Goal: Task Accomplishment & Management: Contribute content

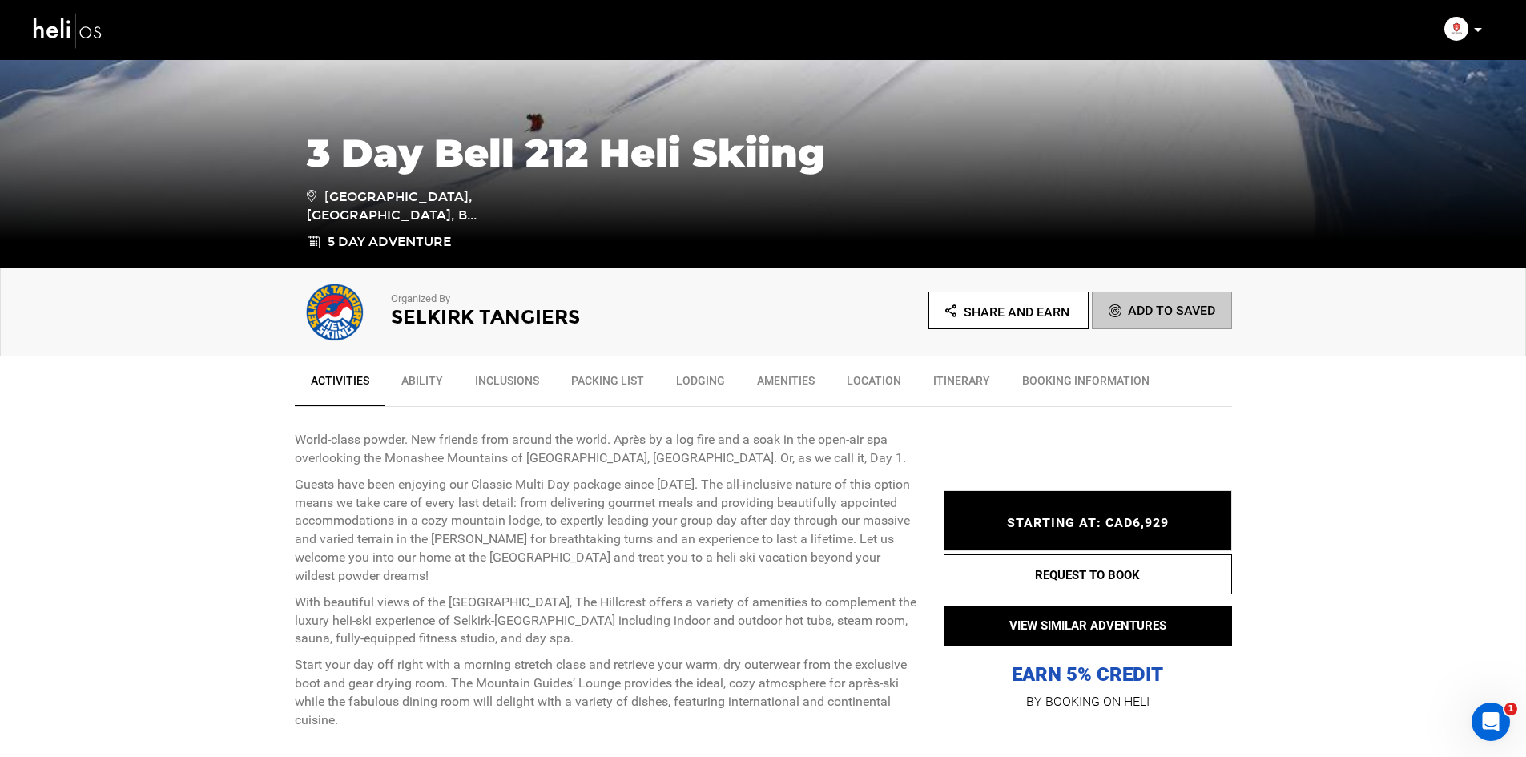
scroll to position [320, 0]
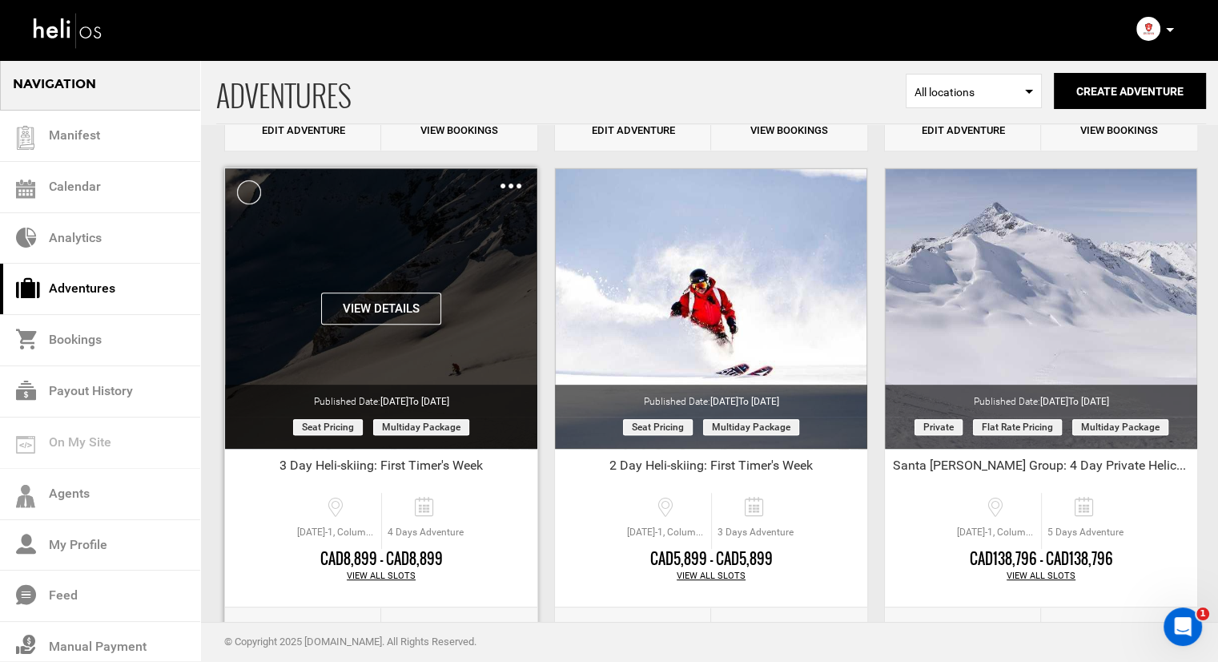
scroll to position [561, 0]
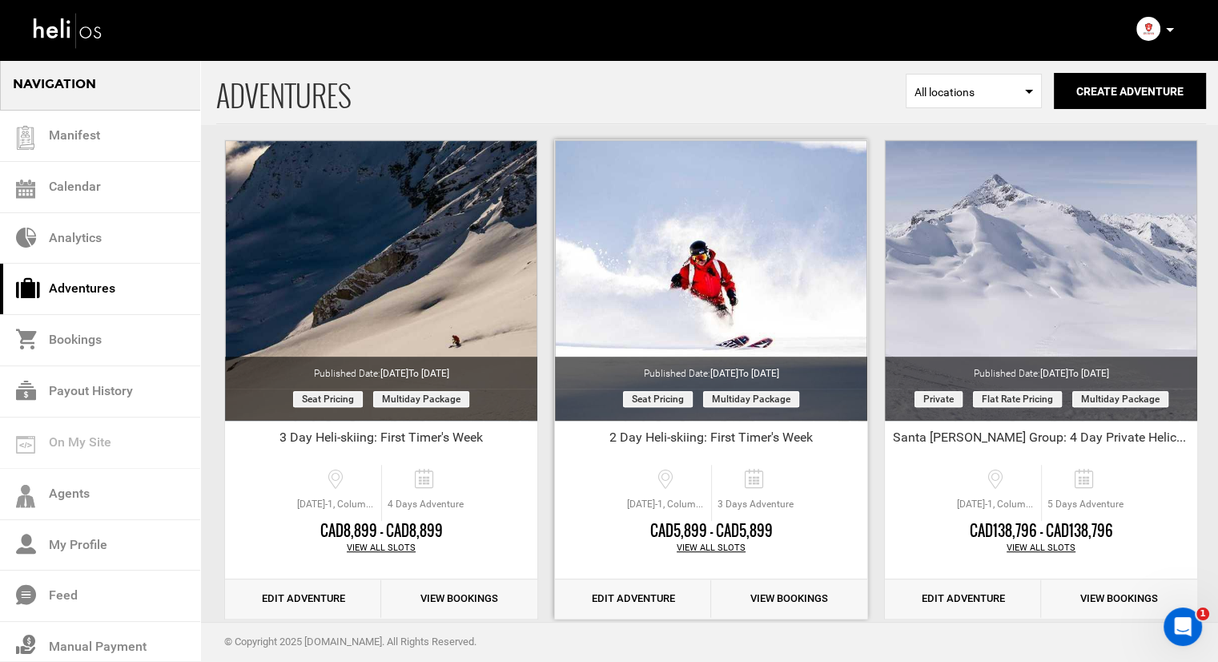
click at [718, 557] on div "CAD5,899 - CAD5,899 View All Slots" at bounding box center [711, 549] width 312 height 57
click at [718, 546] on div "View All Slots" at bounding box center [711, 547] width 312 height 13
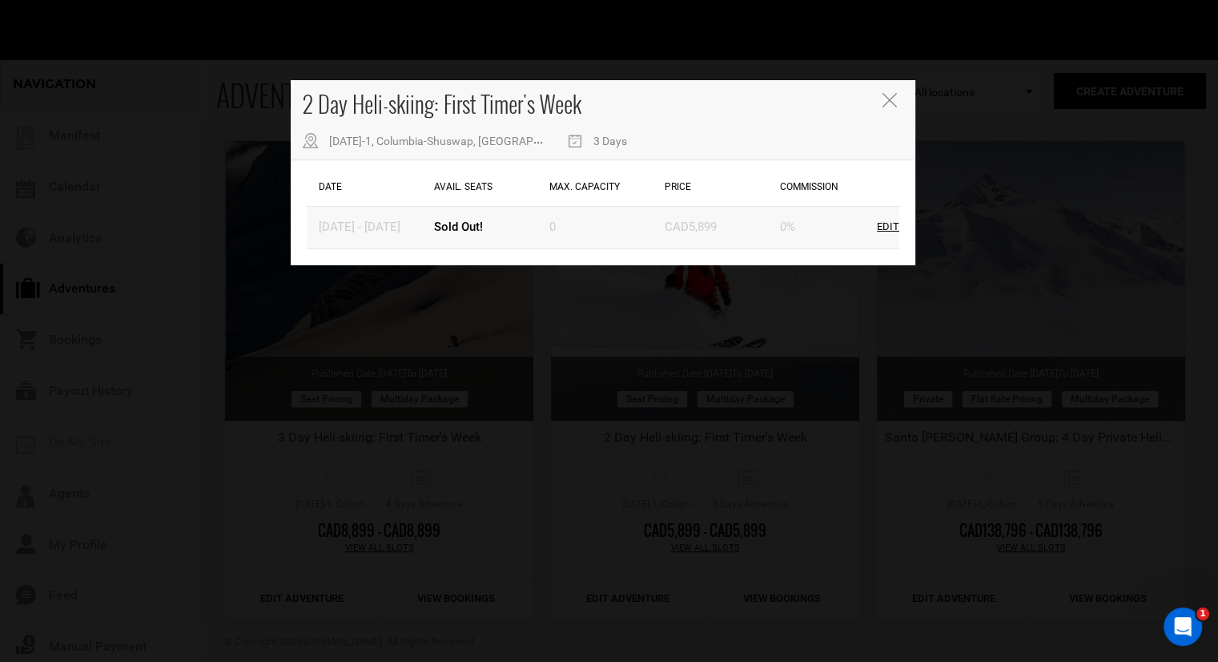
click at [890, 222] on div "Edit" at bounding box center [888, 226] width 22 height 15
type input "03/27/2026"
type input "03/29/2026"
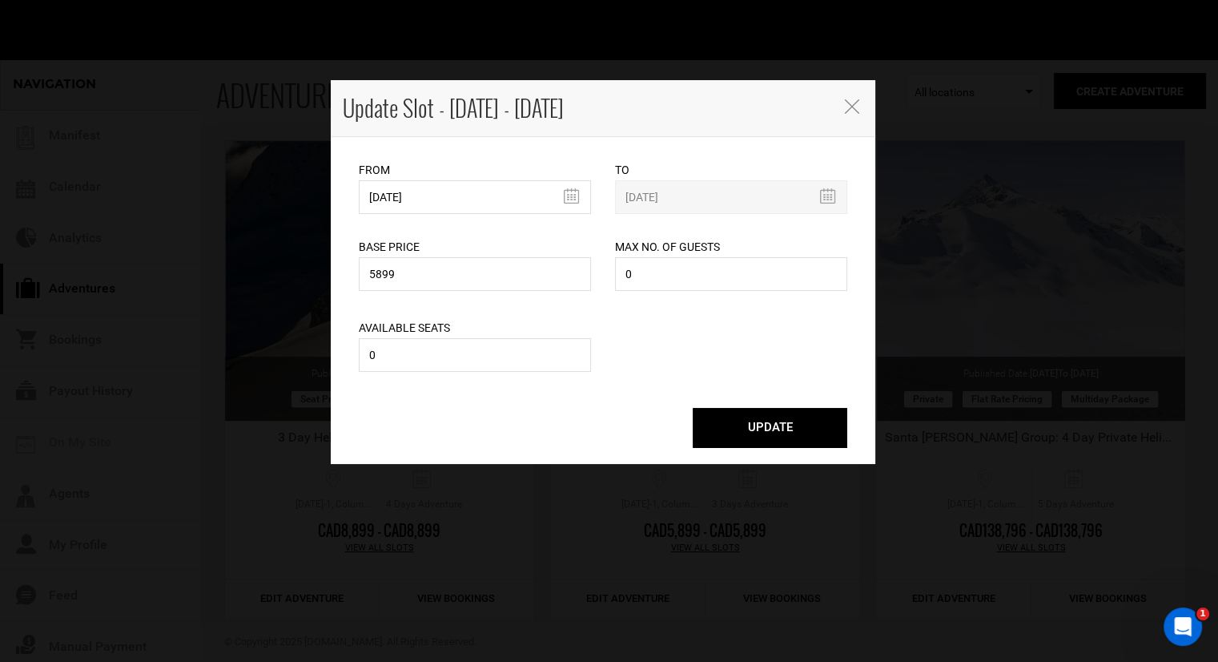
click at [843, 101] on div "Update Slot - Mar 27 - Mar 29, 2026" at bounding box center [603, 108] width 545 height 57
click at [845, 103] on icon "button" at bounding box center [852, 106] width 14 height 14
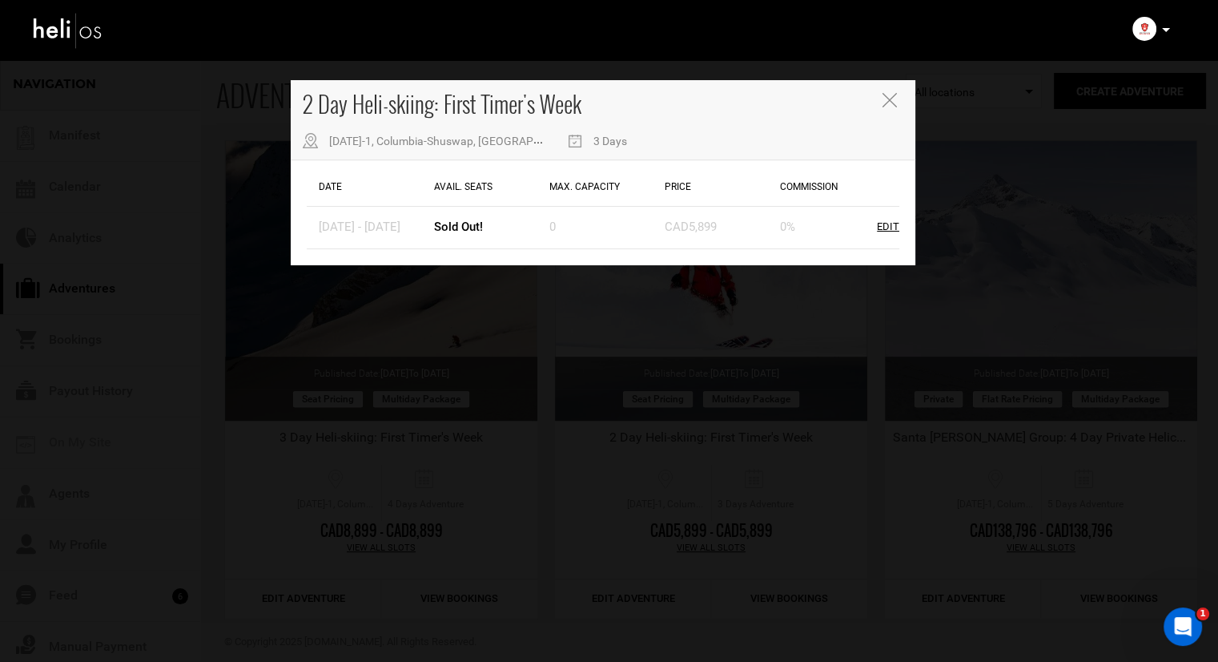
click at [878, 108] on div "2 Day Heli-skiing: First Timer's Week 486 BC-1, Columbia-Shuswap, BC V0A 1H0, C…" at bounding box center [603, 120] width 625 height 80
click at [883, 105] on icon "Close" at bounding box center [889, 100] width 14 height 14
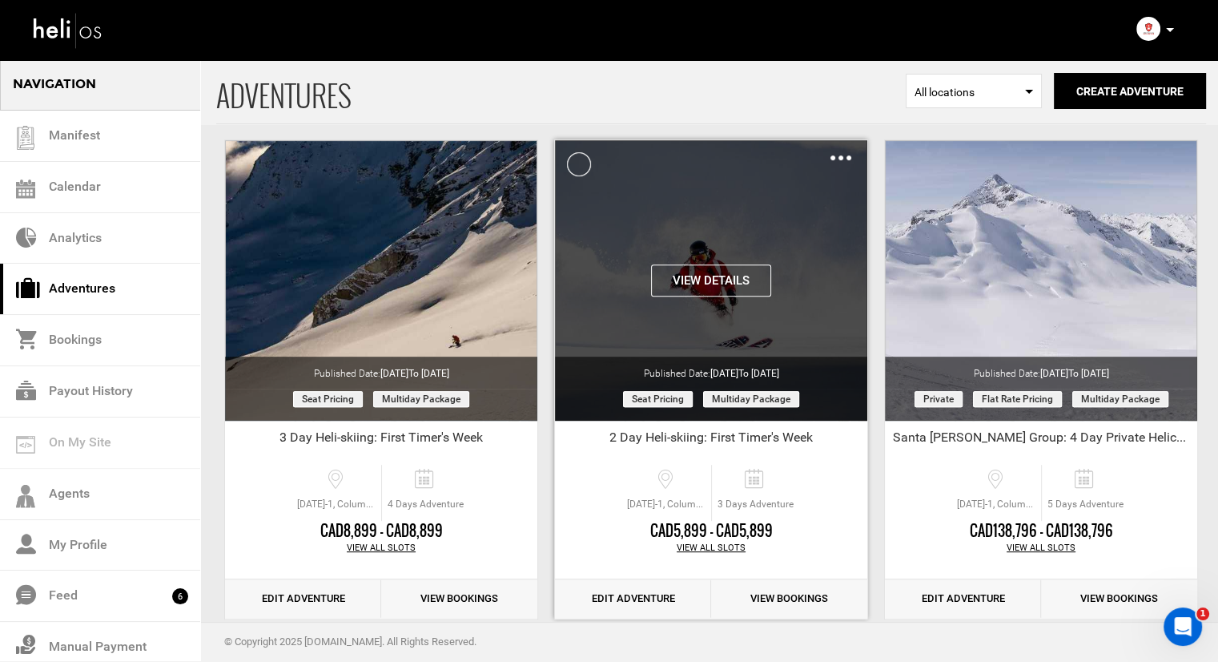
click at [850, 158] on img at bounding box center [841, 157] width 21 height 5
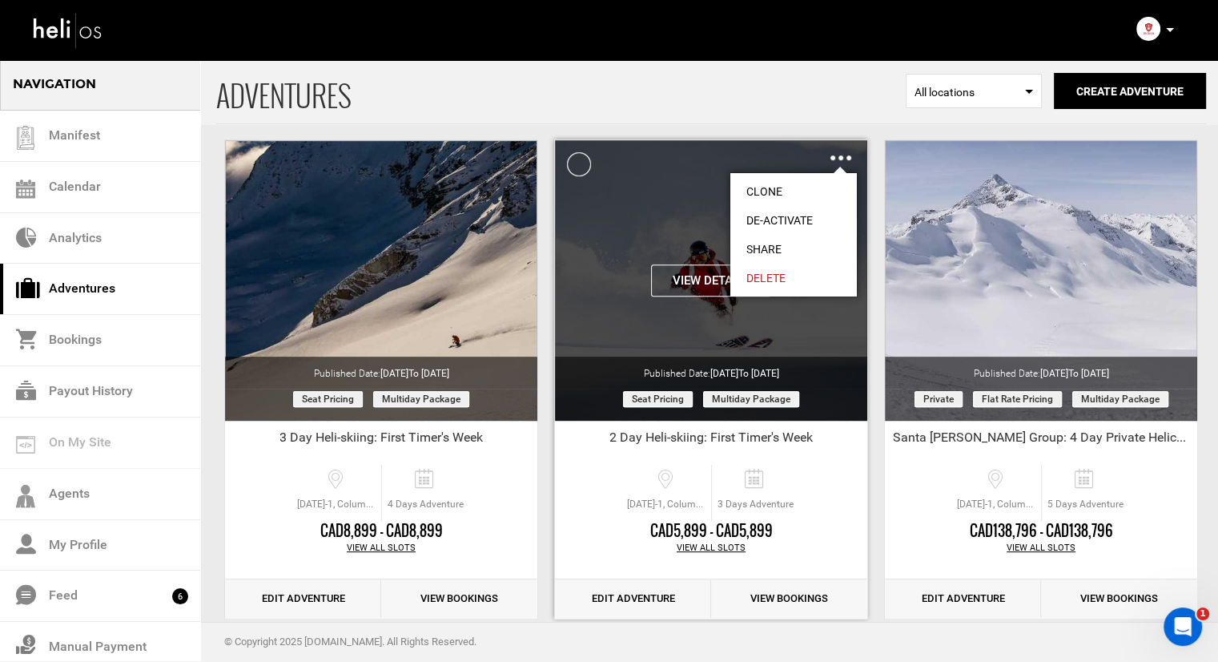
click at [644, 244] on div "View Details Clone De-Activate Share Delete" at bounding box center [711, 280] width 312 height 280
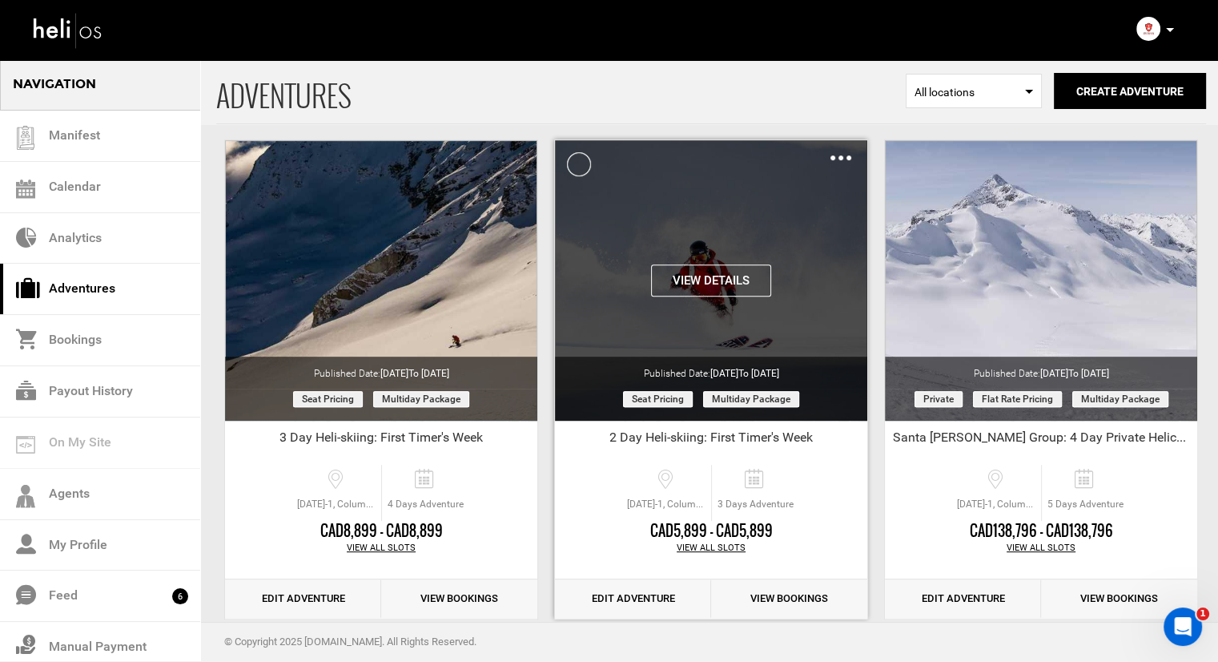
click at [718, 250] on div "View Details Clone De-Activate Share Delete" at bounding box center [711, 280] width 312 height 280
click at [839, 158] on img at bounding box center [841, 157] width 21 height 5
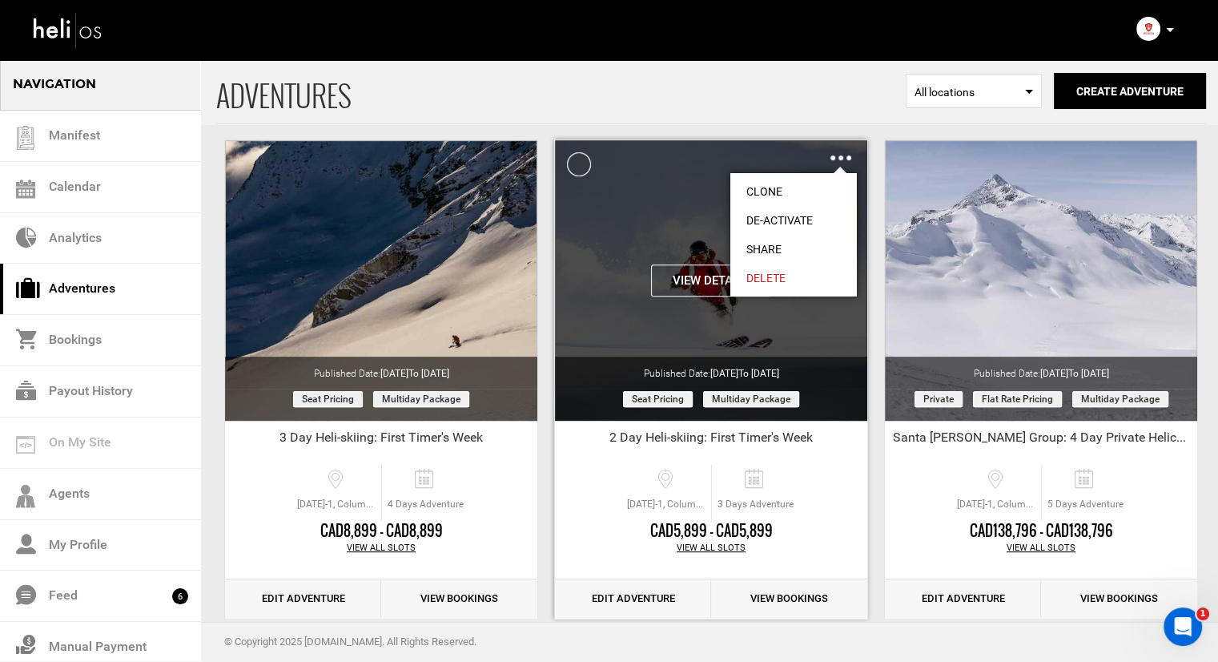
click at [770, 248] on link "Share" at bounding box center [794, 249] width 127 height 29
type input "https://heli.life/u7v9Cy"
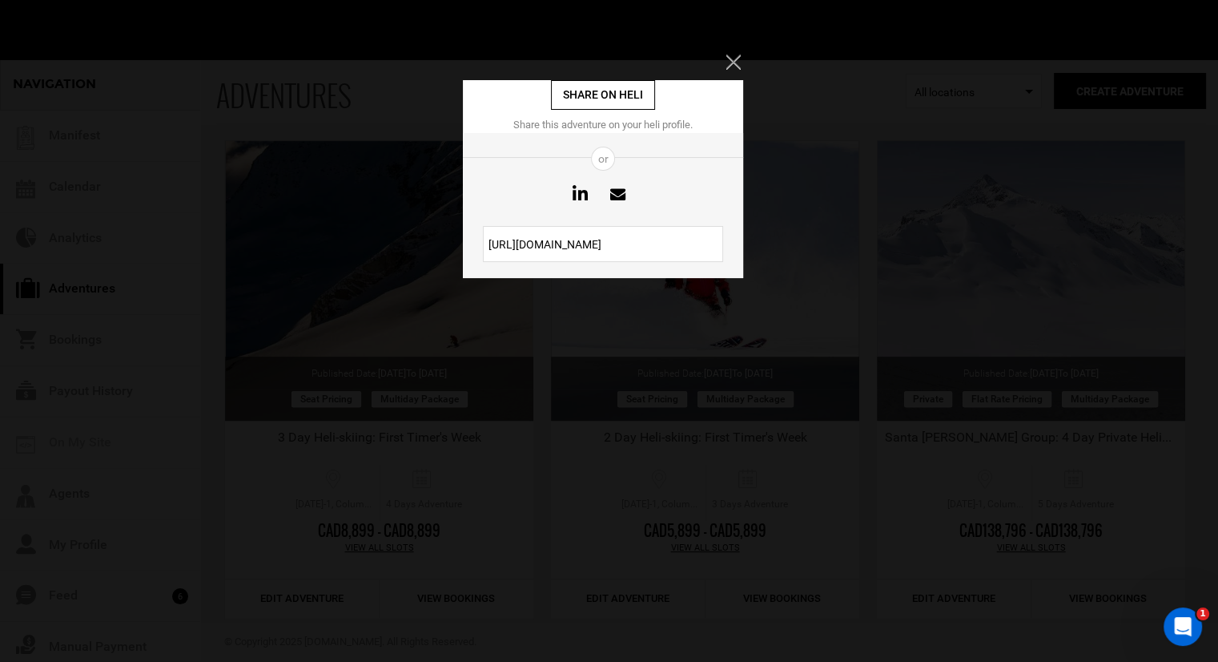
click at [574, 252] on input "https://heli.life/u7v9Cy" at bounding box center [603, 244] width 240 height 36
click at [738, 66] on icon "Close" at bounding box center [733, 61] width 14 height 14
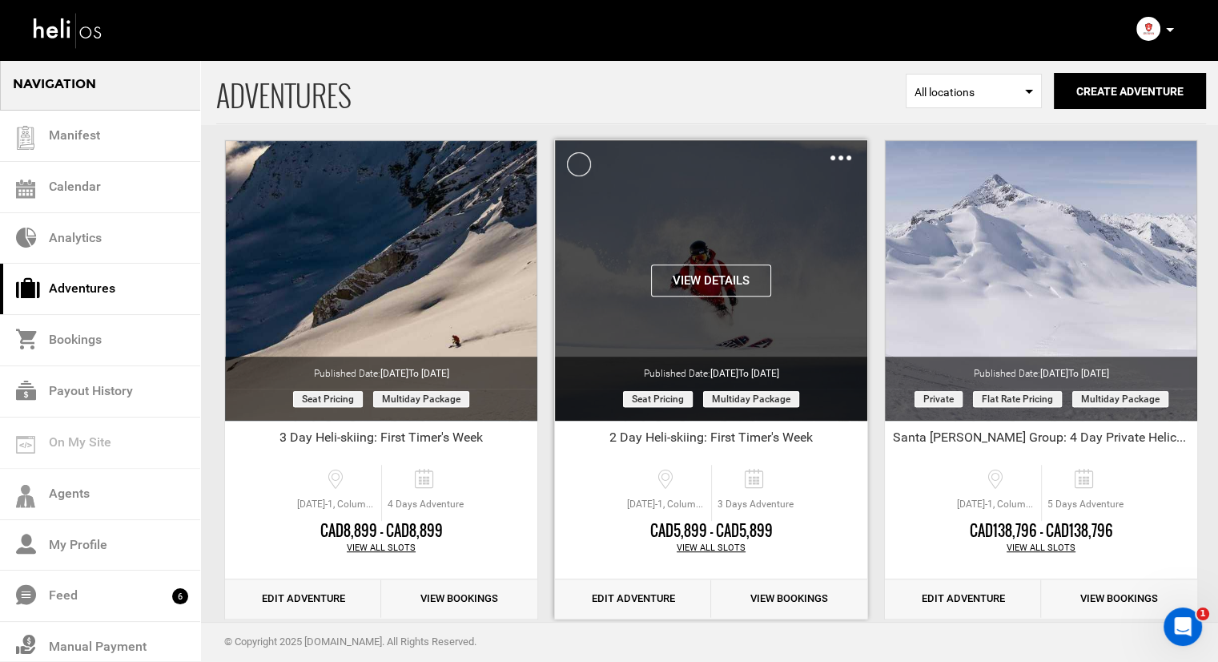
scroll to position [481, 0]
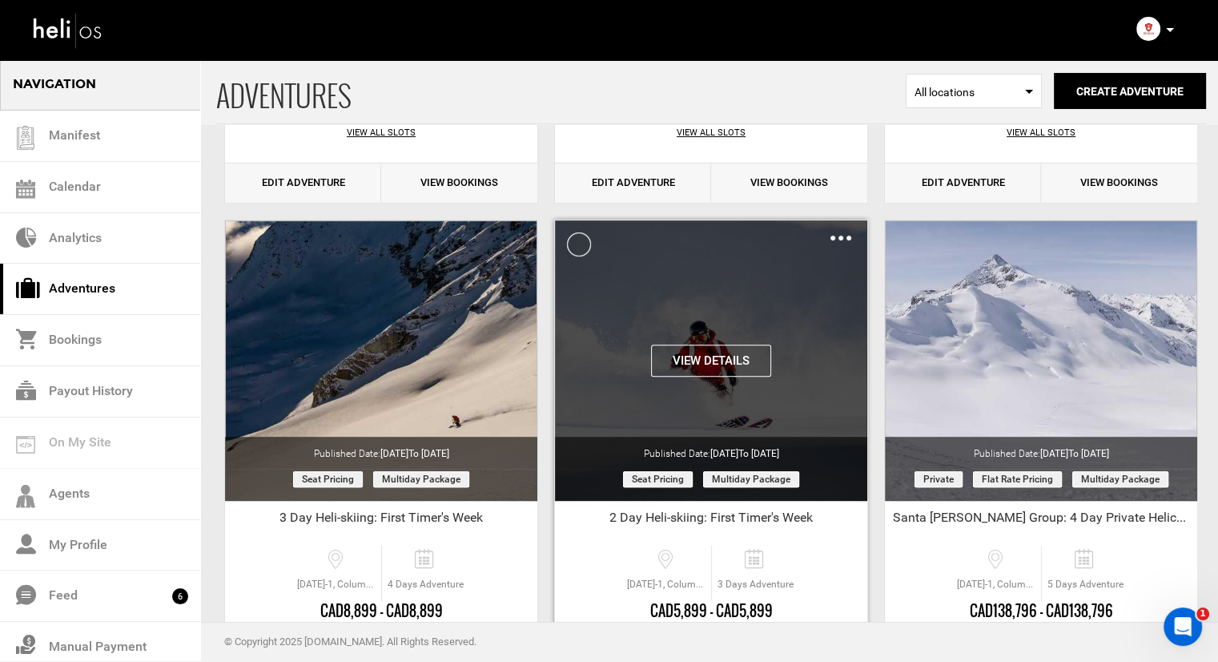
click at [831, 239] on img at bounding box center [841, 237] width 21 height 5
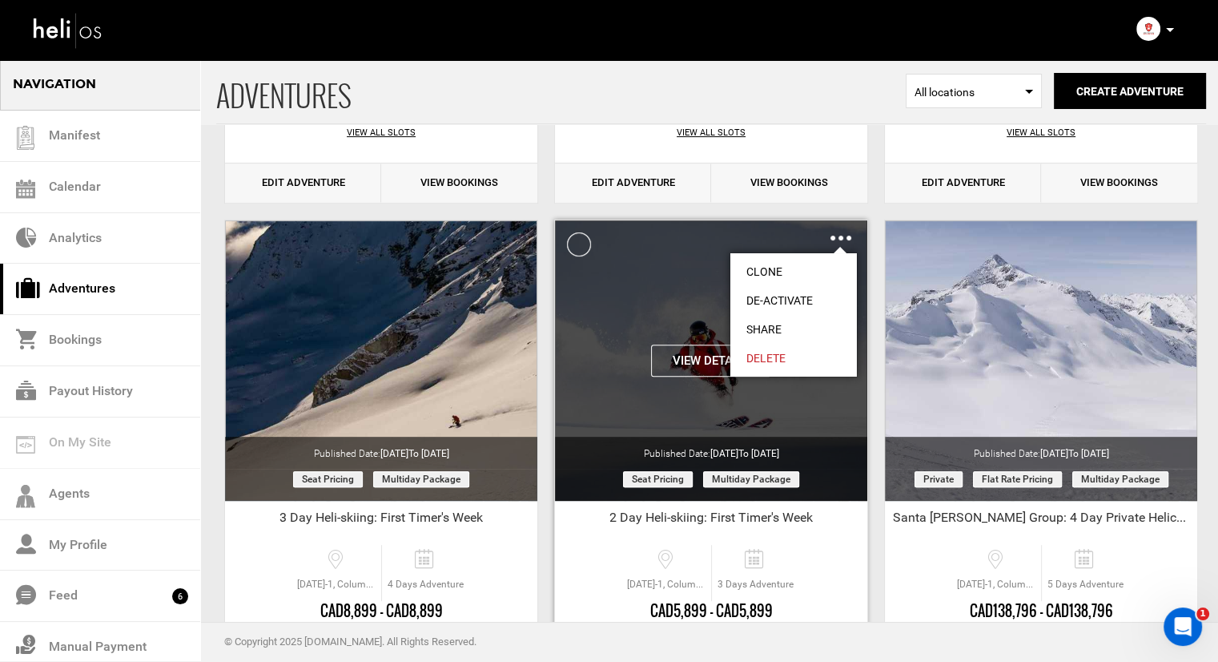
click at [795, 270] on link "Clone" at bounding box center [794, 271] width 127 height 29
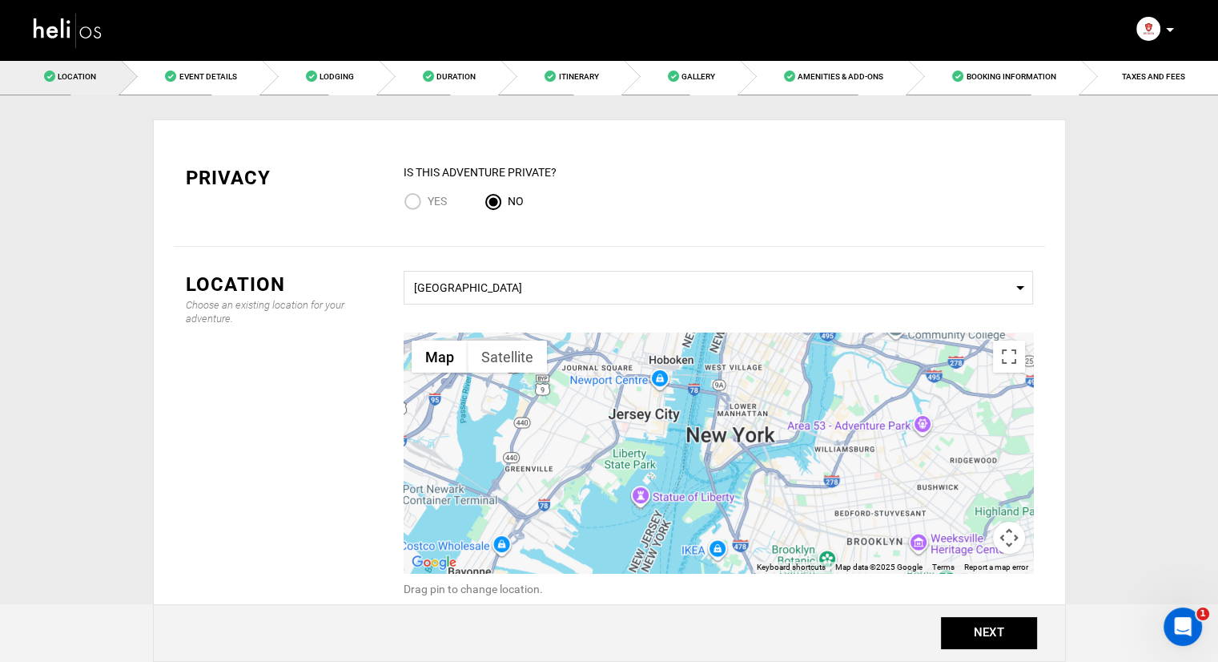
click at [1008, 538] on button "Map camera controls" at bounding box center [1009, 537] width 32 height 32
click at [824, 219] on div "IS this Adventure Private? Yes No" at bounding box center [719, 193] width 630 height 58
click at [736, 281] on span "Heather Mountain Lodge" at bounding box center [718, 286] width 609 height 20
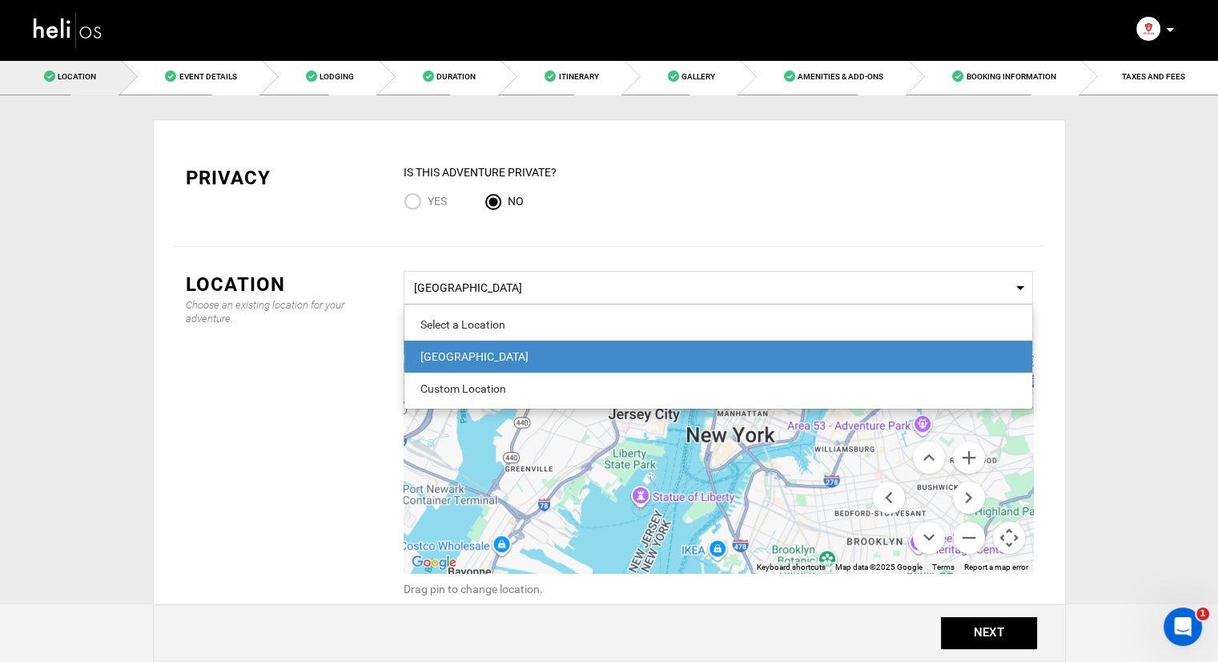
click at [650, 351] on div "Heather Mountain Lodge" at bounding box center [719, 356] width 596 height 16
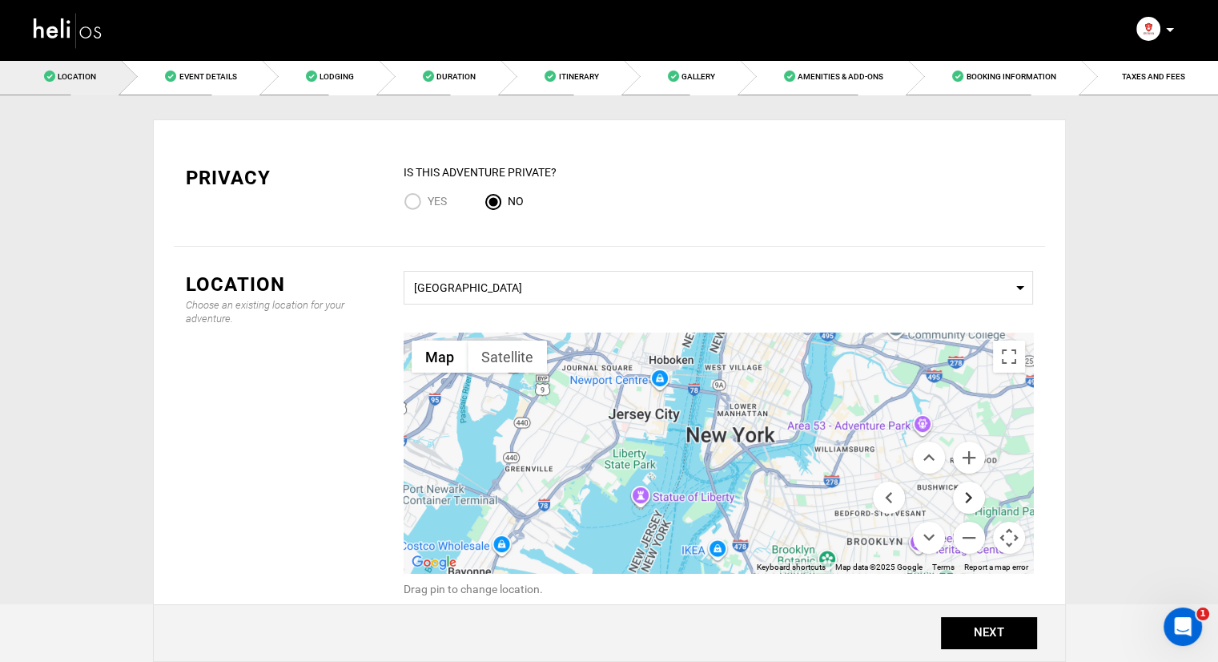
click at [967, 505] on button "Move right" at bounding box center [969, 497] width 32 height 32
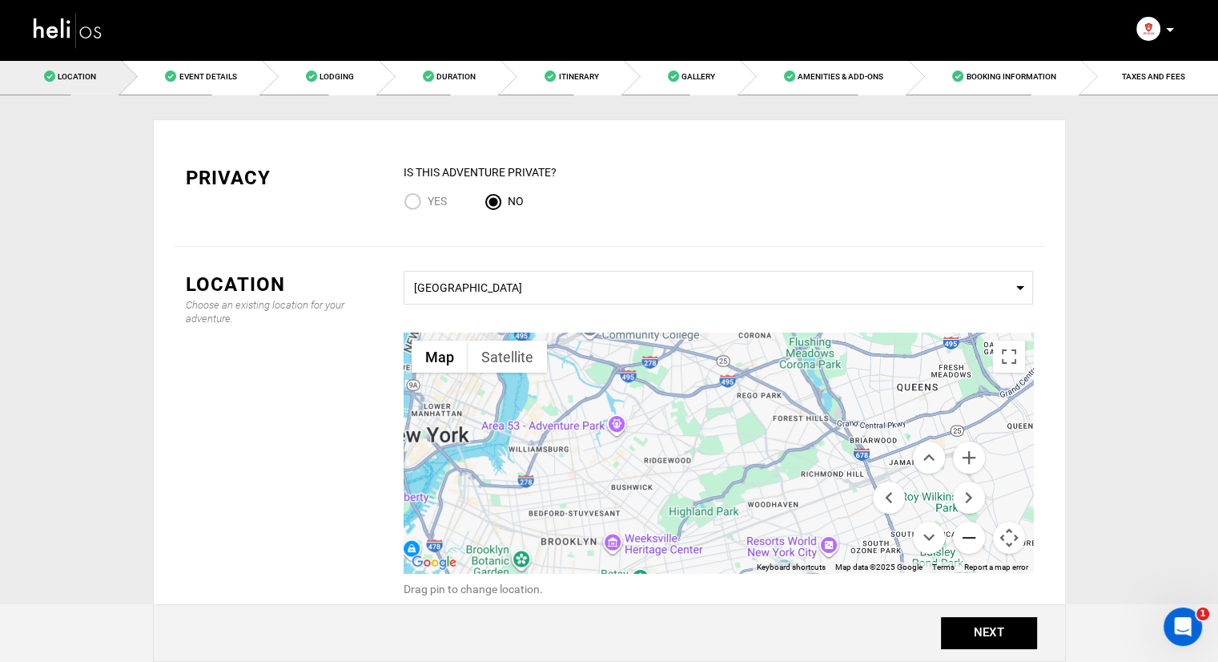
click at [961, 542] on button "Zoom out" at bounding box center [969, 537] width 32 height 32
click at [960, 542] on button "Zoom out" at bounding box center [969, 537] width 32 height 32
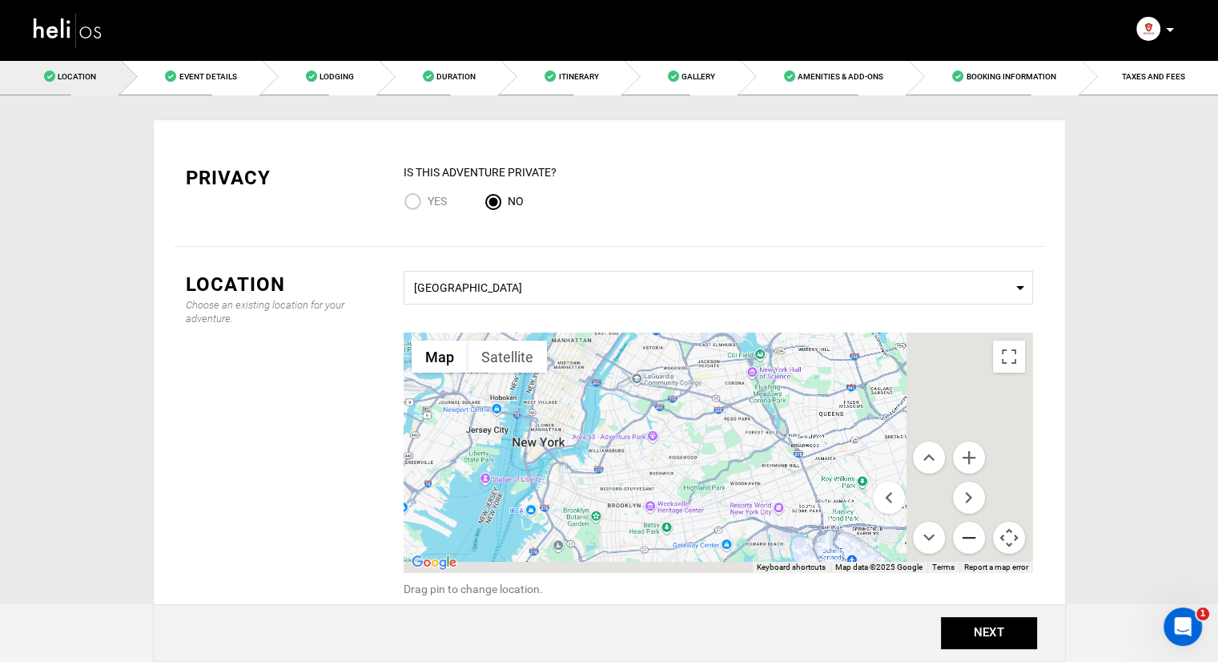
click at [960, 542] on button "Zoom out" at bounding box center [969, 537] width 32 height 32
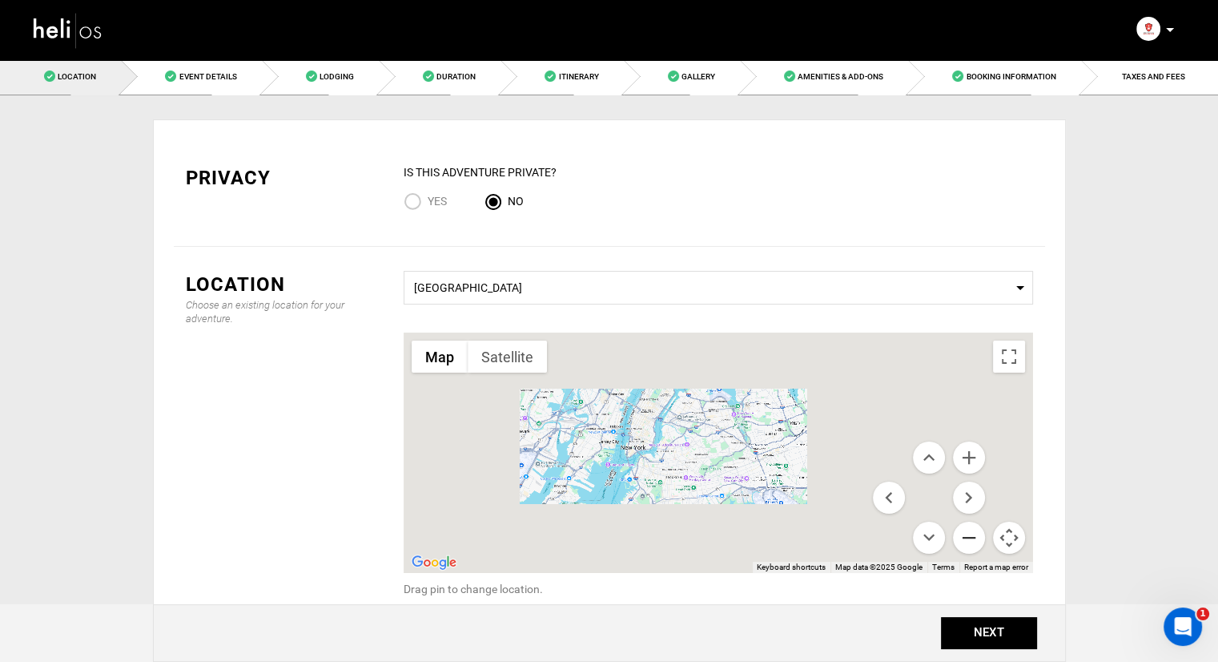
click at [960, 542] on button "Zoom out" at bounding box center [969, 537] width 32 height 32
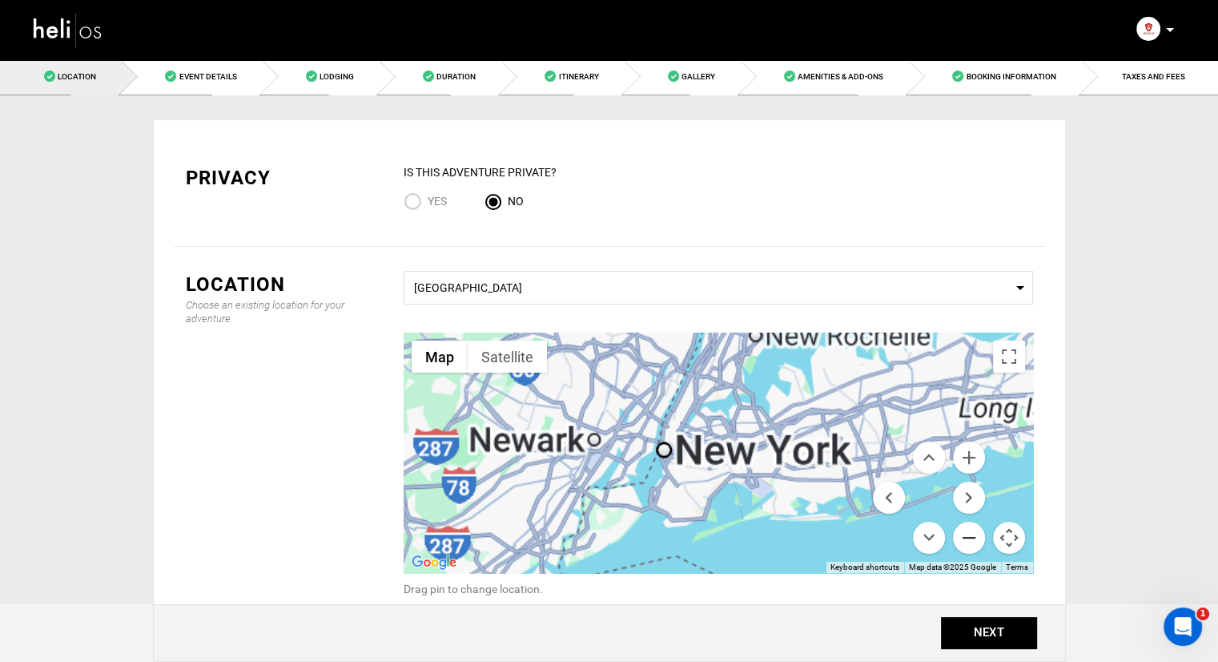
click at [960, 542] on button "Zoom out" at bounding box center [969, 537] width 32 height 32
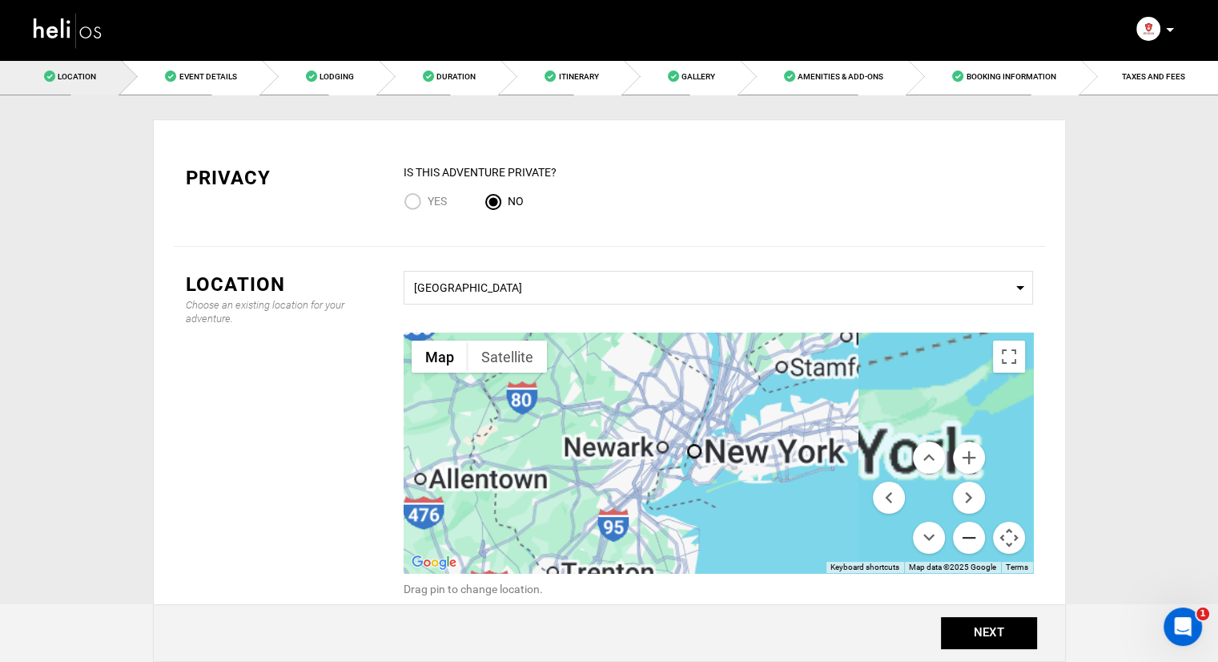
click at [960, 542] on button "Zoom out" at bounding box center [969, 537] width 32 height 32
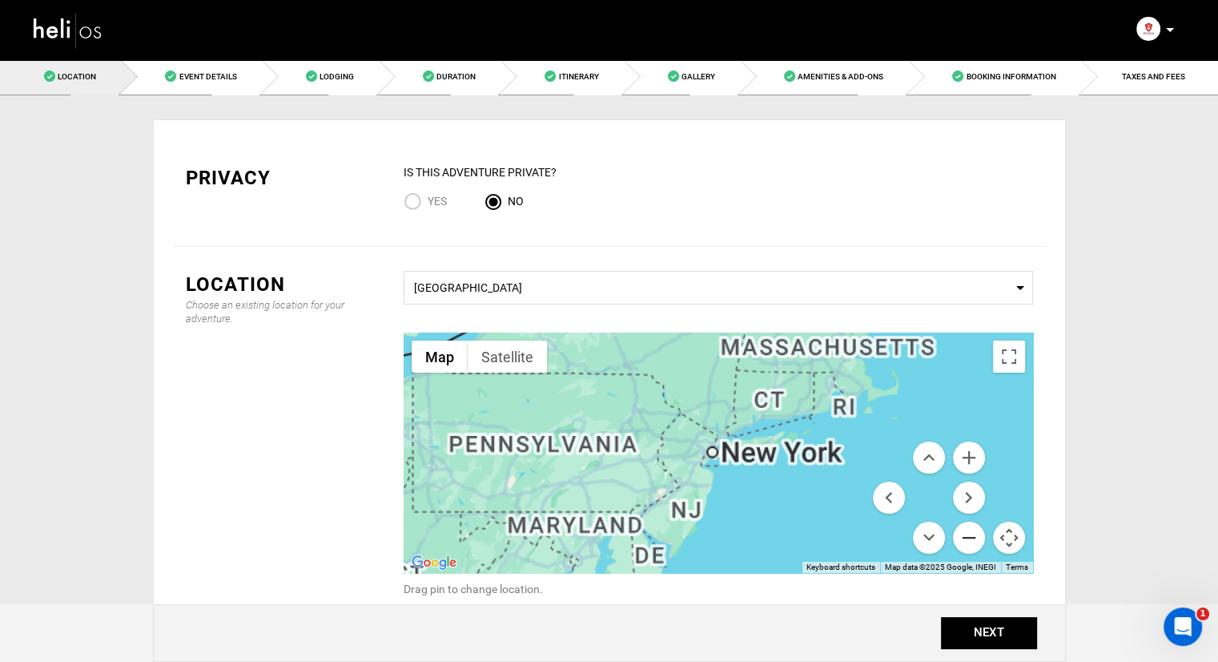
click at [960, 542] on button "Zoom out" at bounding box center [969, 537] width 32 height 32
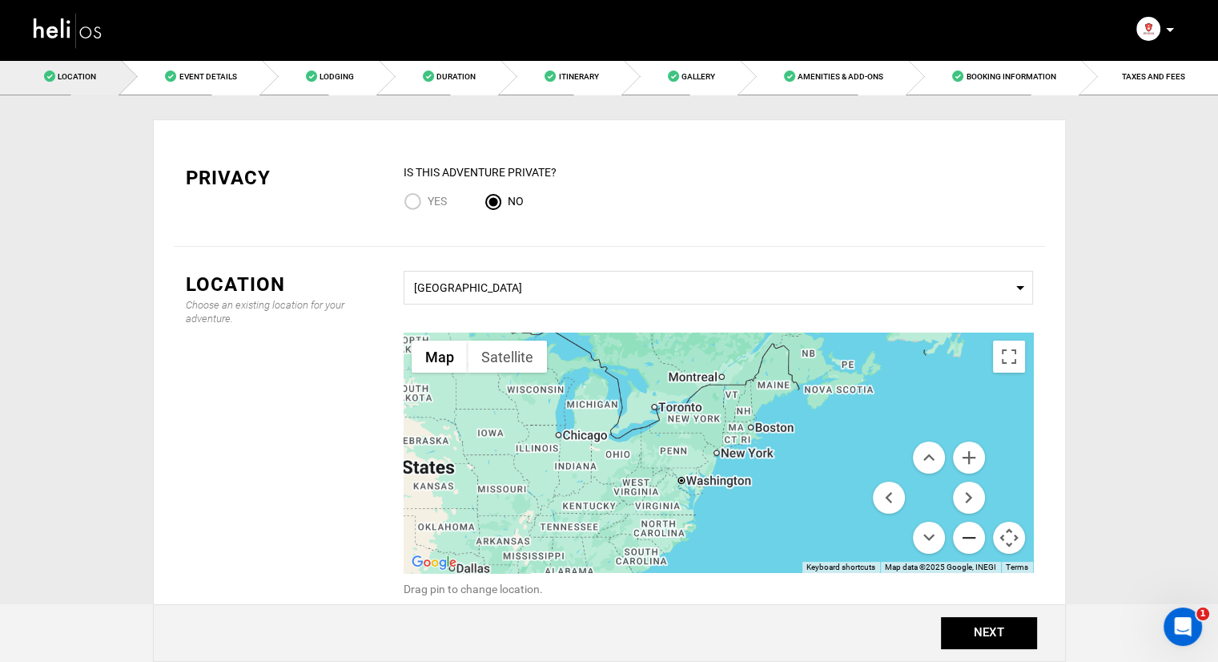
click at [960, 542] on button "Zoom out" at bounding box center [969, 537] width 32 height 32
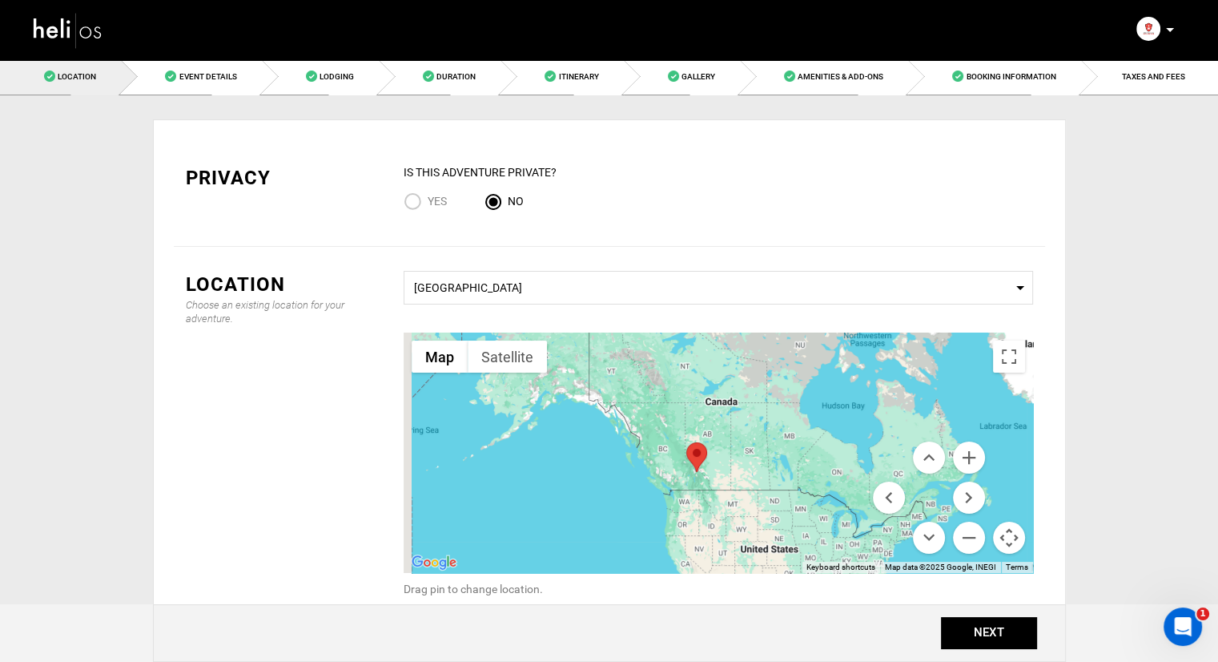
drag, startPoint x: 645, startPoint y: 453, endPoint x: 839, endPoint y: 543, distance: 214.7
click at [839, 543] on div at bounding box center [719, 452] width 630 height 240
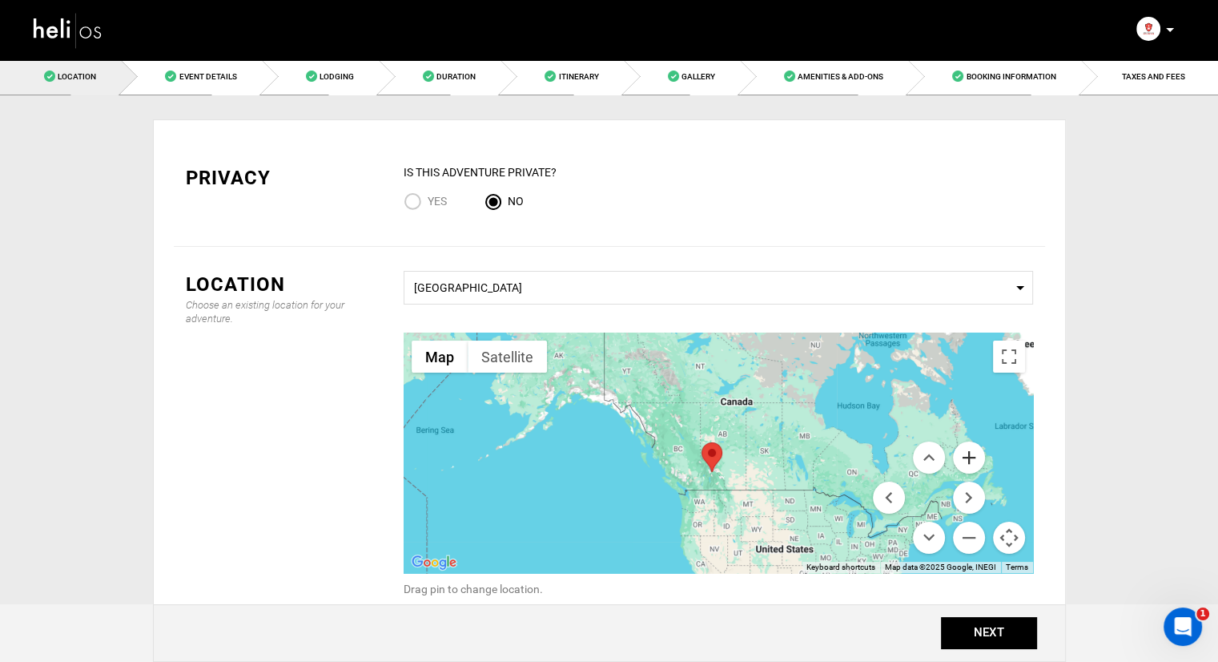
click at [968, 459] on button "Zoom in" at bounding box center [969, 457] width 32 height 32
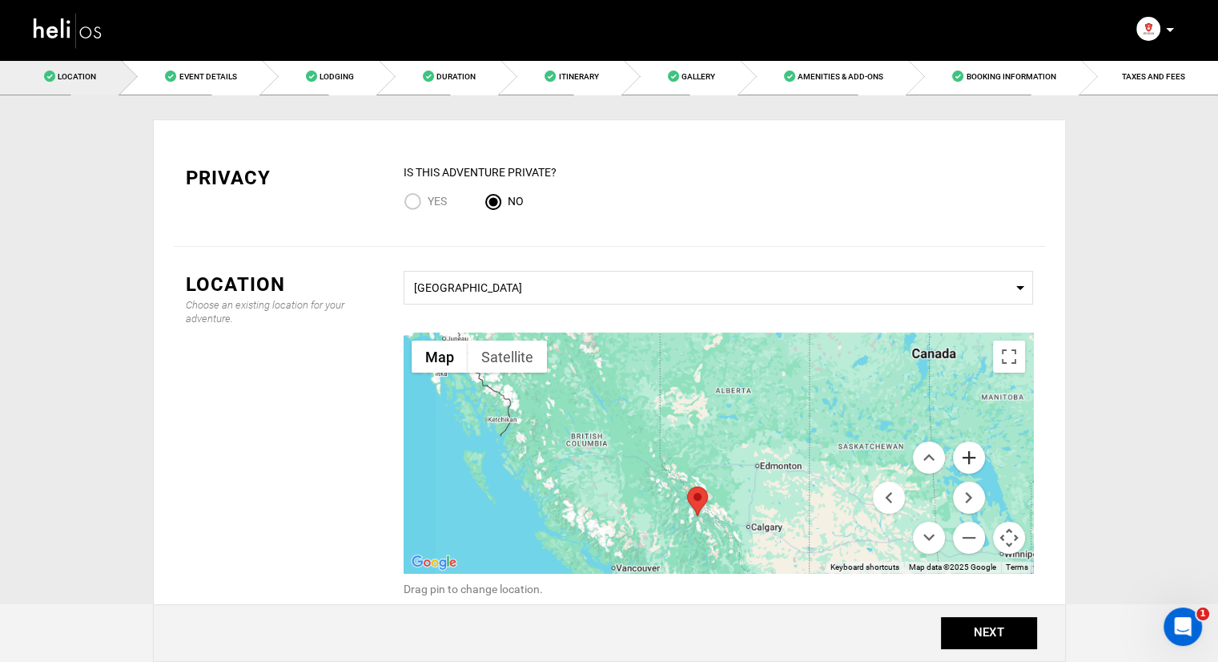
click at [968, 459] on button "Zoom in" at bounding box center [969, 457] width 32 height 32
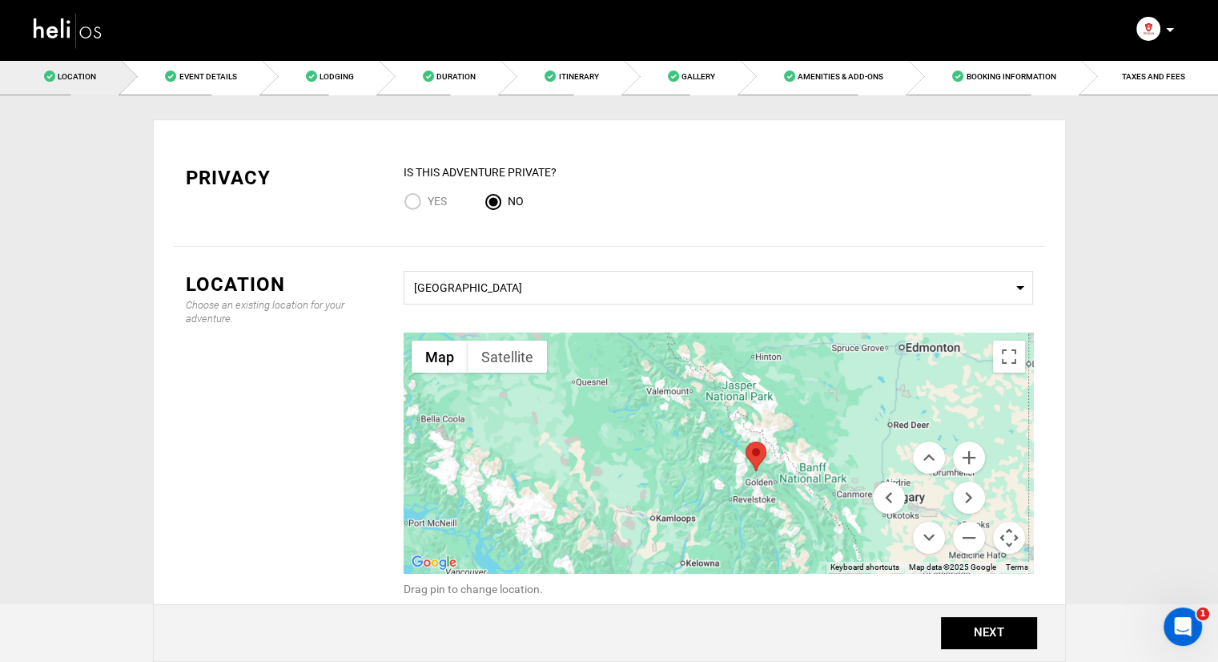
drag, startPoint x: 682, startPoint y: 501, endPoint x: 772, endPoint y: 362, distance: 165.5
click at [772, 362] on div at bounding box center [719, 452] width 630 height 240
click at [962, 463] on button "Zoom in" at bounding box center [969, 457] width 32 height 32
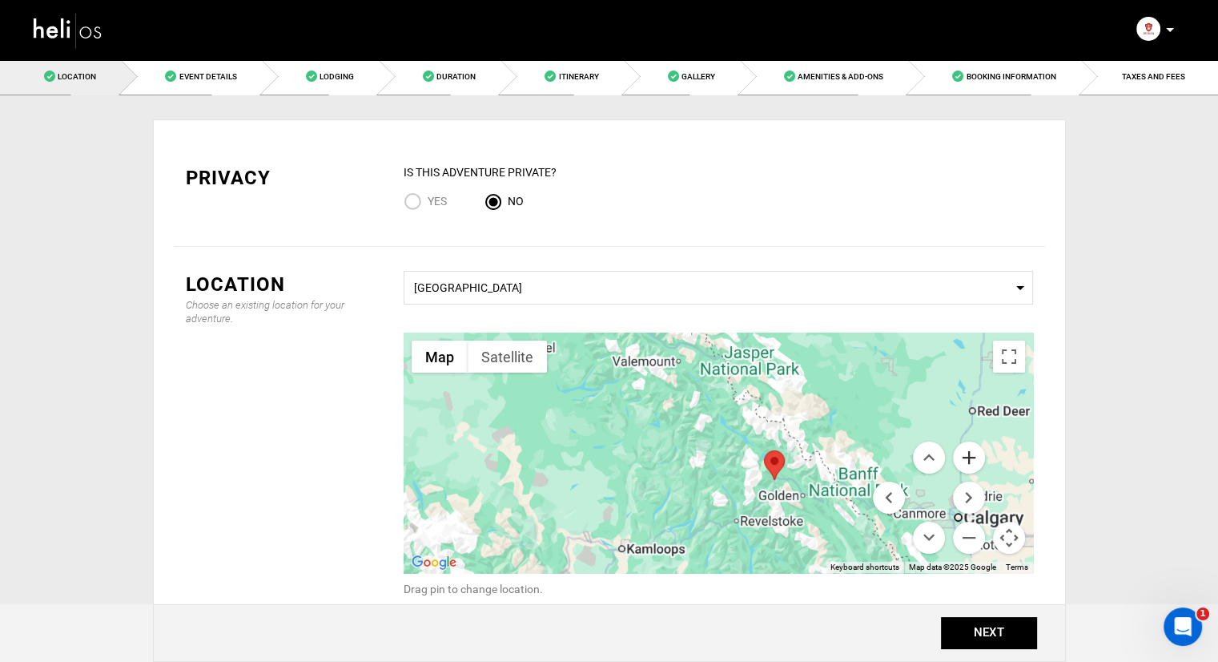
click at [962, 463] on button "Zoom in" at bounding box center [969, 457] width 32 height 32
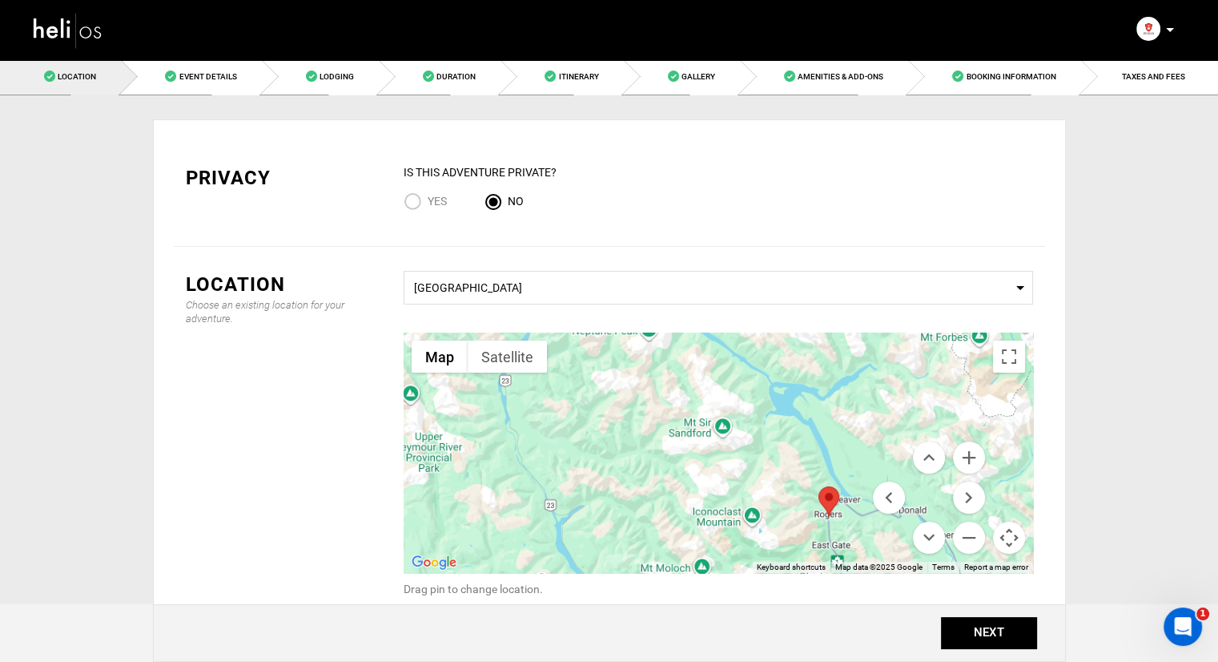
drag, startPoint x: 821, startPoint y: 437, endPoint x: 594, endPoint y: 339, distance: 246.8
click at [596, 340] on div at bounding box center [719, 452] width 630 height 240
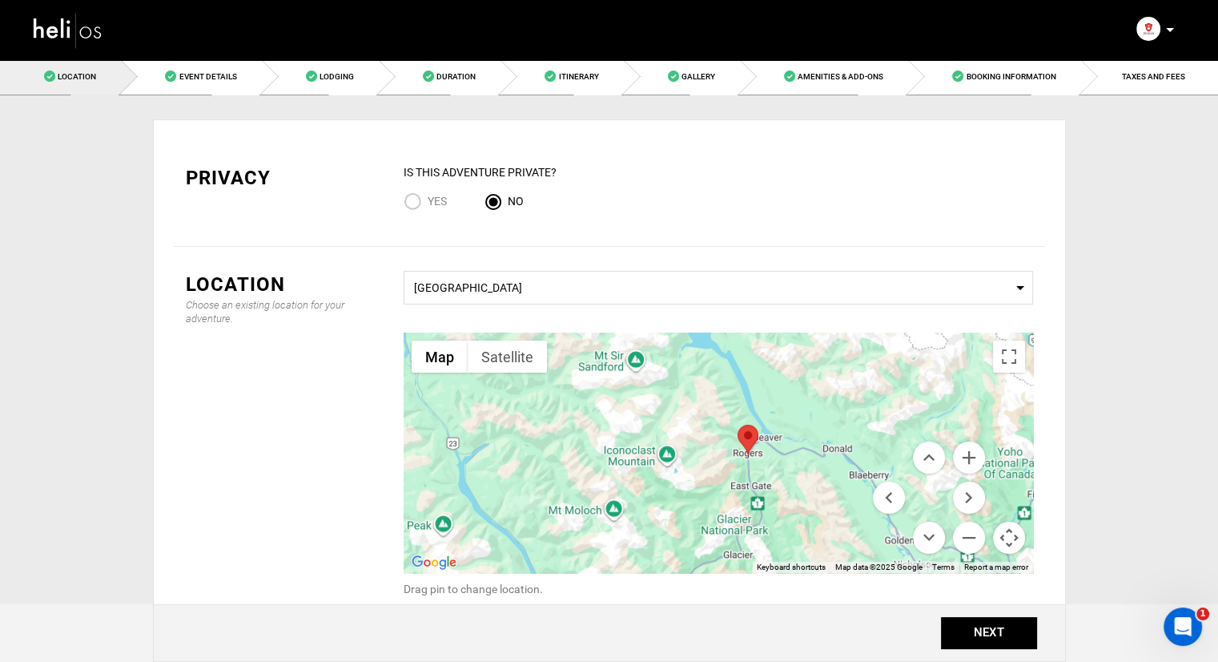
drag, startPoint x: 767, startPoint y: 433, endPoint x: 809, endPoint y: 422, distance: 43.9
click at [809, 422] on div at bounding box center [719, 452] width 630 height 240
click at [1009, 635] on button "NEXT" at bounding box center [989, 633] width 96 height 32
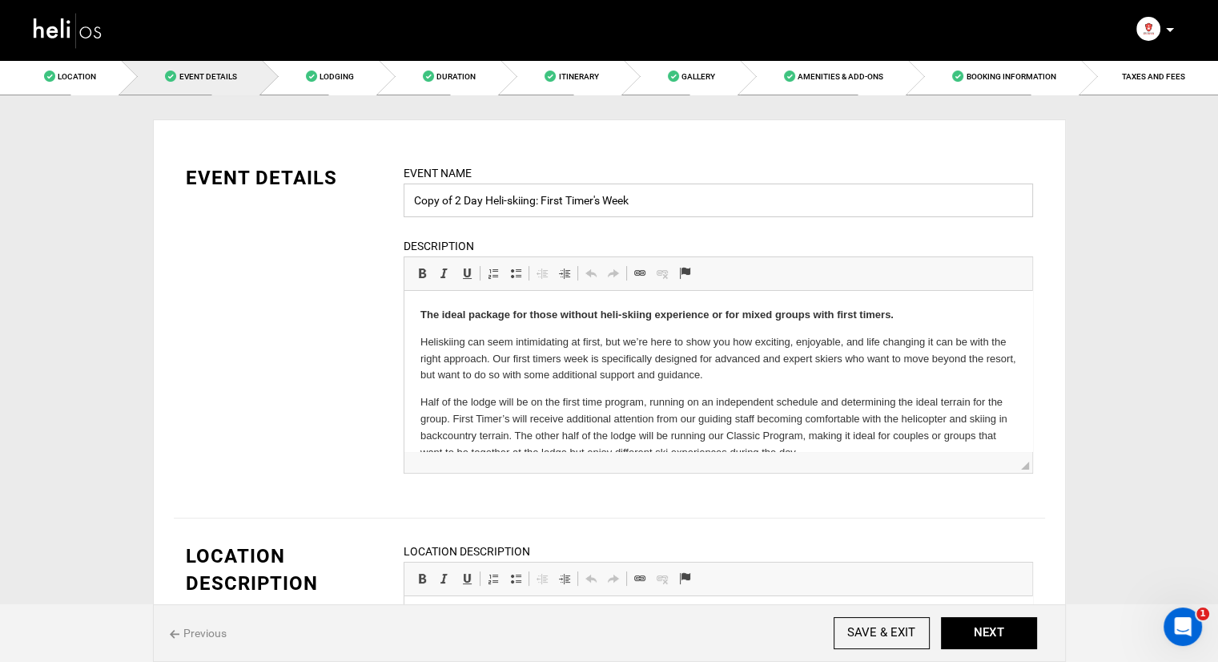
click at [449, 200] on input "Copy of 2 Day Heli-skiing: First Timer's Week" at bounding box center [719, 200] width 630 height 34
drag, startPoint x: 457, startPoint y: 200, endPoint x: 399, endPoint y: 203, distance: 57.7
click at [399, 203] on div "Event Name Copy of 2 Day Heli-skiing: First Timer's Week Event name can not be …" at bounding box center [719, 328] width 654 height 329
click at [463, 198] on input "Copy of 2 Day Heli-skiing: First Timer's Week" at bounding box center [719, 200] width 630 height 34
click at [464, 199] on input "Copy of 2 Day Heli-skiing: First Timer's Week" at bounding box center [719, 200] width 630 height 34
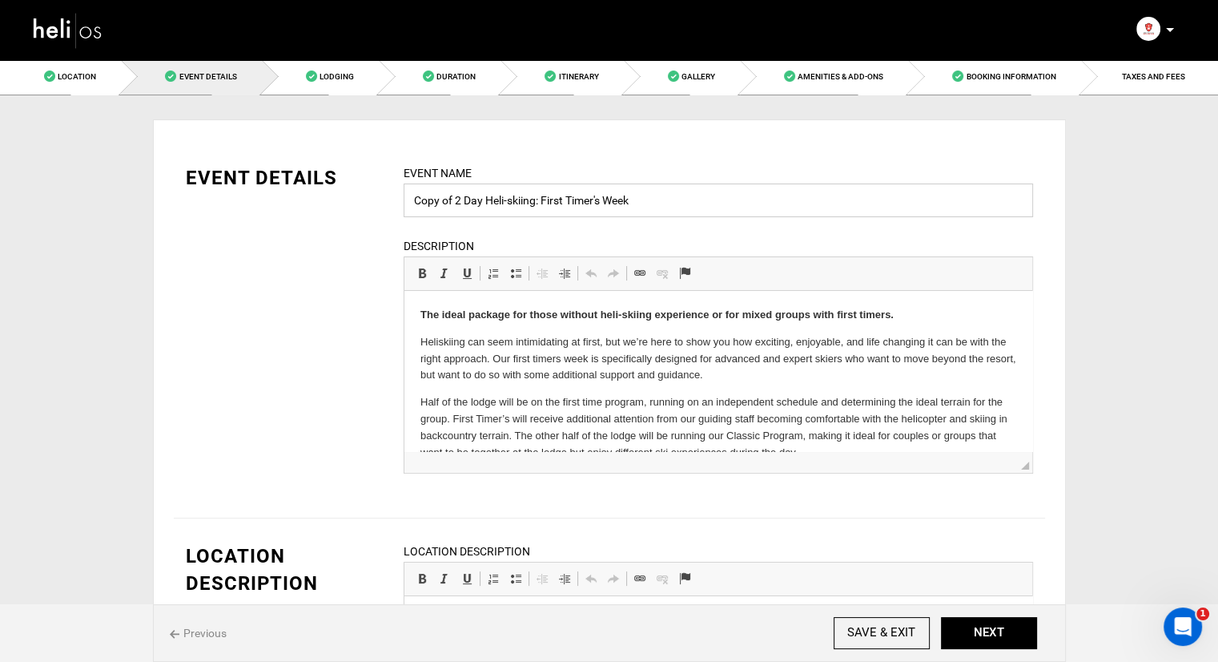
drag, startPoint x: 464, startPoint y: 199, endPoint x: 409, endPoint y: 198, distance: 54.5
click at [409, 198] on input "Copy of 2 Day Heli-skiing: First Timer's Week" at bounding box center [719, 200] width 630 height 34
click at [626, 209] on input "Heli-skiing: First Timer's Week" at bounding box center [719, 200] width 630 height 34
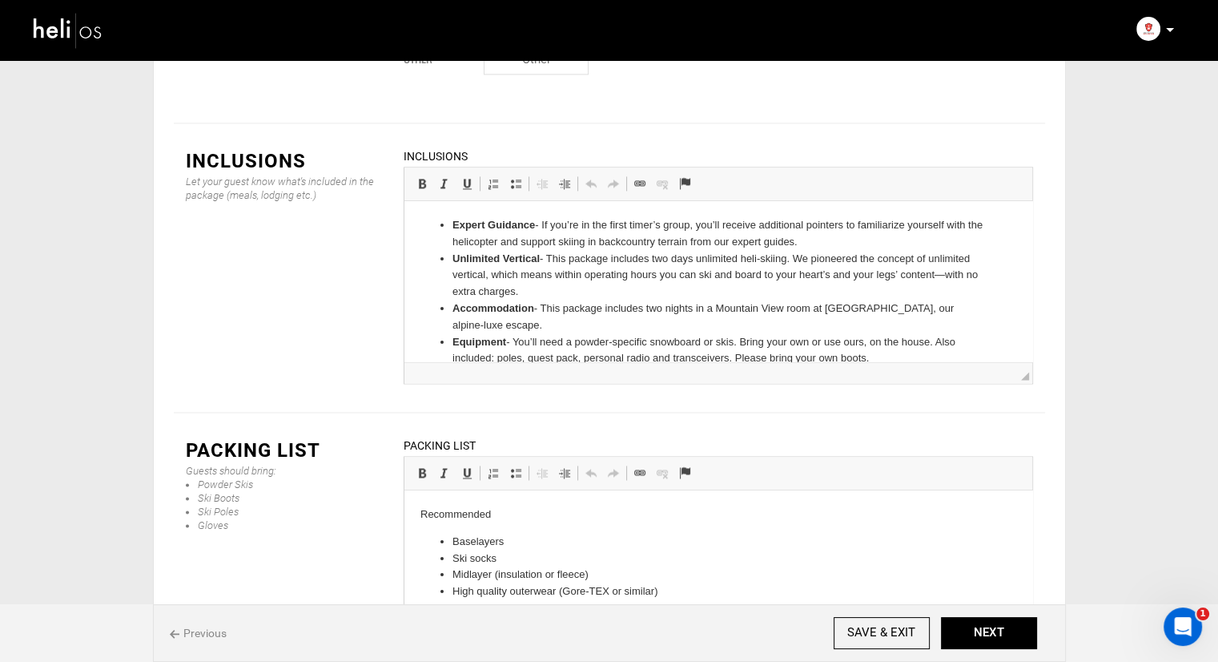
scroll to position [2320, 0]
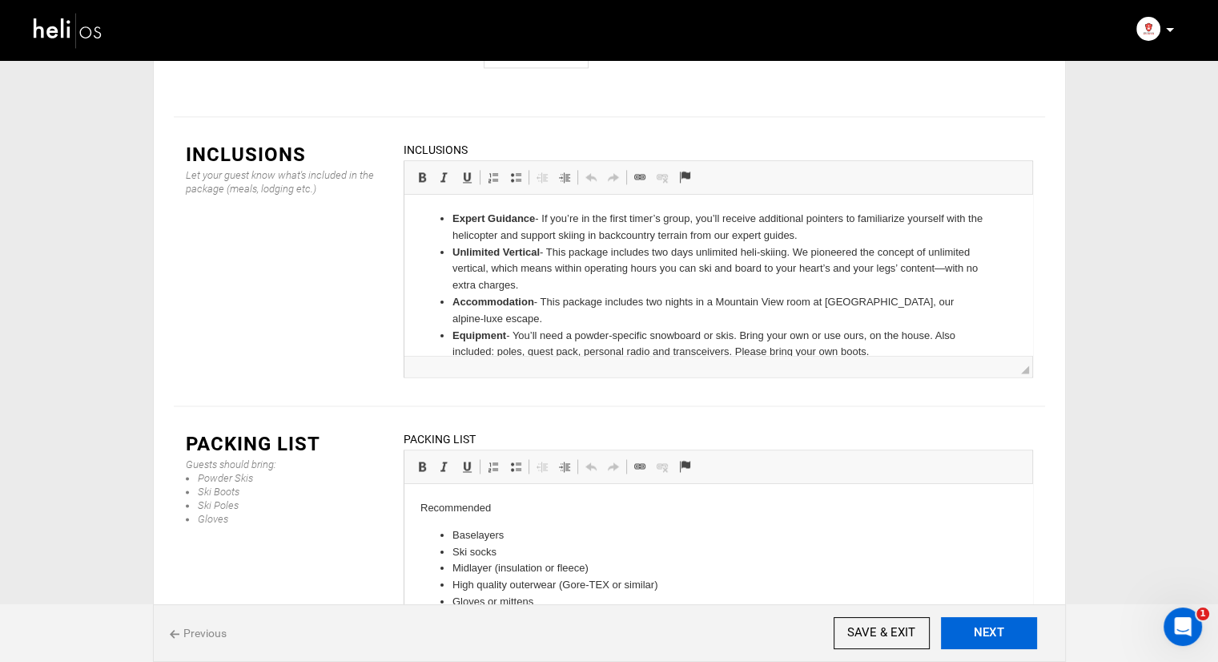
type input "Heli-skiing: First Timer's Week - Gabe Landes"
click at [1000, 635] on button "NEXT" at bounding box center [989, 633] width 96 height 32
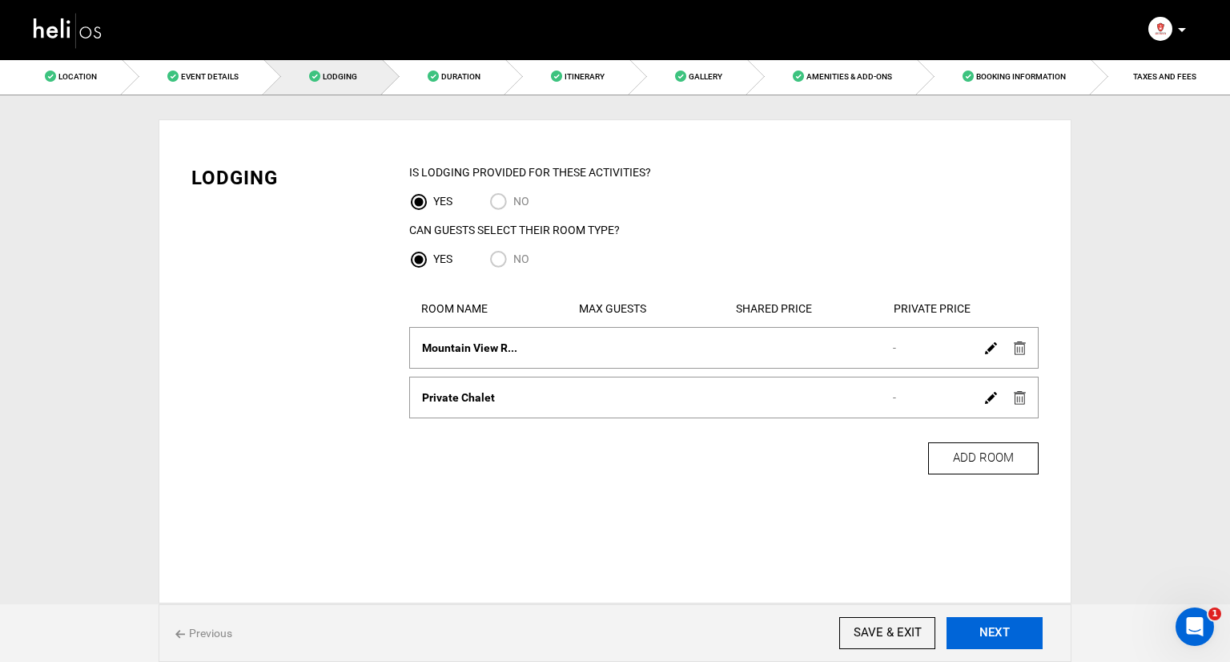
click at [996, 629] on button "NEXT" at bounding box center [995, 633] width 96 height 32
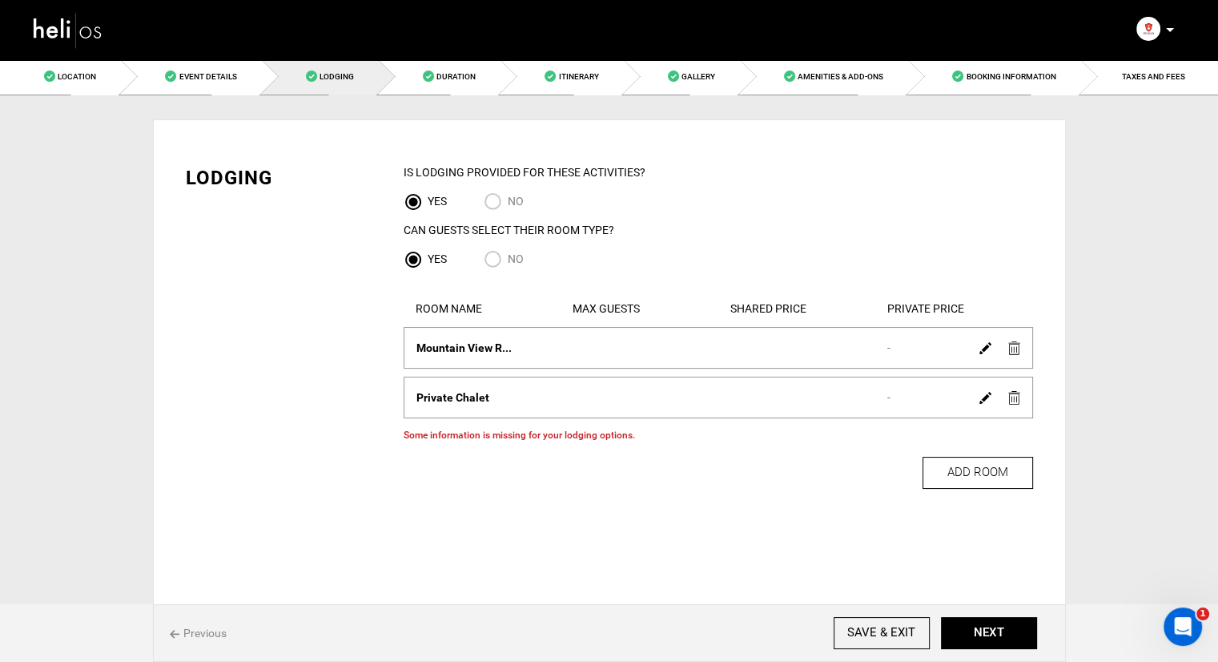
click at [983, 348] on img at bounding box center [986, 348] width 12 height 12
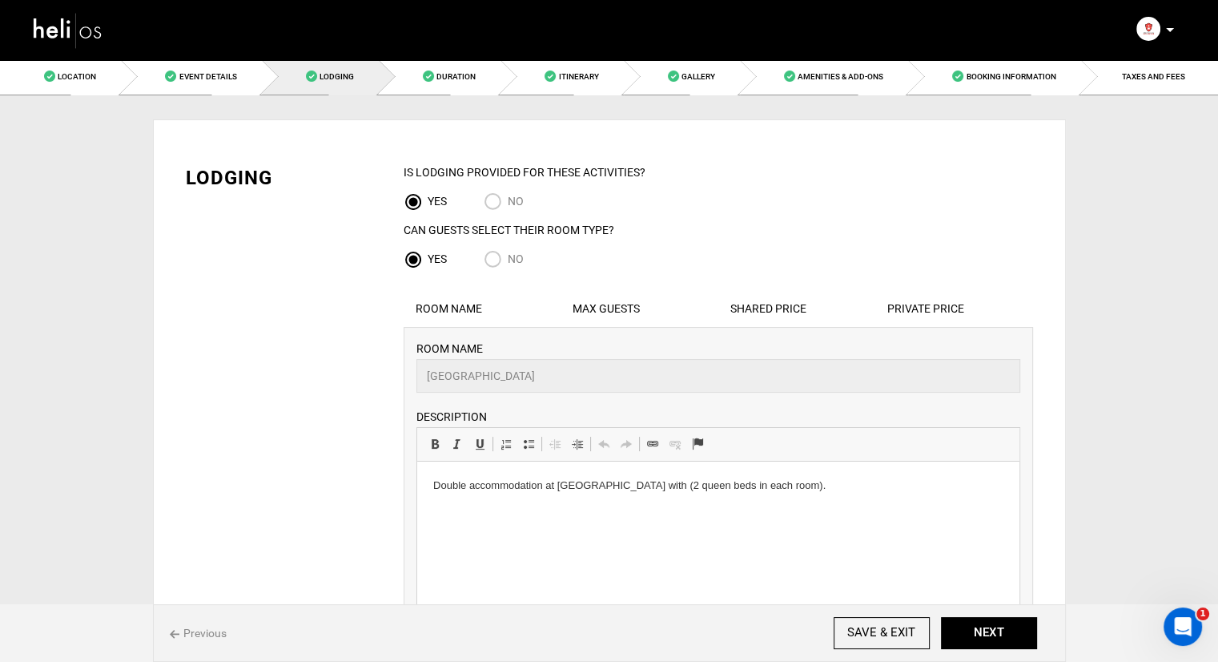
click at [496, 261] on input "No" at bounding box center [496, 261] width 24 height 22
radio input "true"
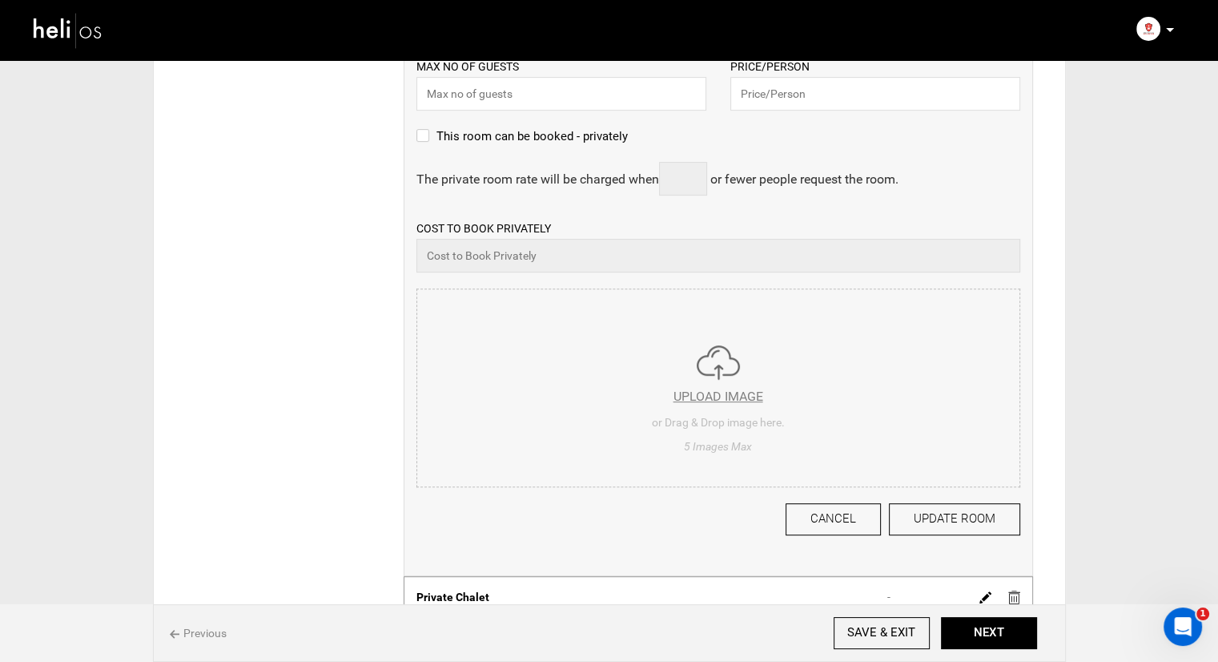
scroll to position [641, 0]
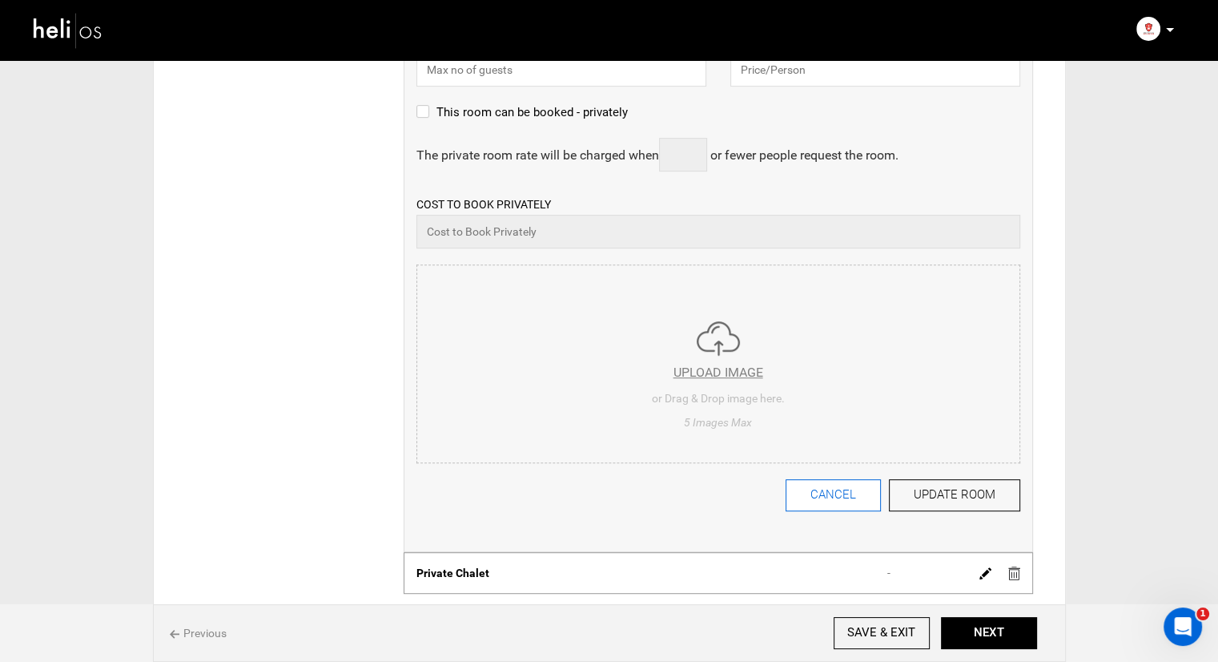
click at [824, 501] on button "CANCEL" at bounding box center [833, 495] width 95 height 32
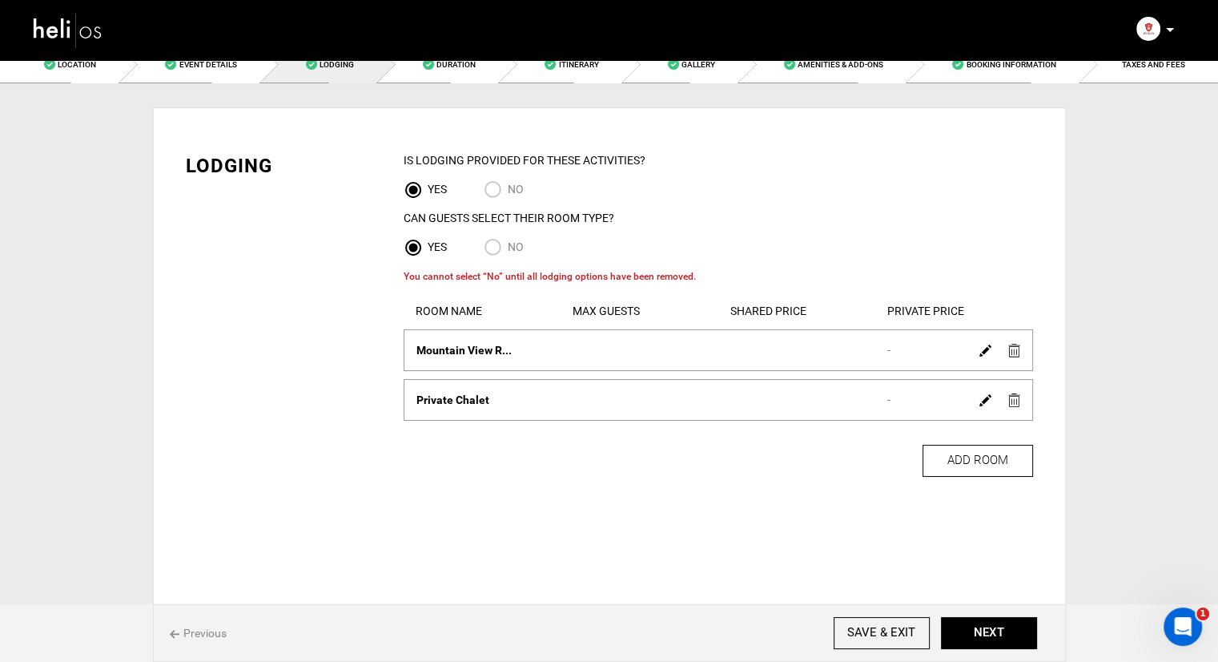
scroll to position [0, 0]
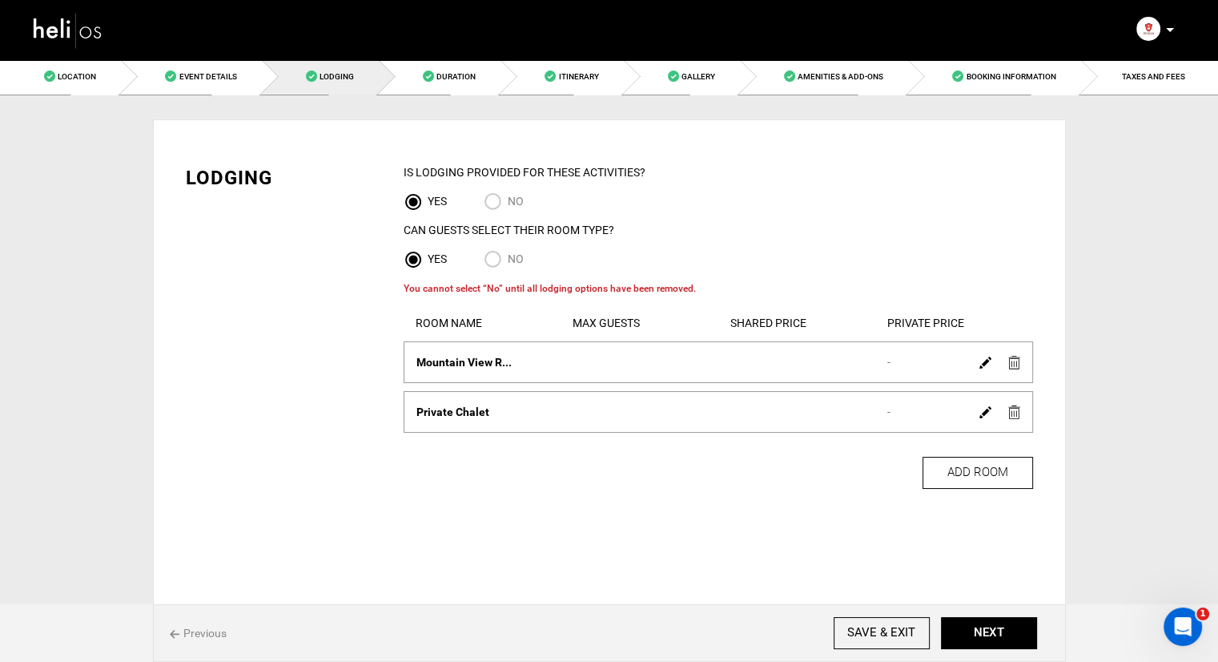
click at [1011, 417] on img at bounding box center [1014, 412] width 12 height 14
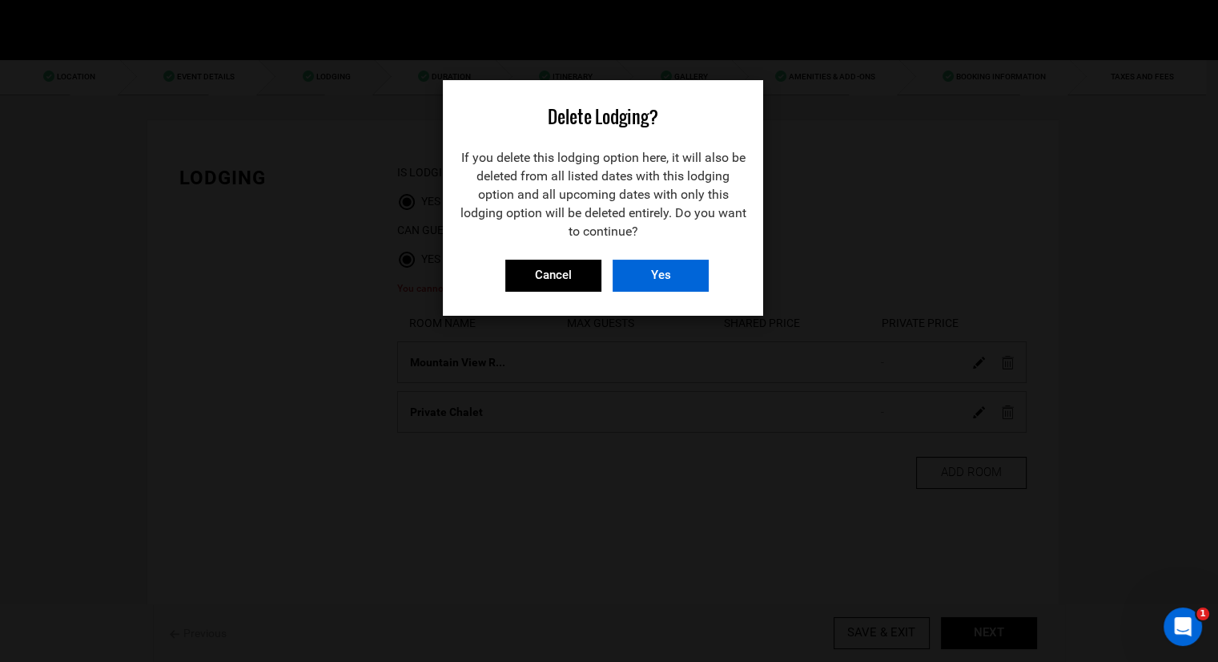
click at [670, 276] on input "Yes" at bounding box center [661, 276] width 96 height 32
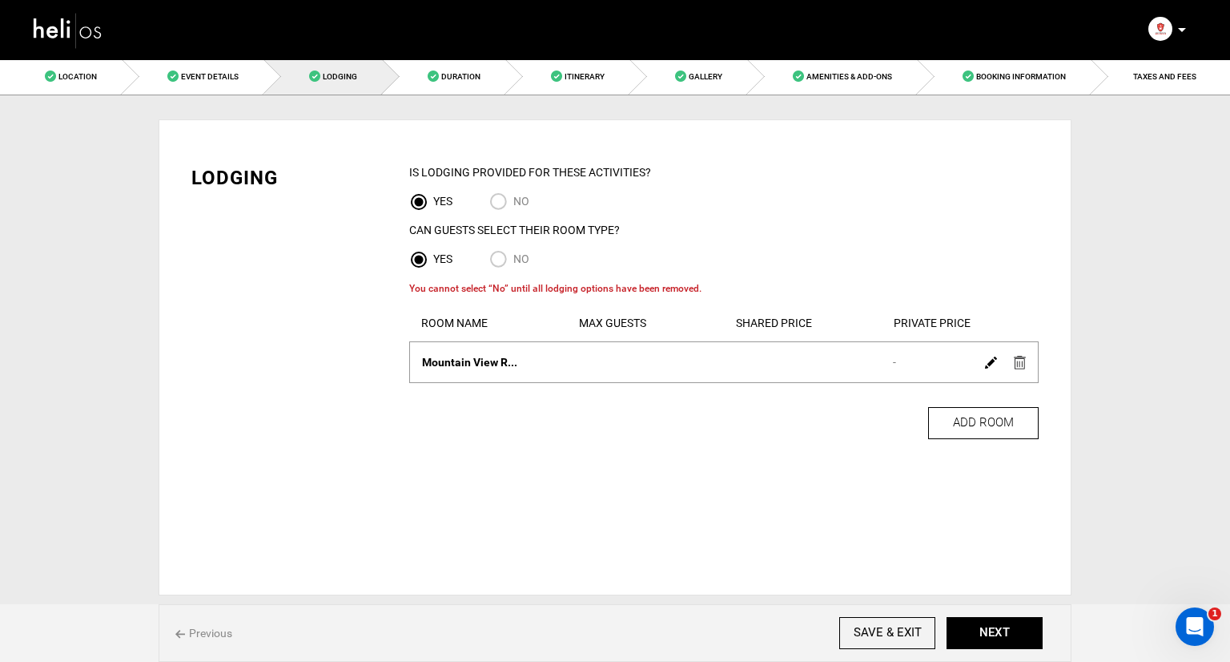
click at [1023, 364] on img at bounding box center [1020, 363] width 12 height 14
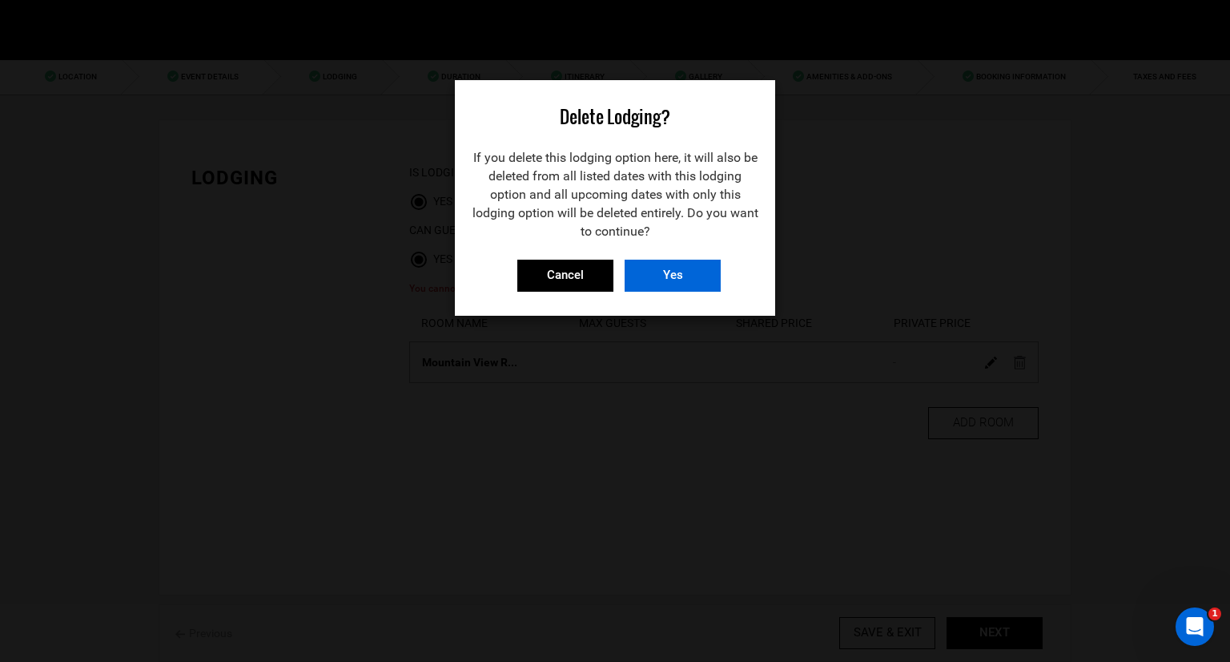
click at [656, 276] on input "Yes" at bounding box center [673, 276] width 96 height 32
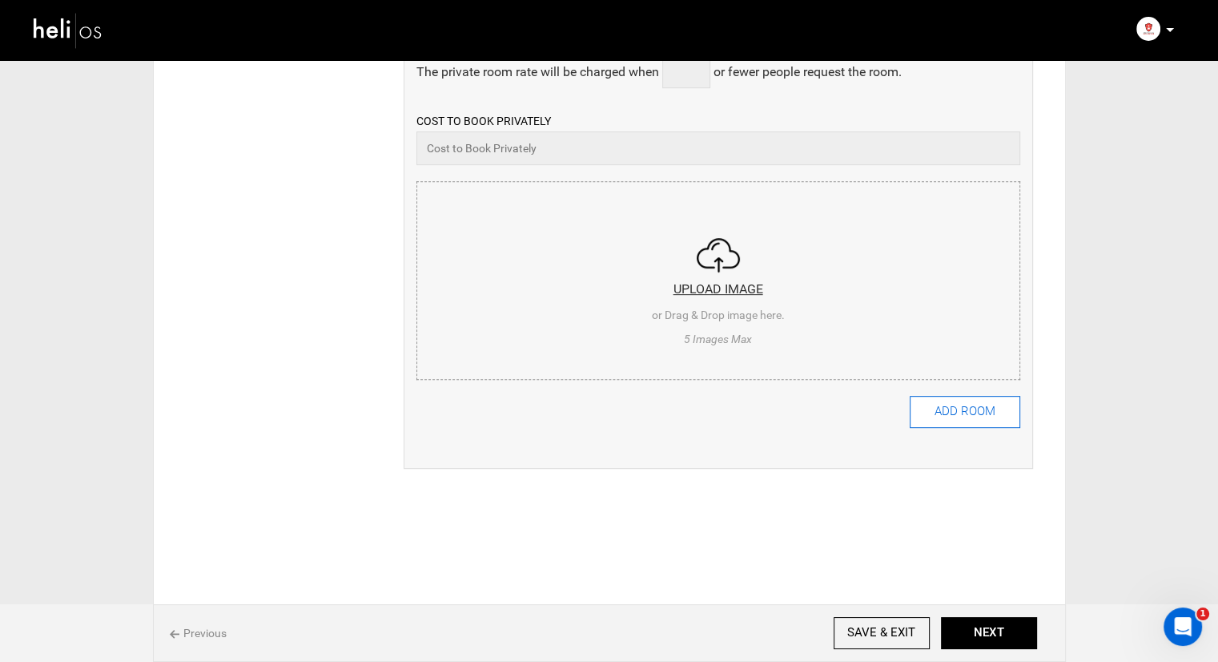
scroll to position [686, 0]
click at [967, 622] on button "NEXT" at bounding box center [989, 633] width 96 height 32
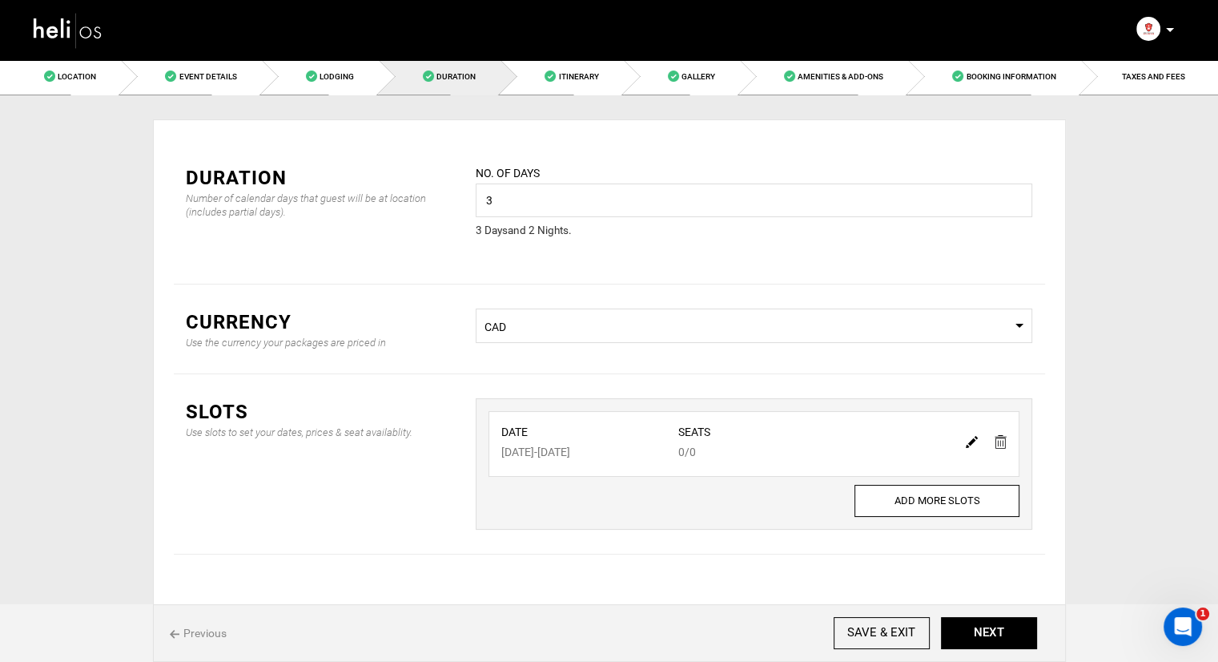
click at [971, 443] on img at bounding box center [972, 442] width 12 height 12
type input "03/27/2026"
type input "03/29/2026"
type input "0"
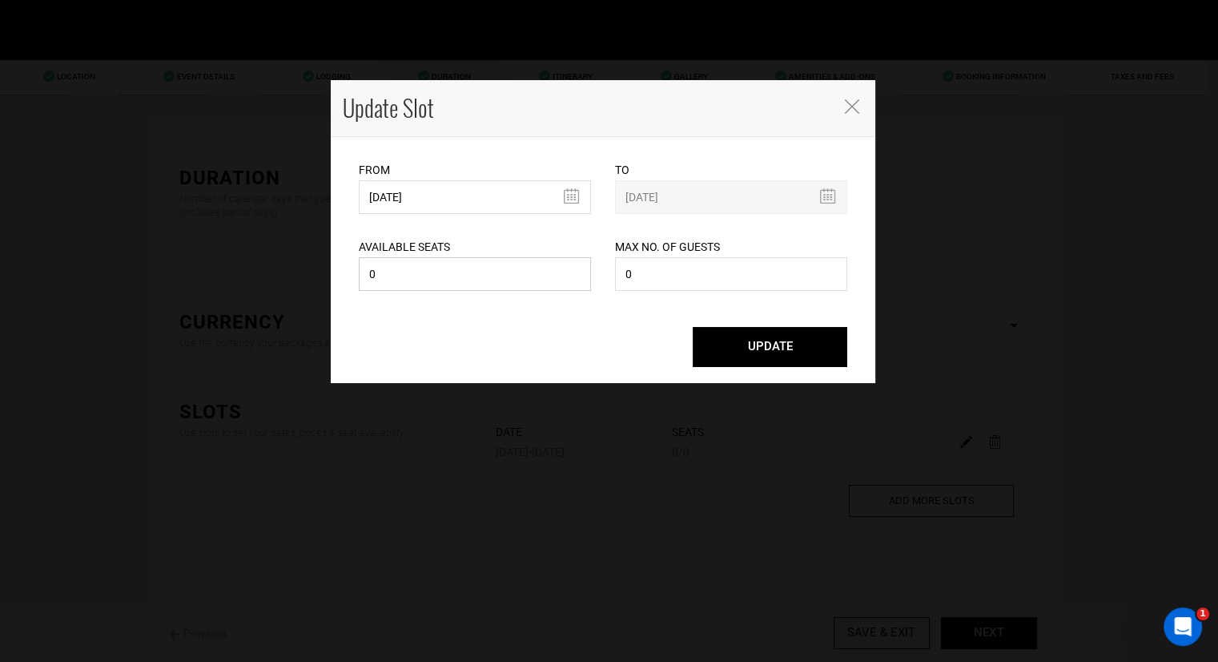
click at [417, 272] on input "0" at bounding box center [475, 274] width 232 height 34
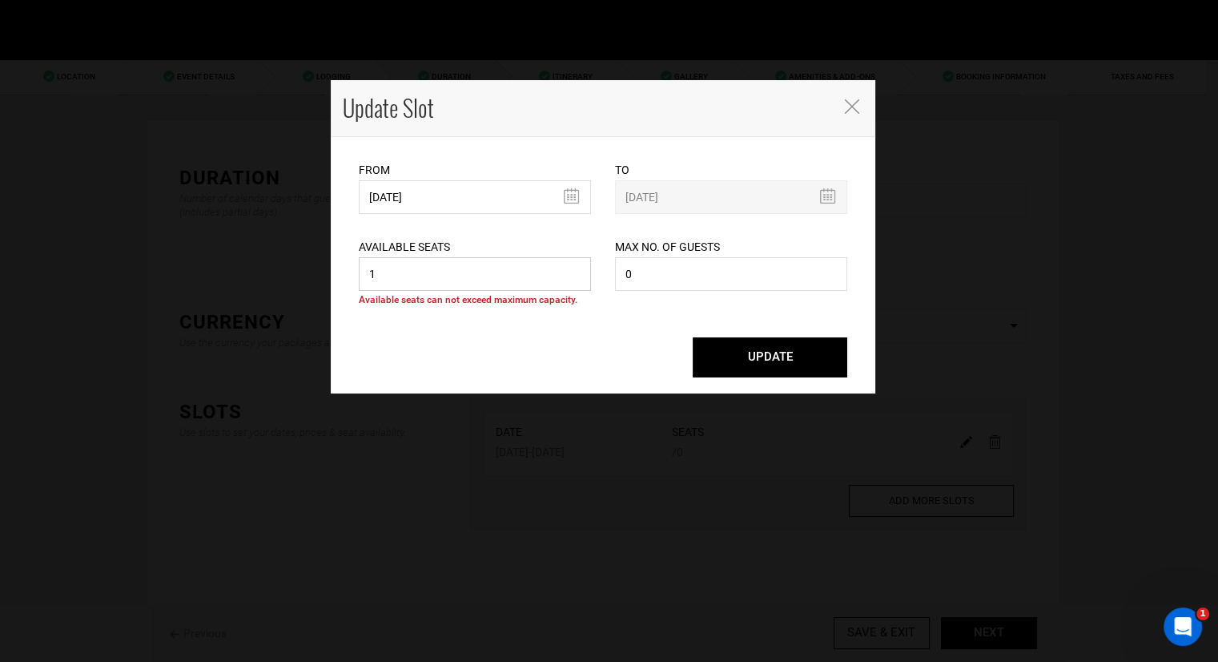
type input "1"
click at [760, 267] on input "0" at bounding box center [731, 274] width 232 height 34
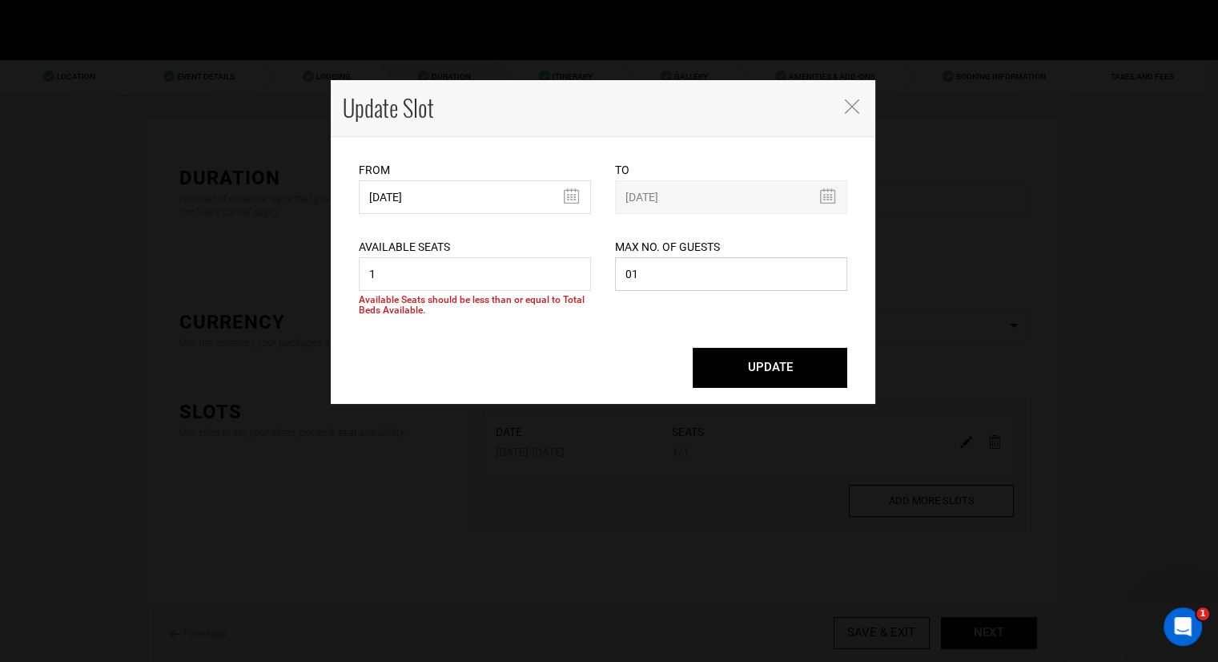
click at [753, 270] on input "01" at bounding box center [731, 274] width 232 height 34
type input "1"
click at [781, 364] on button "UPDATE" at bounding box center [770, 368] width 155 height 40
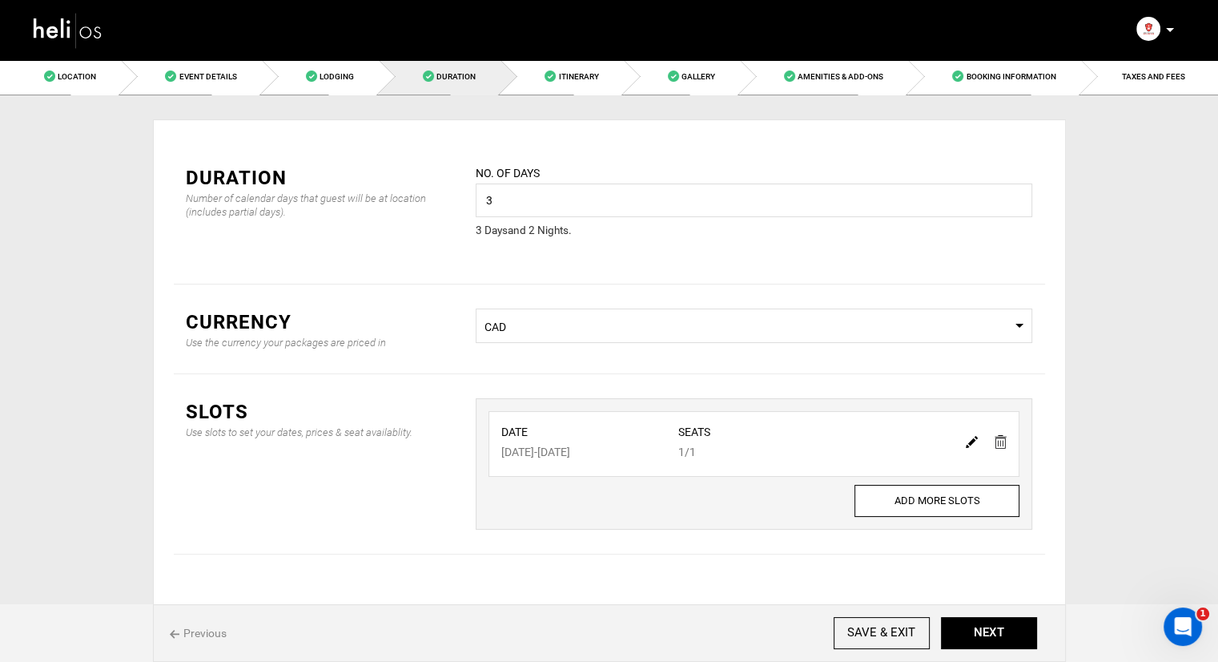
click at [988, 654] on div "Previous SAVE & EXIT NEXT" at bounding box center [609, 633] width 913 height 58
click at [992, 630] on button "NEXT" at bounding box center [989, 633] width 96 height 32
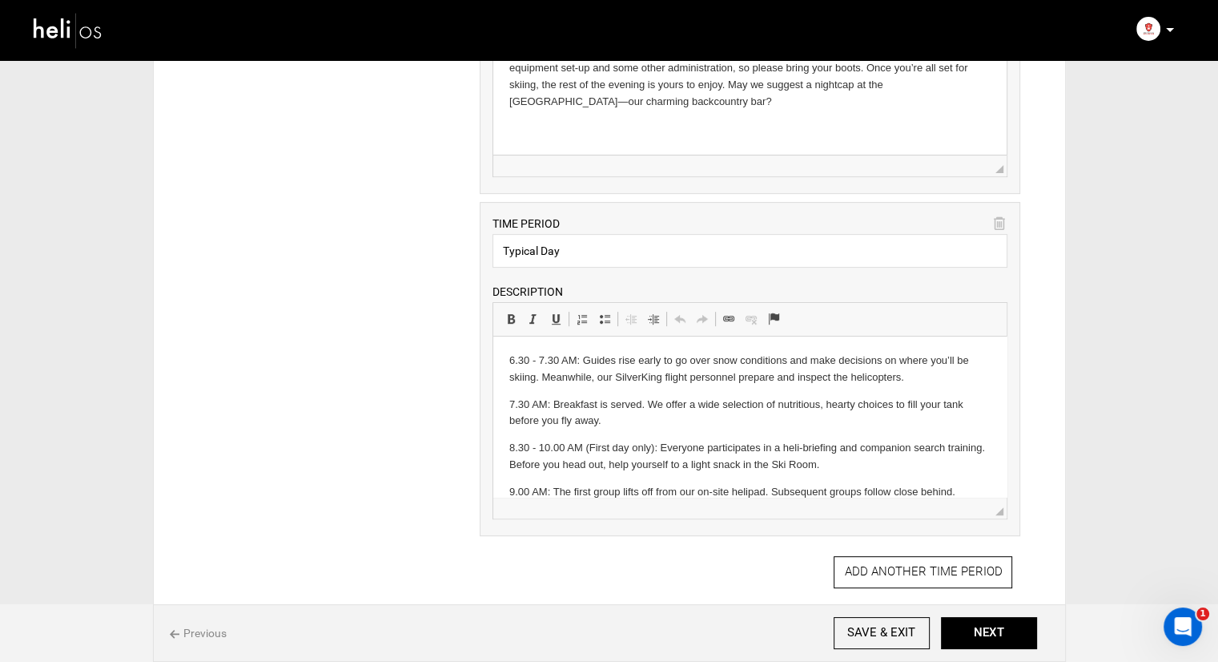
scroll to position [221, 0]
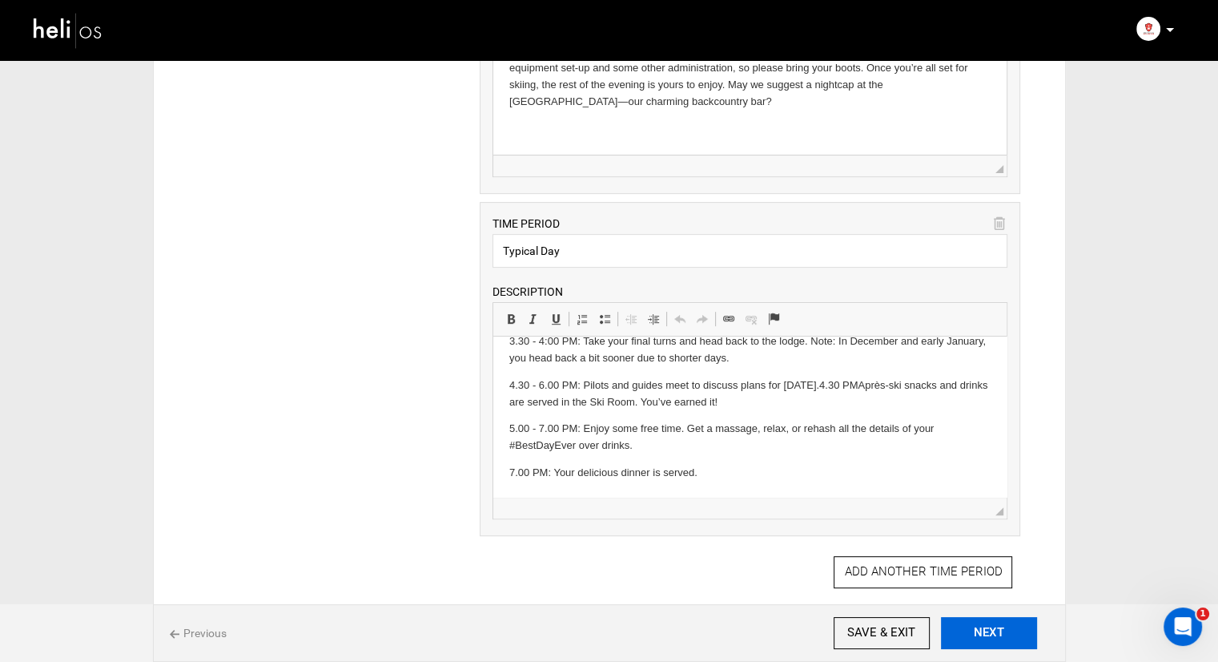
click at [1016, 638] on button "NEXT" at bounding box center [989, 633] width 96 height 32
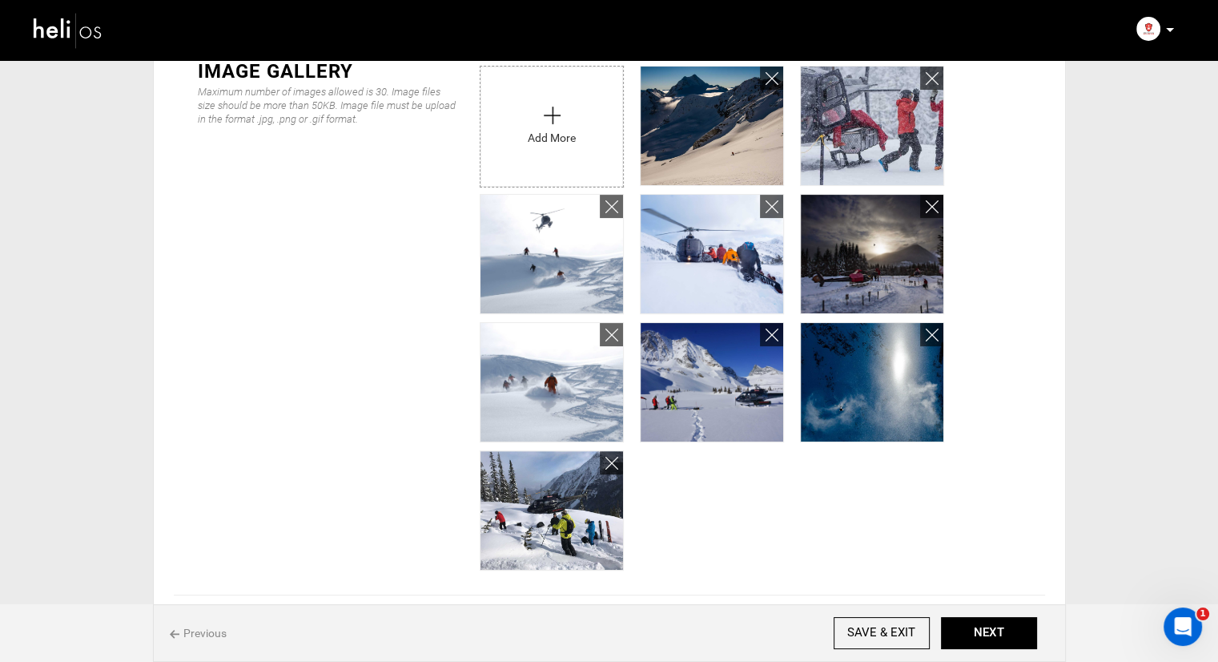
scroll to position [481, 0]
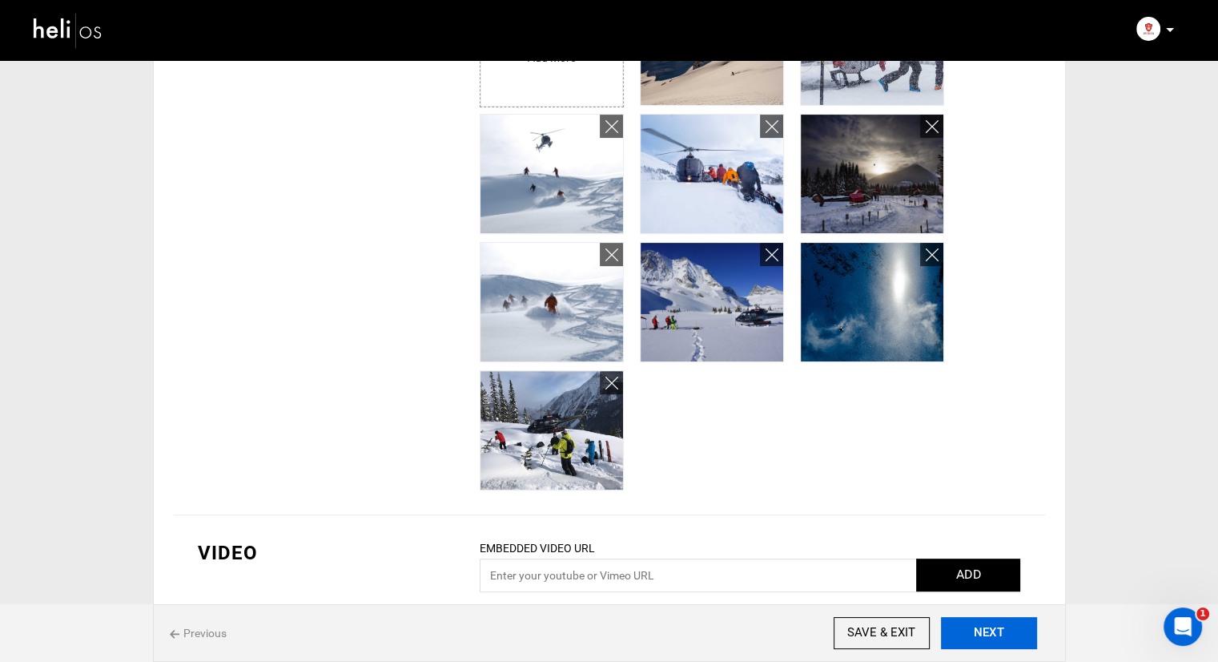
click at [968, 636] on button "NEXT" at bounding box center [989, 633] width 96 height 32
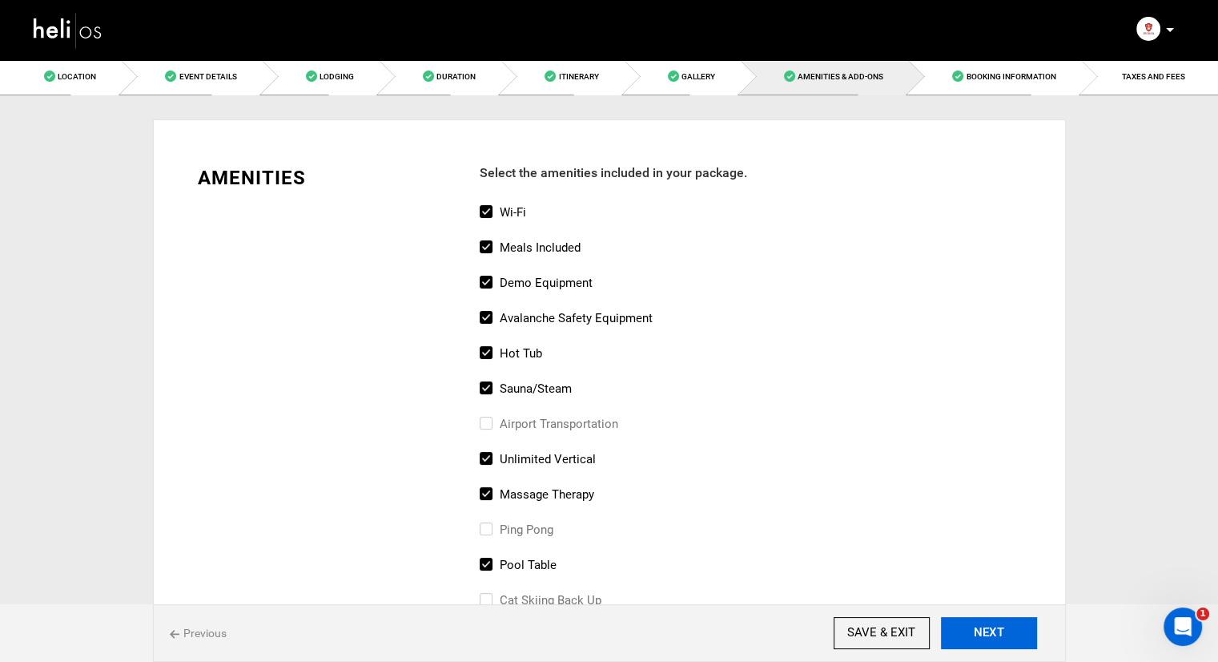
click at [1016, 632] on button "NEXT" at bounding box center [989, 633] width 96 height 32
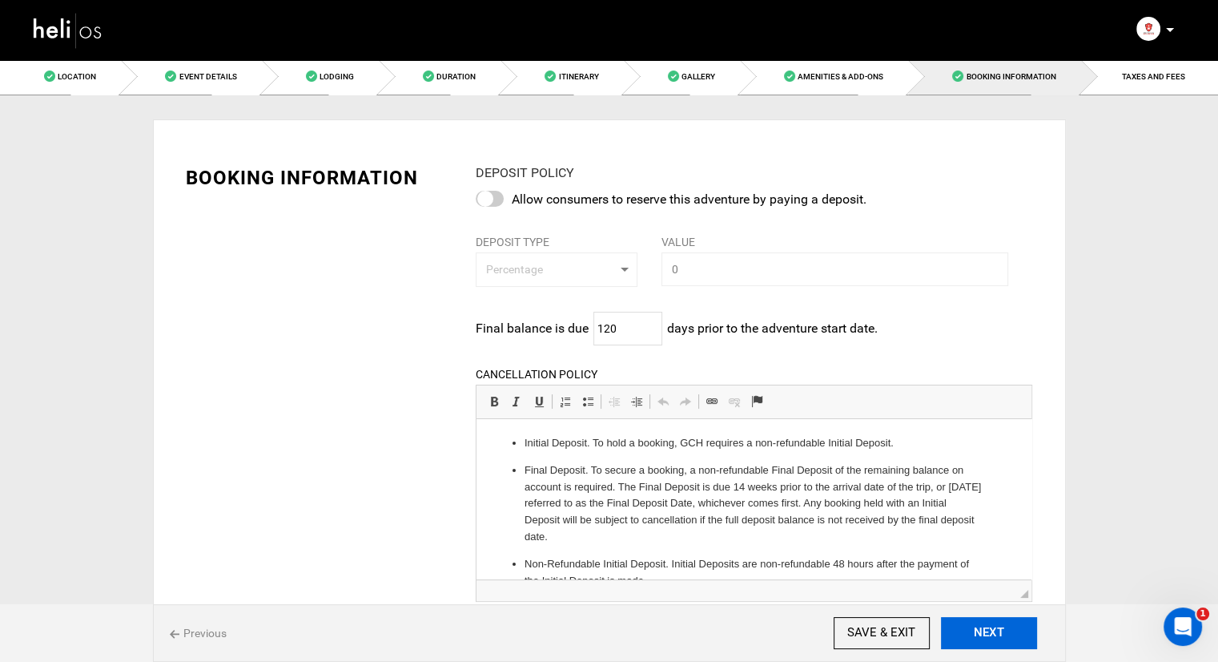
click at [1006, 632] on button "NEXT" at bounding box center [989, 633] width 96 height 32
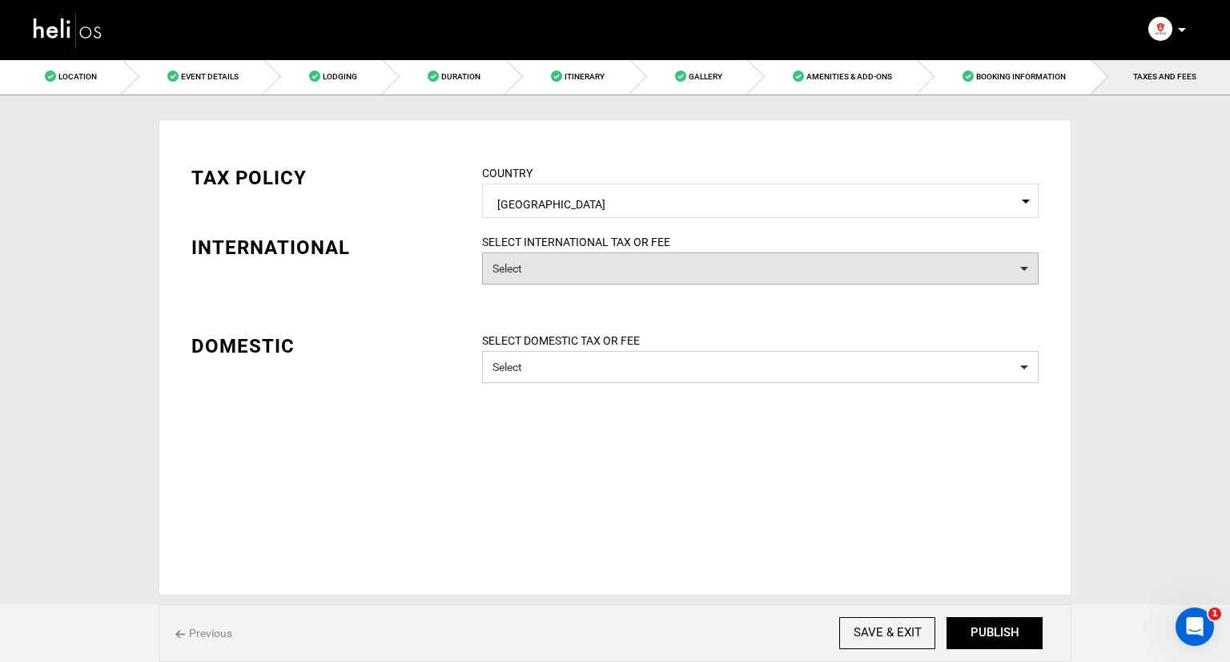
click at [653, 276] on button "Select" at bounding box center [760, 268] width 557 height 32
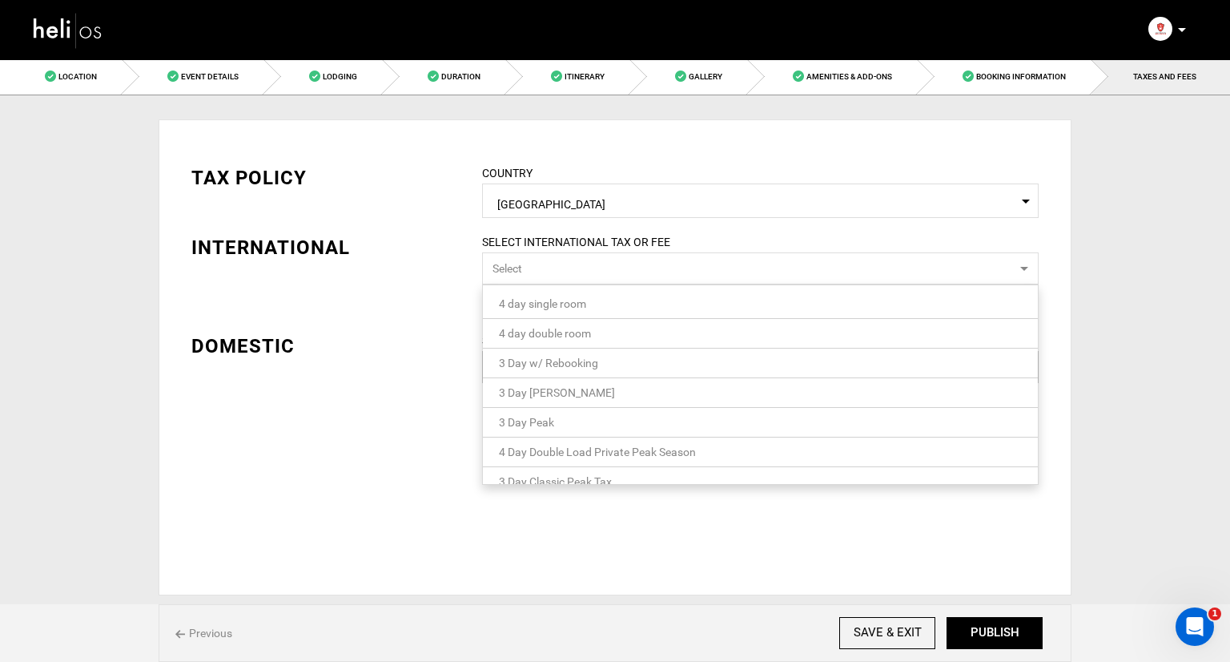
click at [654, 273] on button "Select" at bounding box center [760, 268] width 557 height 32
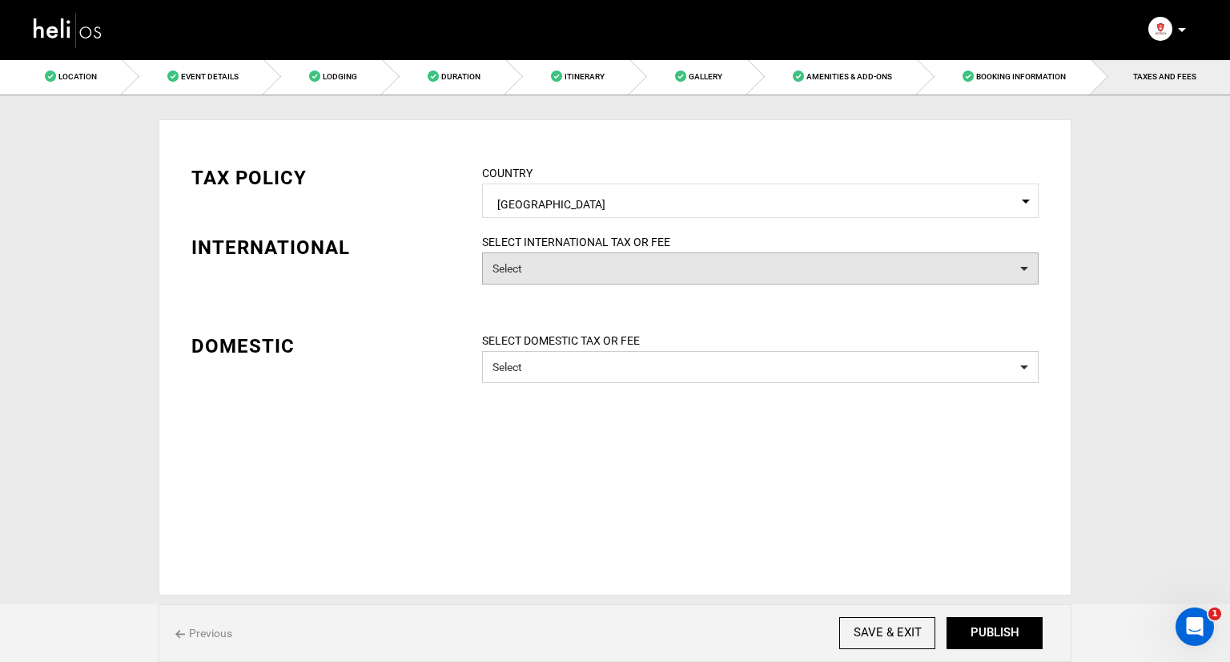
click at [721, 262] on button "Select" at bounding box center [760, 268] width 557 height 32
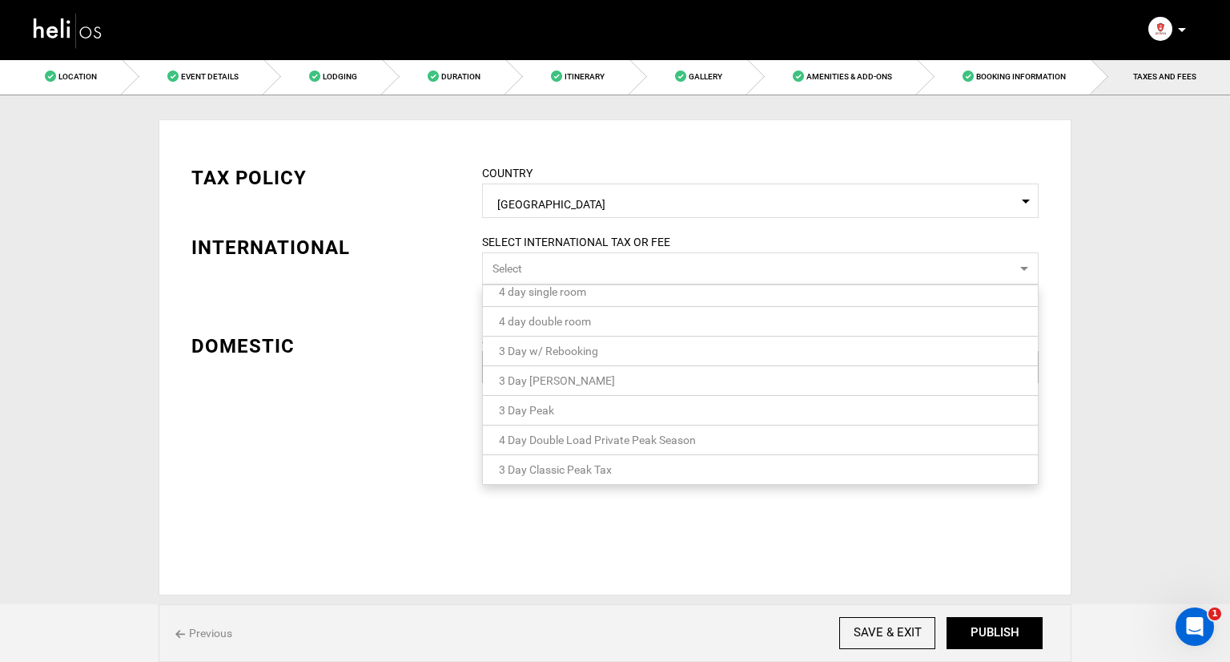
scroll to position [15, 0]
click at [628, 521] on div "TAX POLICY COUNTRY Select Country Canada Please select a country. INTERNATIONAL…" at bounding box center [615, 357] width 913 height 476
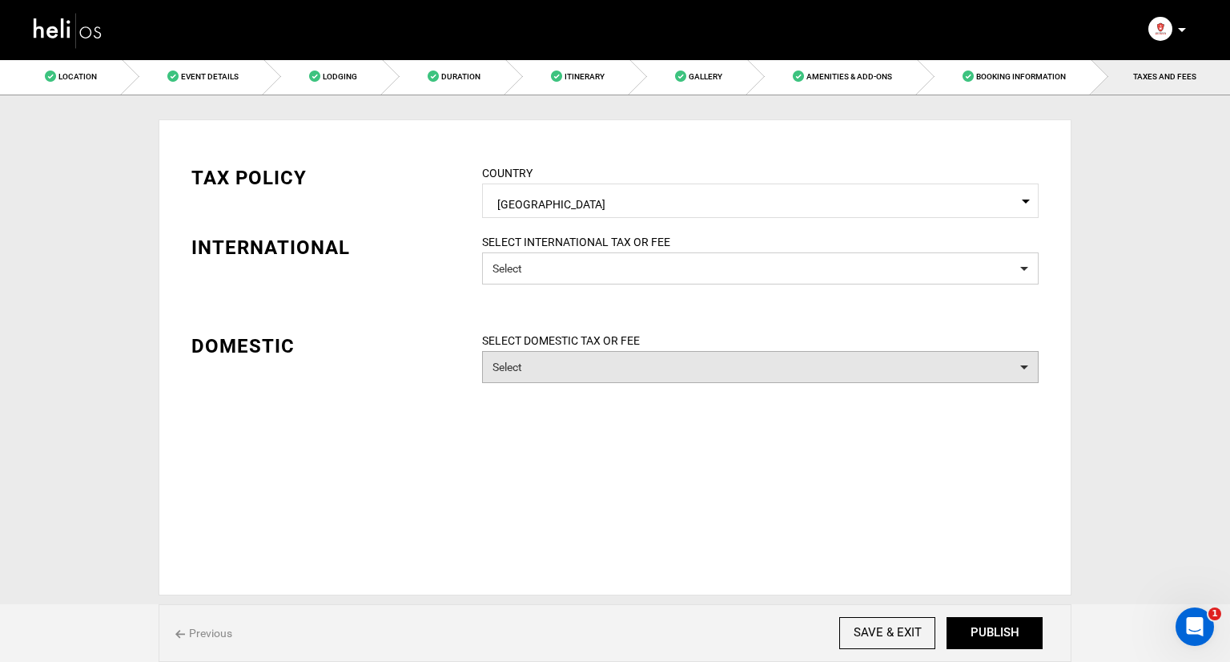
click at [610, 367] on button "Select" at bounding box center [760, 367] width 557 height 32
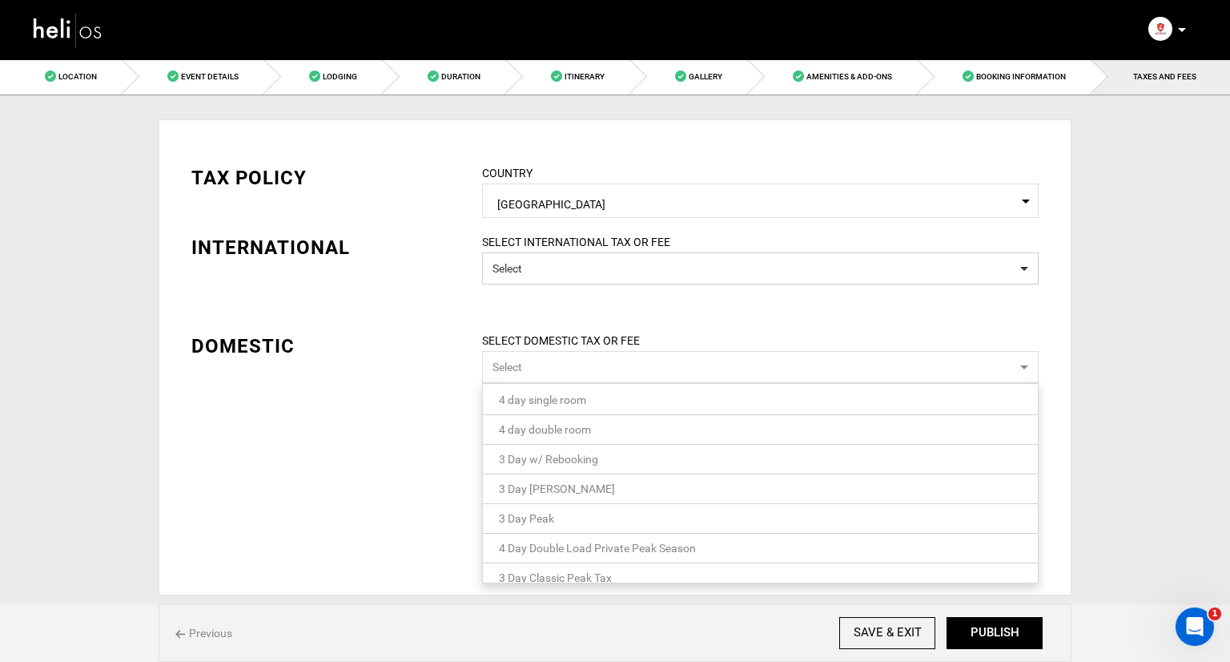
scroll to position [0, 0]
click at [373, 427] on div "TAX POLICY COUNTRY Select Country Canada Please select a country. INTERNATIONAL…" at bounding box center [615, 357] width 913 height 476
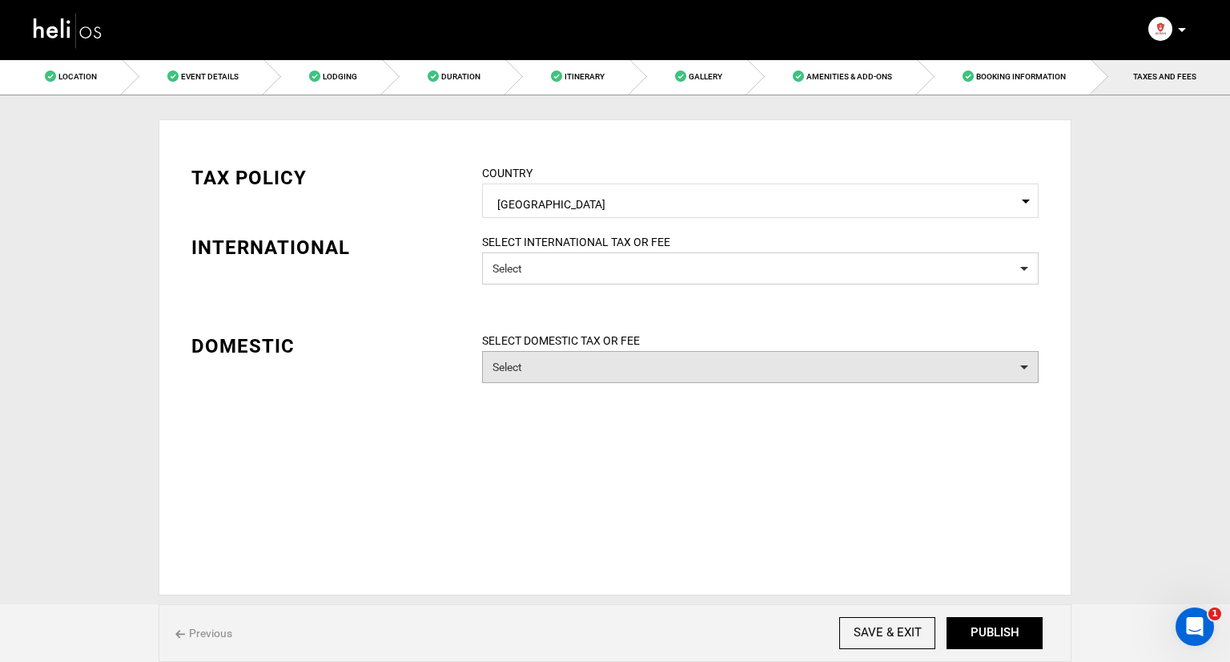
click at [638, 365] on button "Select" at bounding box center [760, 367] width 557 height 32
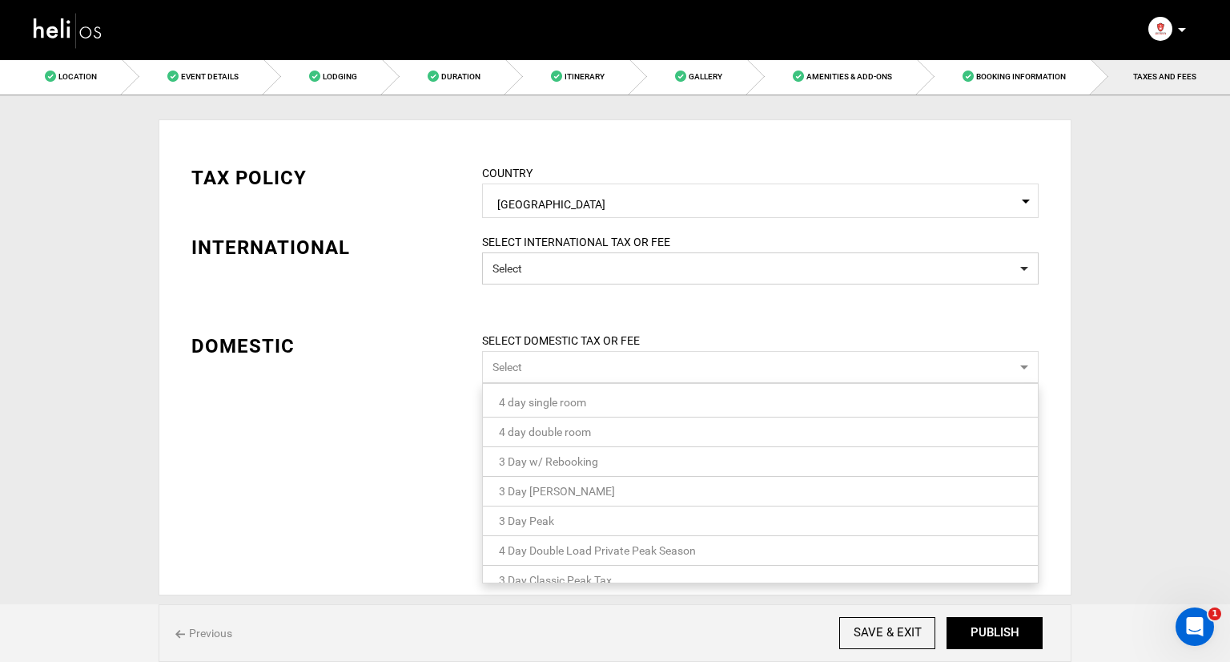
scroll to position [15, 0]
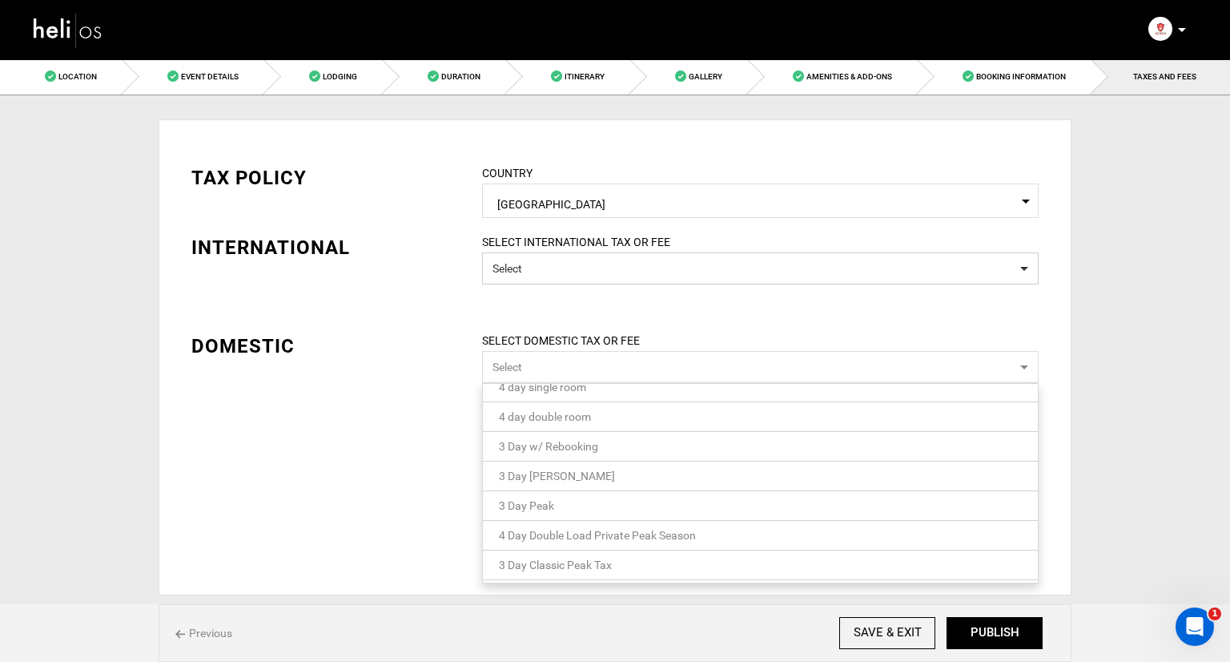
click at [313, 431] on div "TAX POLICY COUNTRY Select Country Canada Please select a country. INTERNATIONAL…" at bounding box center [615, 357] width 913 height 476
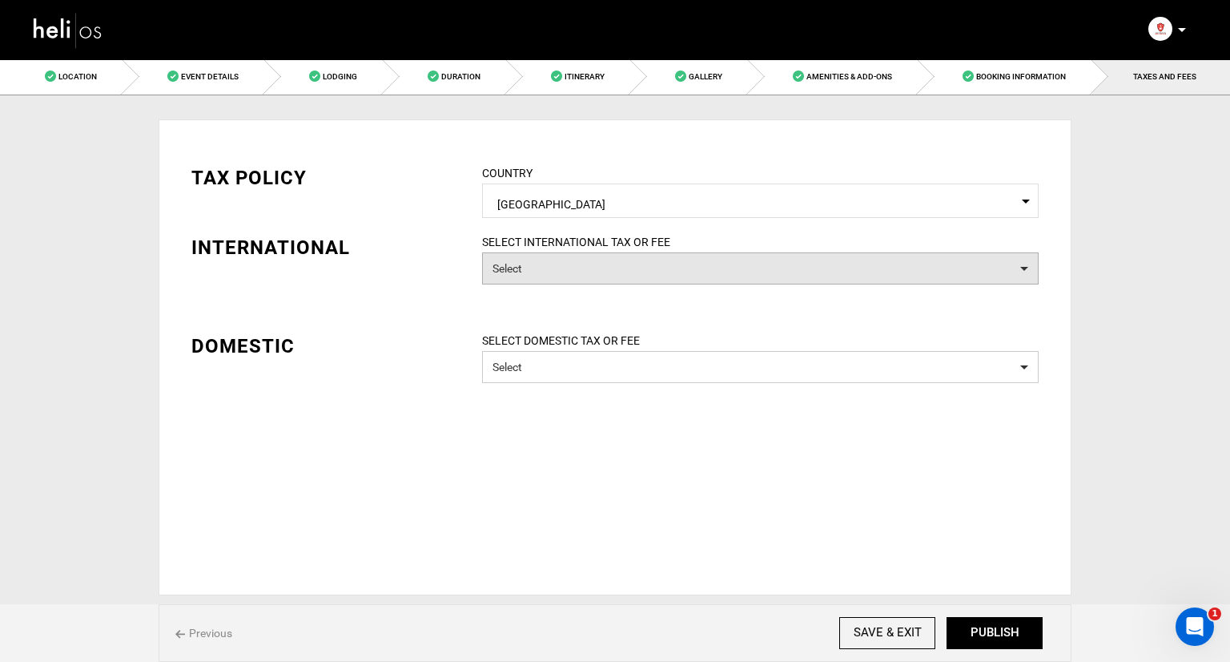
click at [641, 264] on button "Select" at bounding box center [760, 268] width 557 height 32
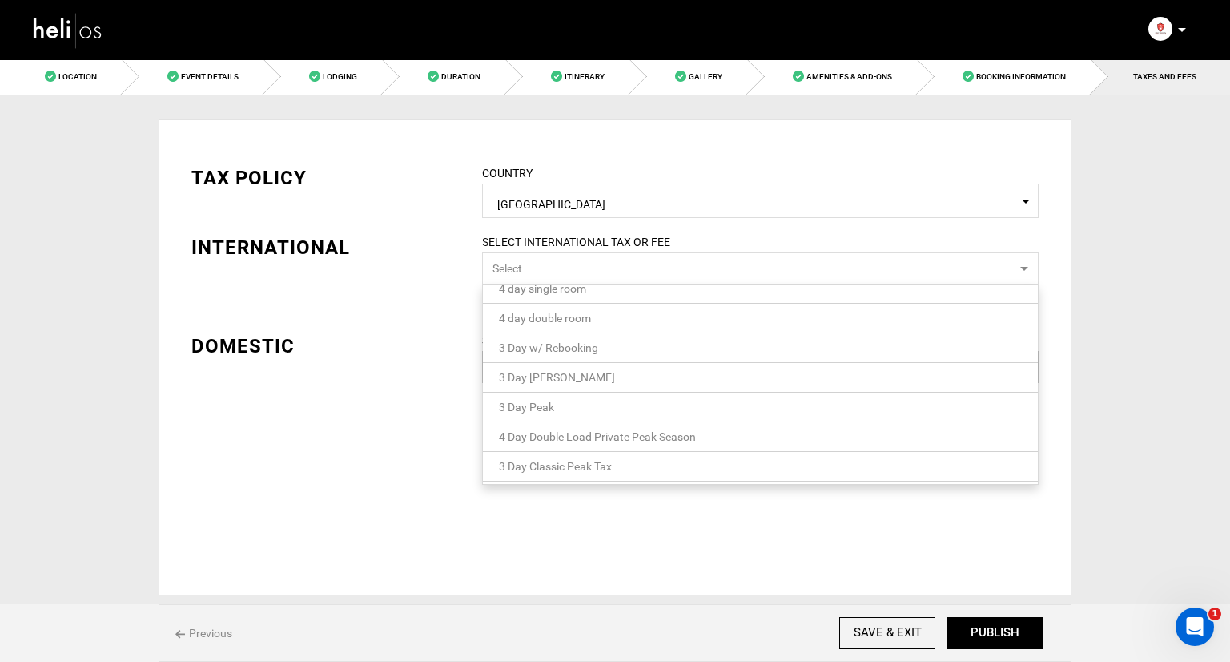
click at [410, 417] on div "TAX POLICY COUNTRY Select Country Canada Please select a country. INTERNATIONAL…" at bounding box center [615, 357] width 913 height 476
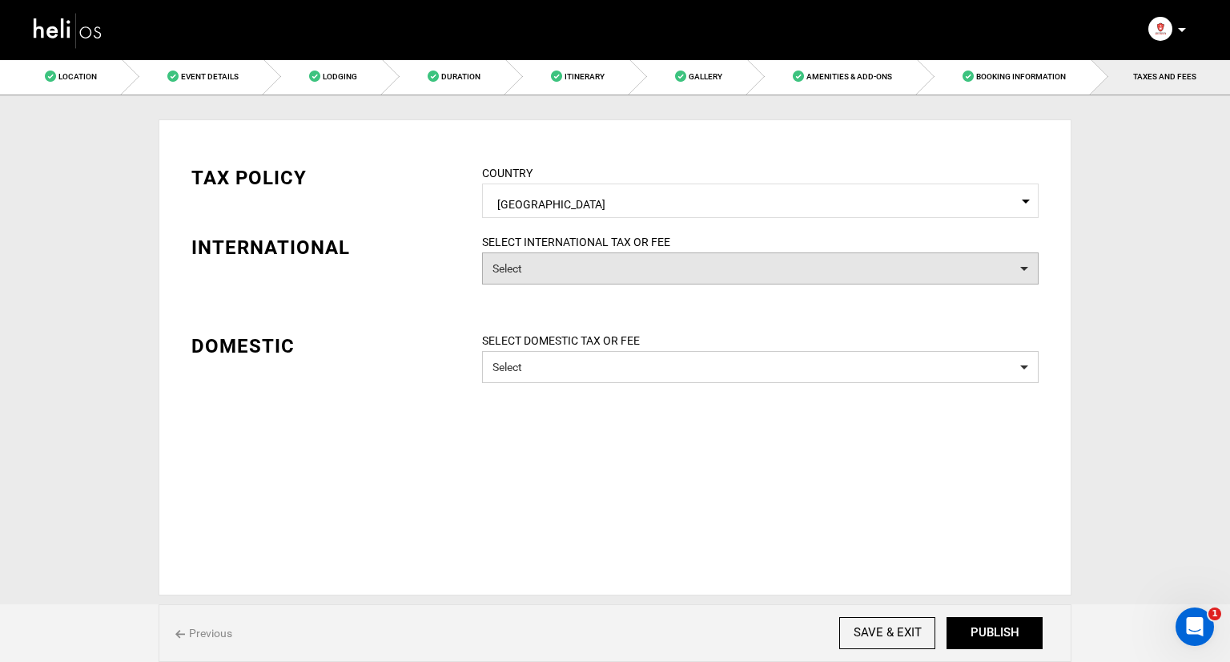
click at [658, 252] on button "Select" at bounding box center [760, 268] width 557 height 32
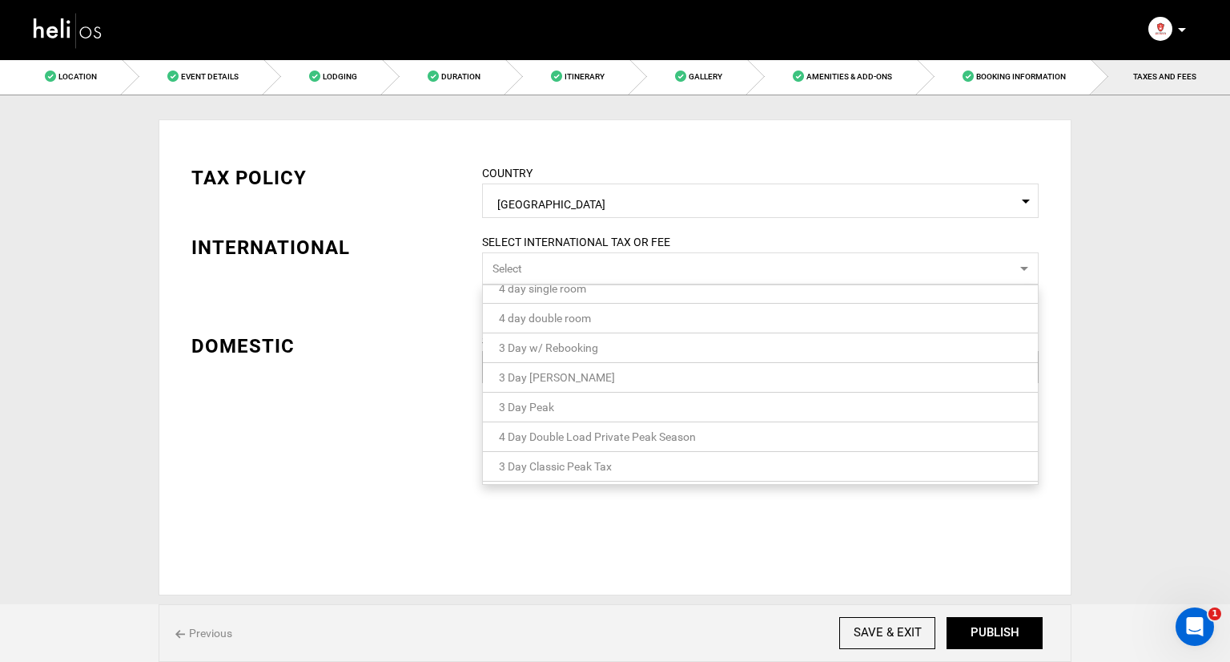
click at [268, 459] on div "TAX POLICY COUNTRY Select Country Canada Please select a country. INTERNATIONAL…" at bounding box center [615, 357] width 913 height 476
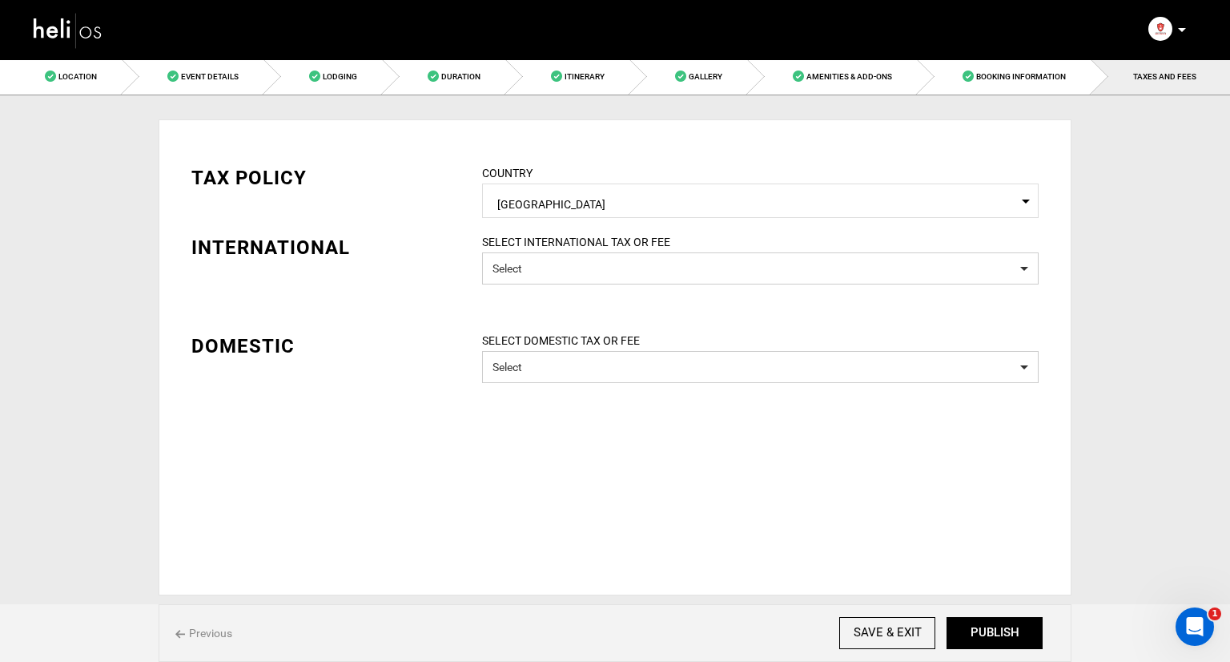
click at [581, 384] on div "TAX POLICY COUNTRY Select Country Canada Please select a country. INTERNATIONAL…" at bounding box center [615, 357] width 913 height 476
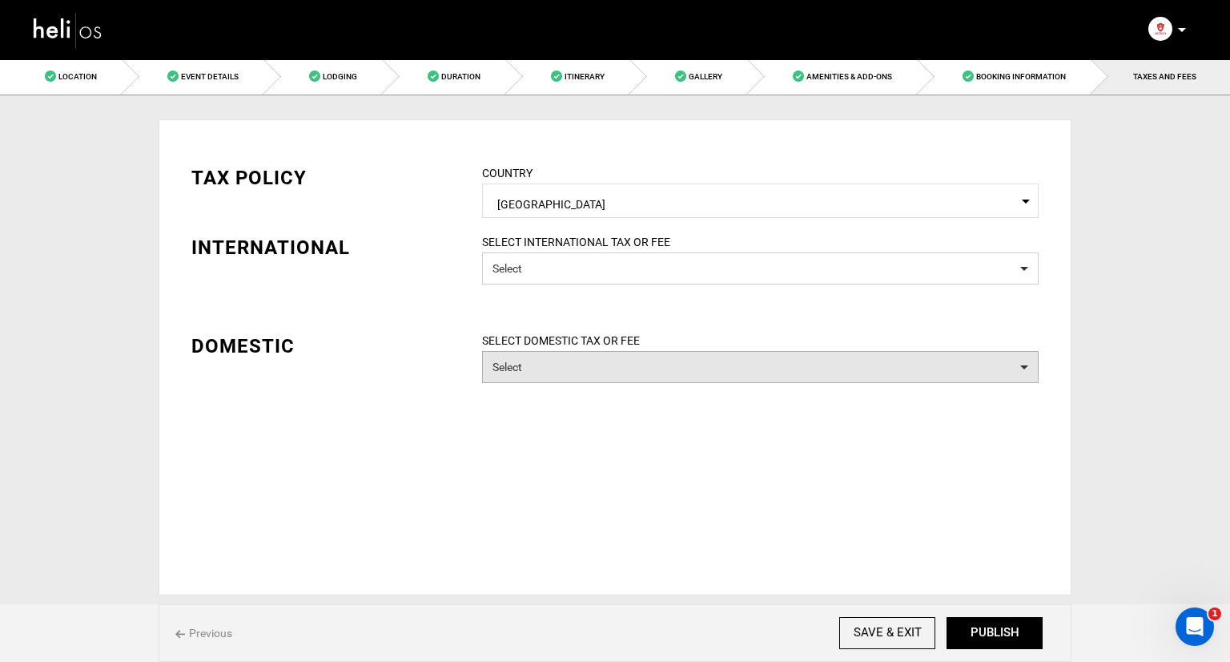
click at [584, 374] on button "Select" at bounding box center [760, 367] width 557 height 32
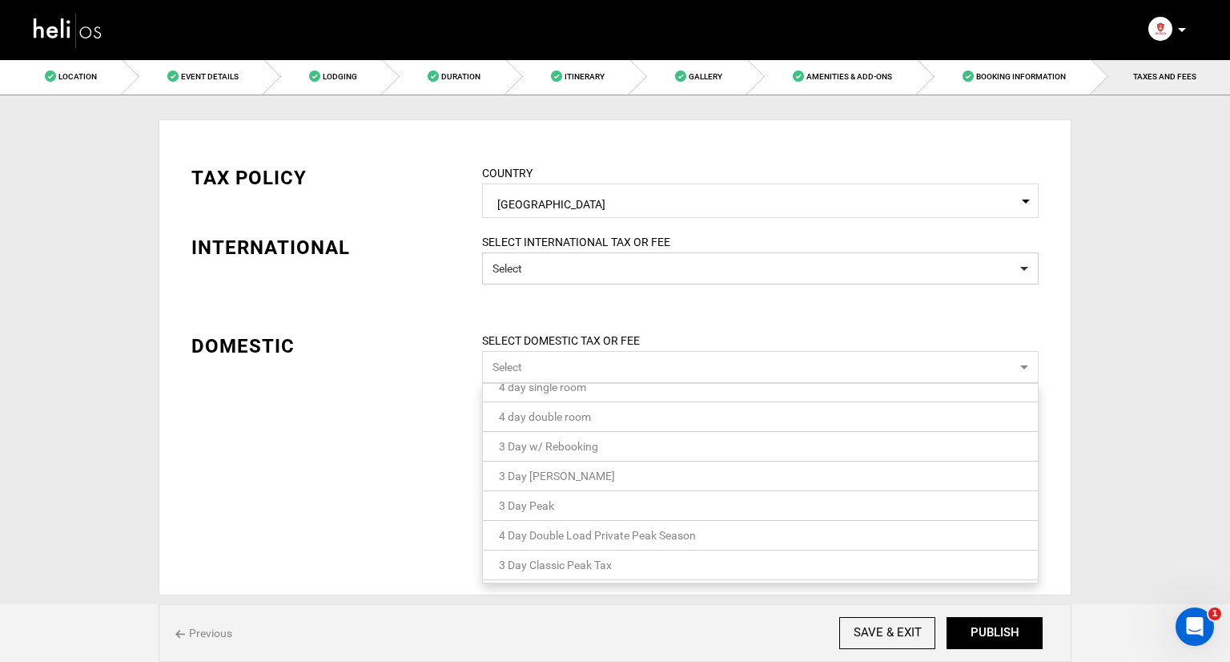
click at [365, 456] on div "TAX POLICY COUNTRY Select Country Canada Please select a country. INTERNATIONAL…" at bounding box center [615, 357] width 913 height 476
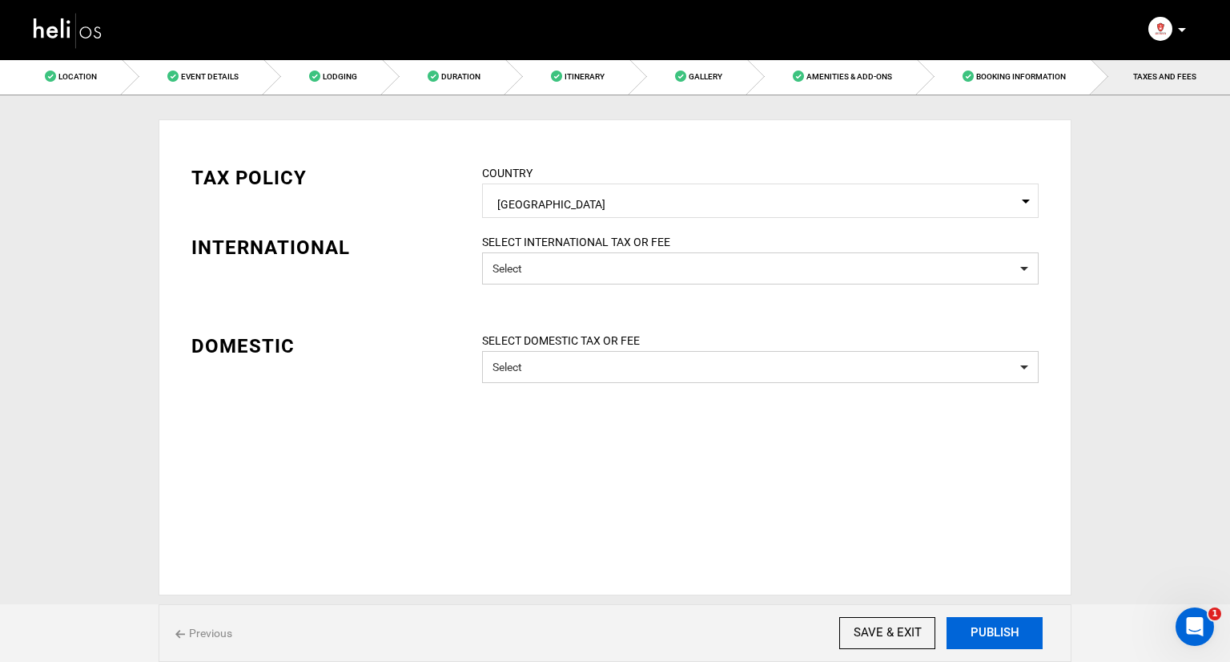
click at [980, 628] on button "PUBLISH" at bounding box center [995, 633] width 96 height 32
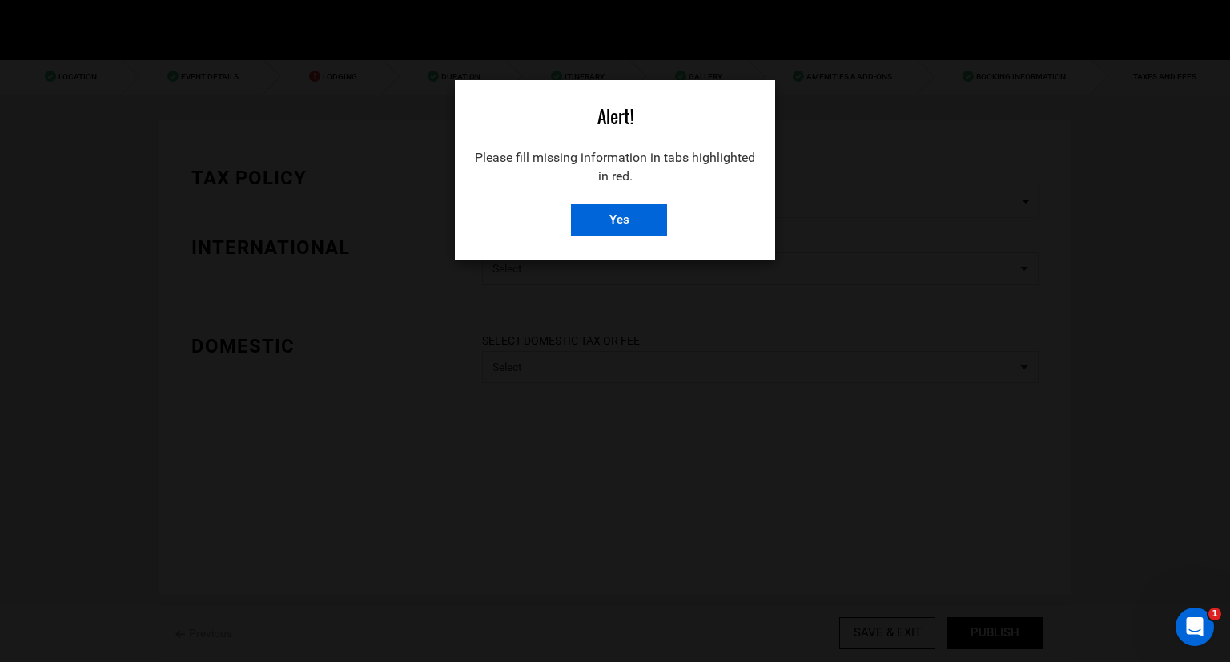
click at [648, 221] on input "Yes" at bounding box center [619, 220] width 96 height 32
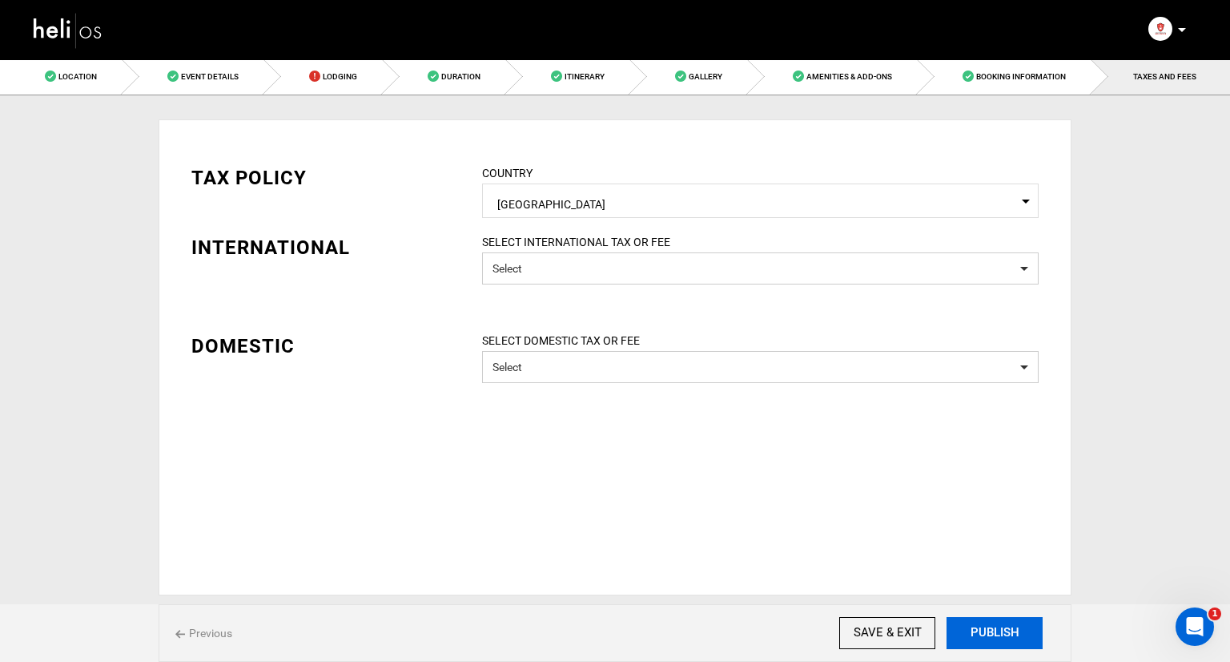
click at [1000, 626] on button "PUBLISH" at bounding box center [995, 633] width 96 height 32
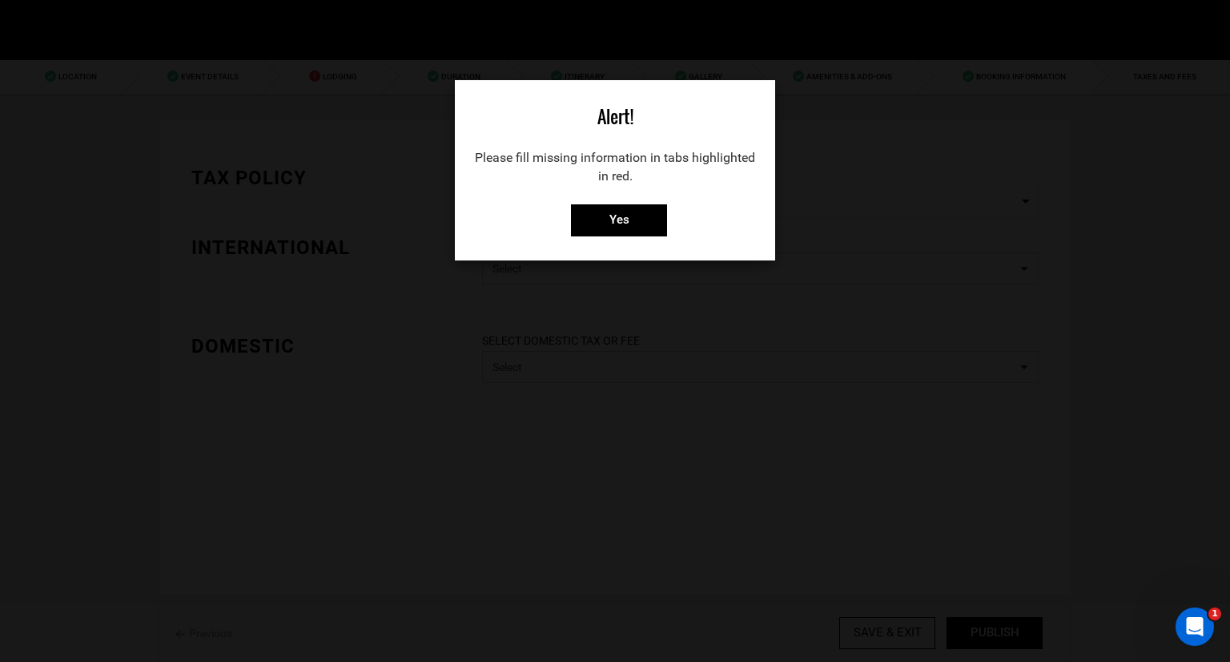
click at [628, 192] on div "Alert! Please fill missing information in tabs highlighted in red. Yes" at bounding box center [615, 170] width 320 height 180
click at [624, 211] on input "Yes" at bounding box center [619, 220] width 96 height 32
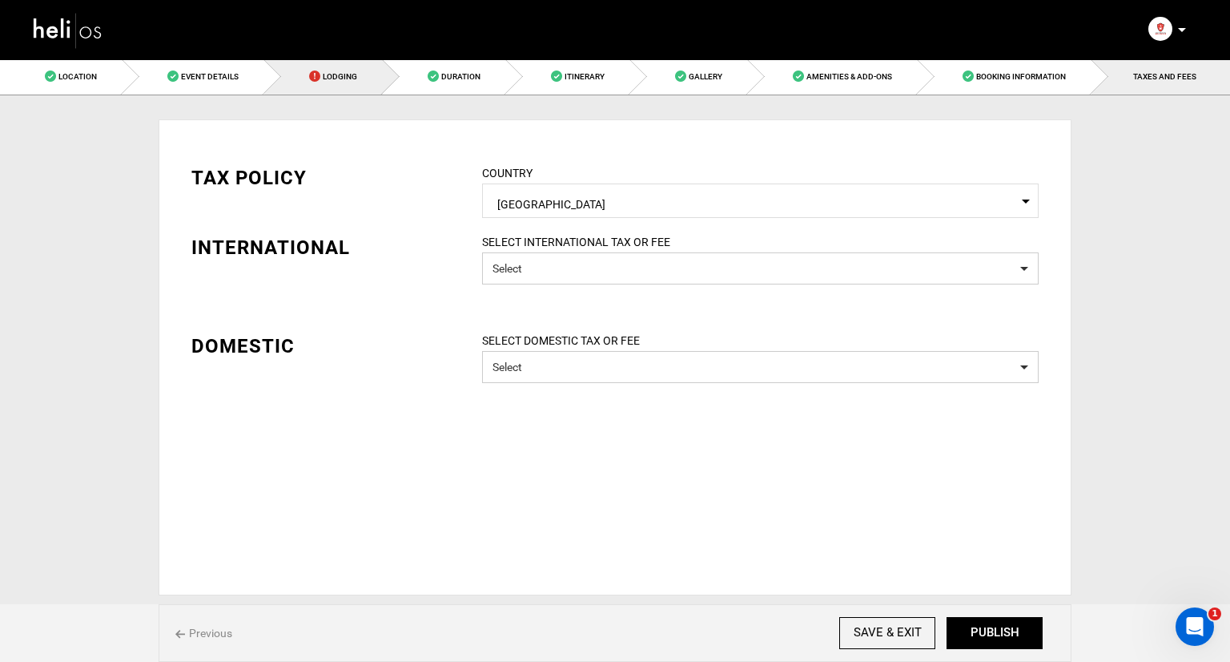
click at [348, 78] on span "Lodging" at bounding box center [340, 76] width 34 height 9
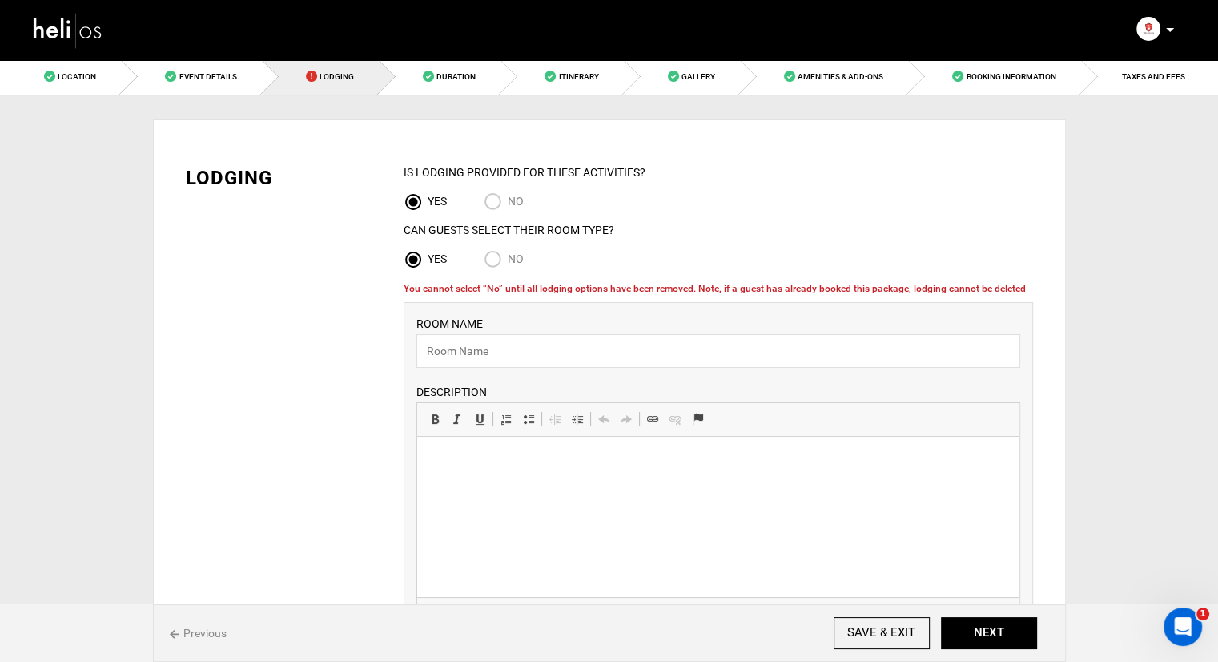
click at [497, 258] on input "No" at bounding box center [496, 261] width 24 height 22
radio input "true"
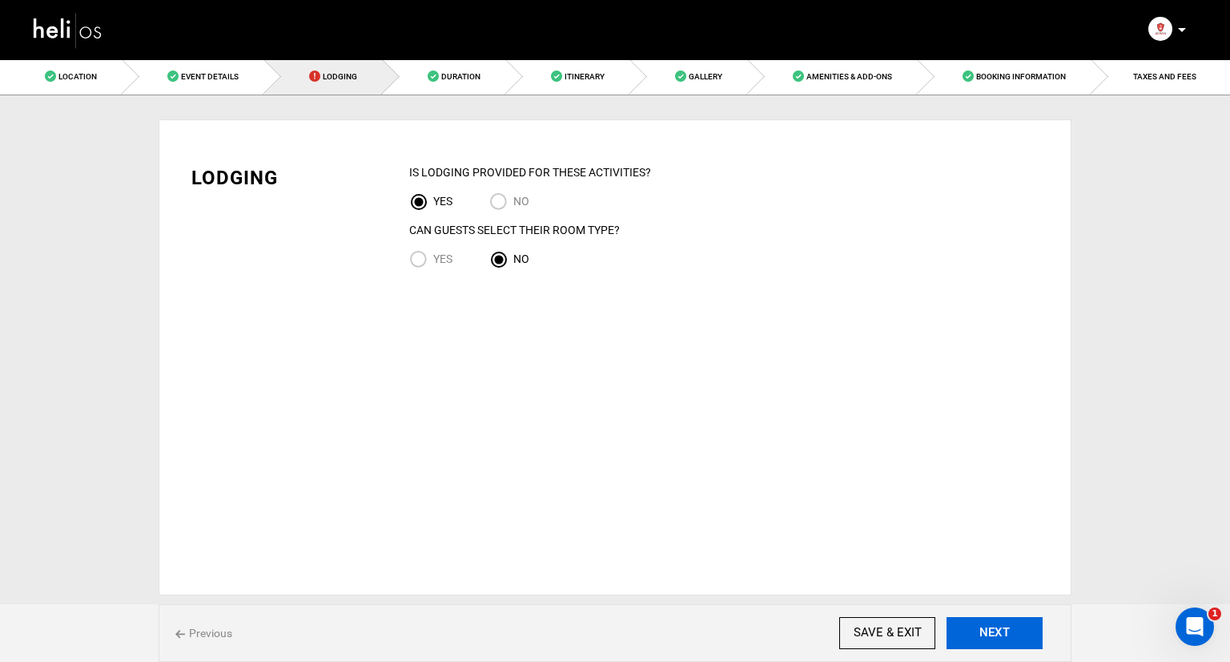
click at [980, 634] on button "NEXT" at bounding box center [995, 633] width 96 height 32
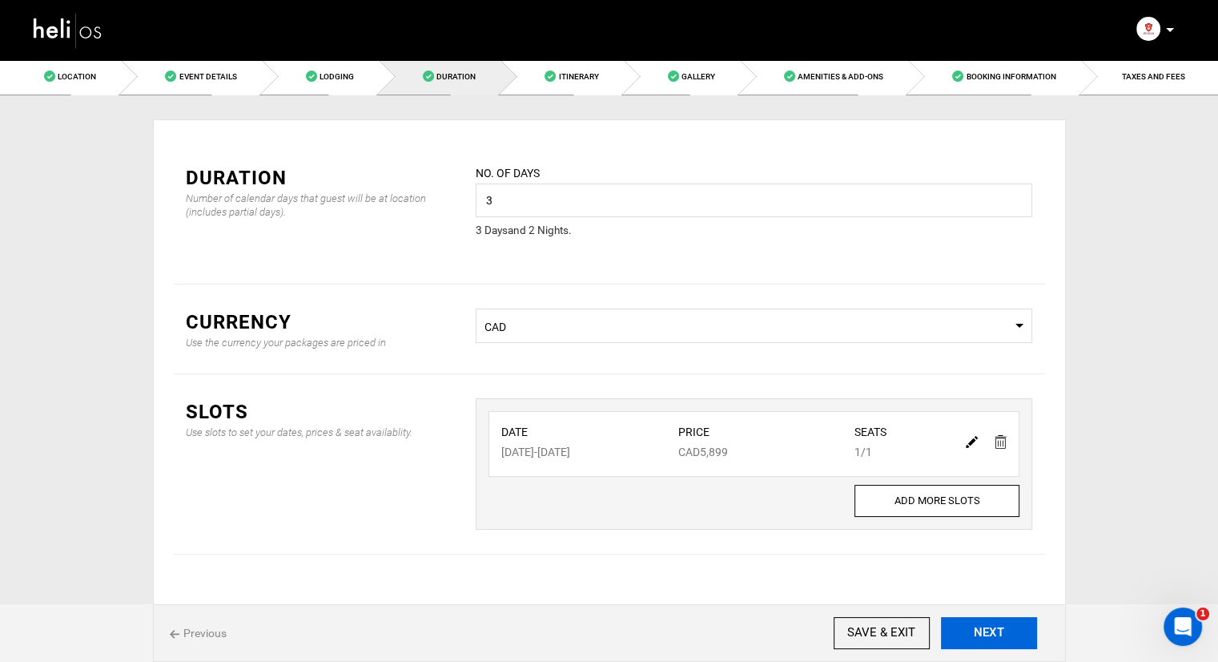
click at [967, 633] on button "NEXT" at bounding box center [989, 633] width 96 height 32
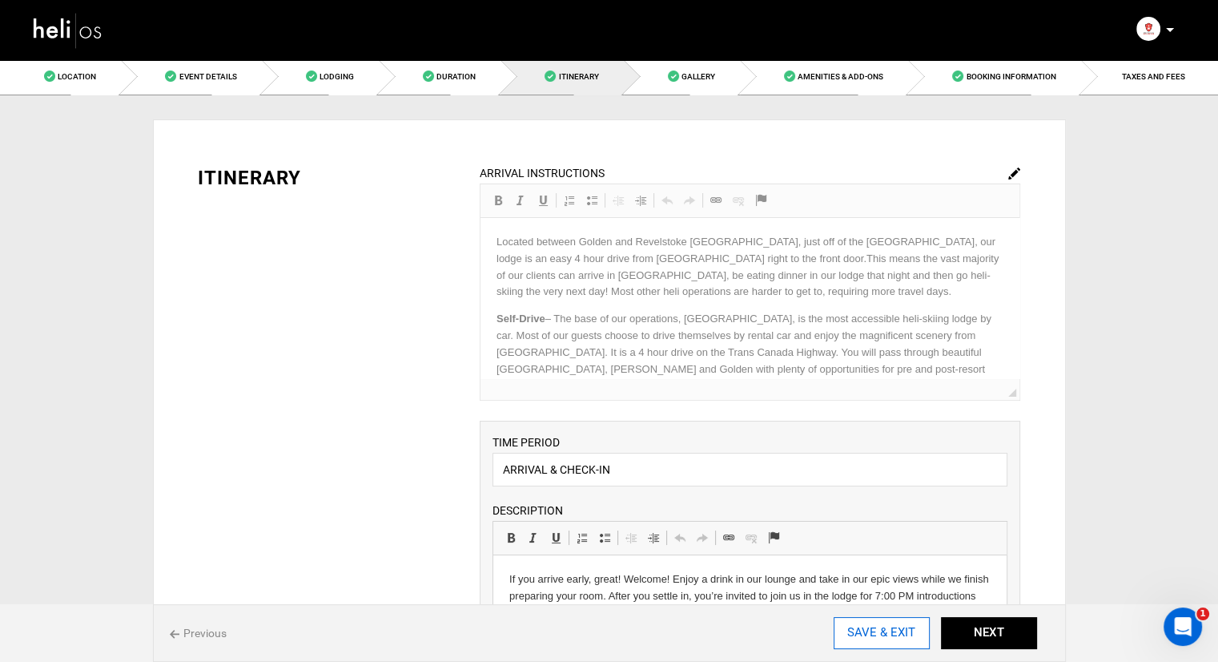
click at [875, 644] on input "SAVE & EXIT" at bounding box center [882, 633] width 96 height 32
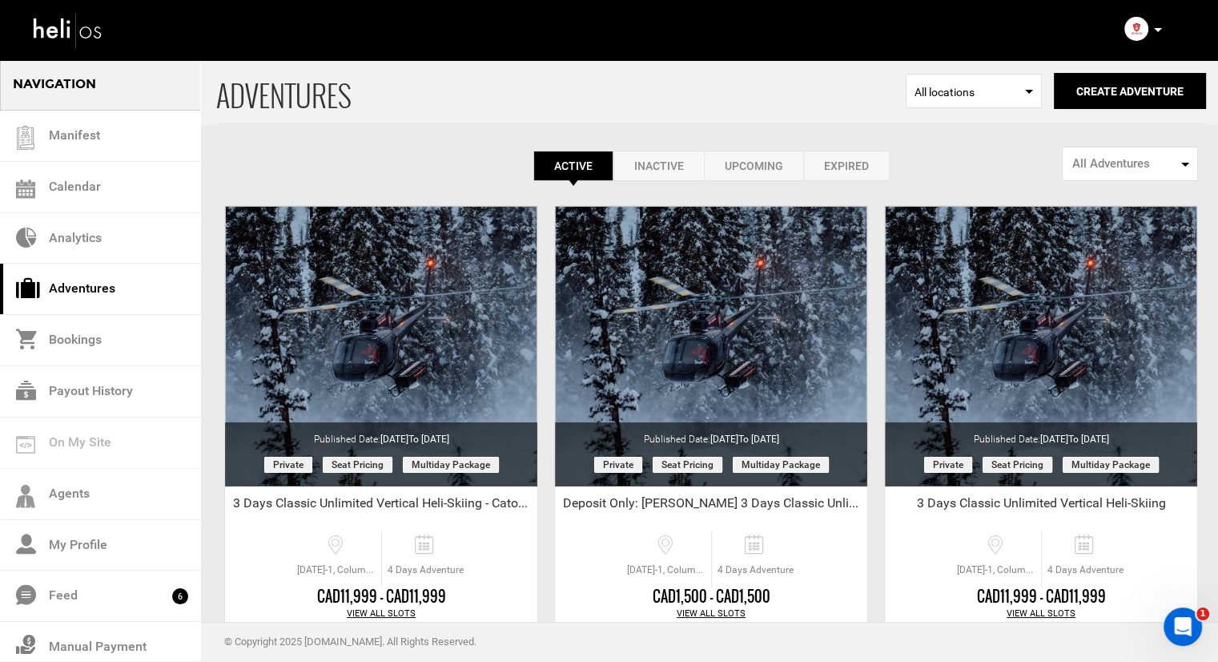
click at [793, 167] on link "Upcoming" at bounding box center [753, 166] width 99 height 30
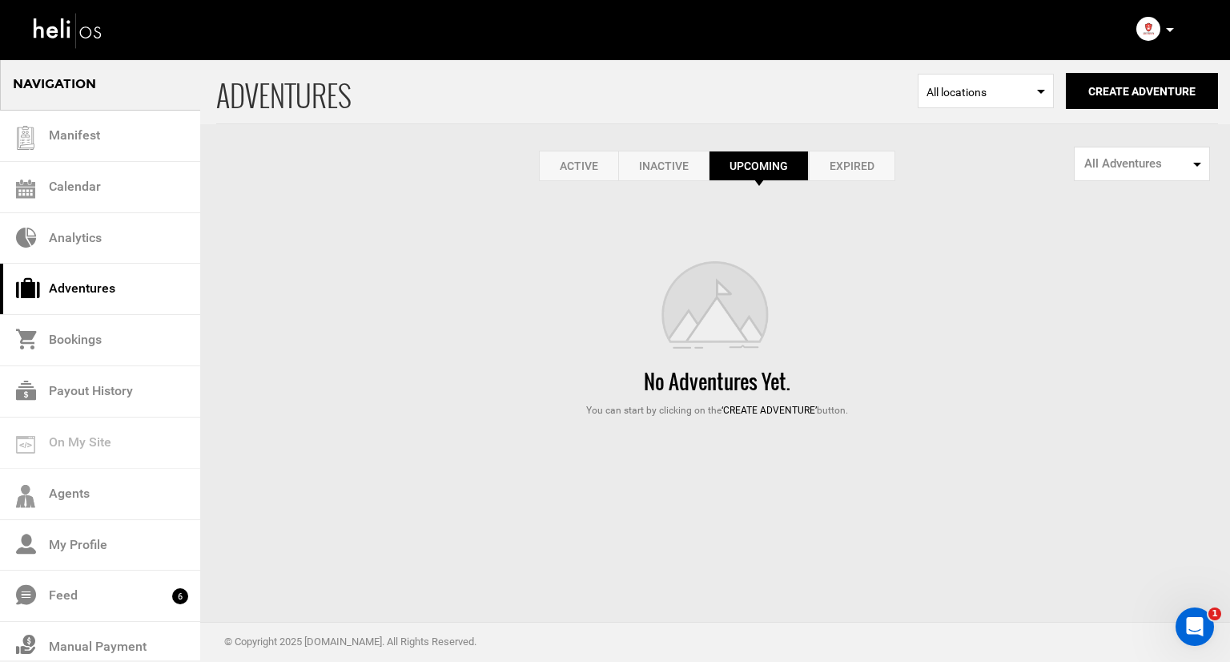
click at [692, 151] on link "Inactive" at bounding box center [663, 166] width 91 height 30
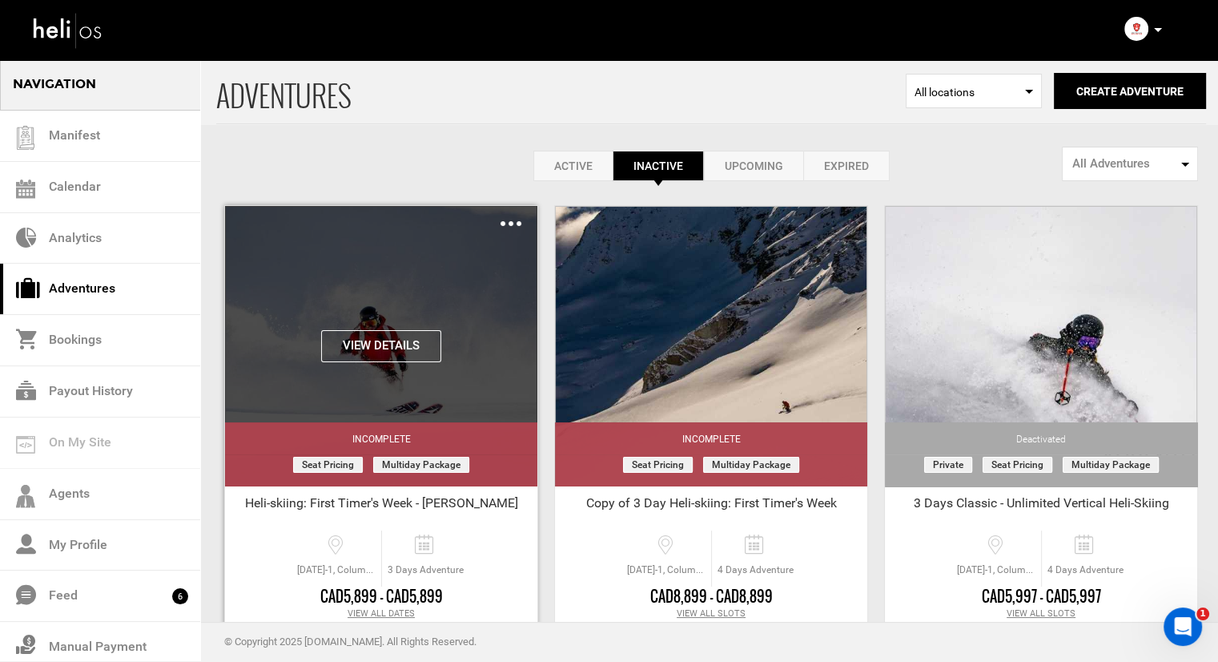
click at [506, 218] on div "Clone Share Delete" at bounding box center [511, 223] width 21 height 18
click at [507, 223] on img at bounding box center [511, 223] width 21 height 5
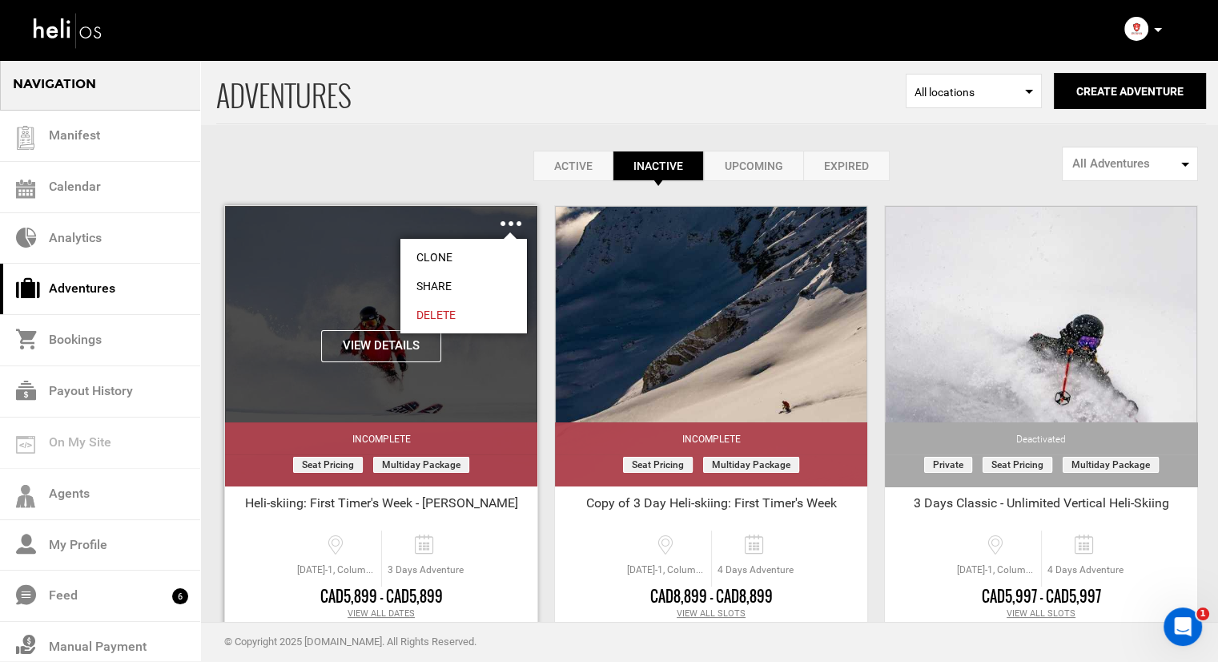
click at [272, 250] on div "View Details Clone Share Delete" at bounding box center [381, 346] width 312 height 280
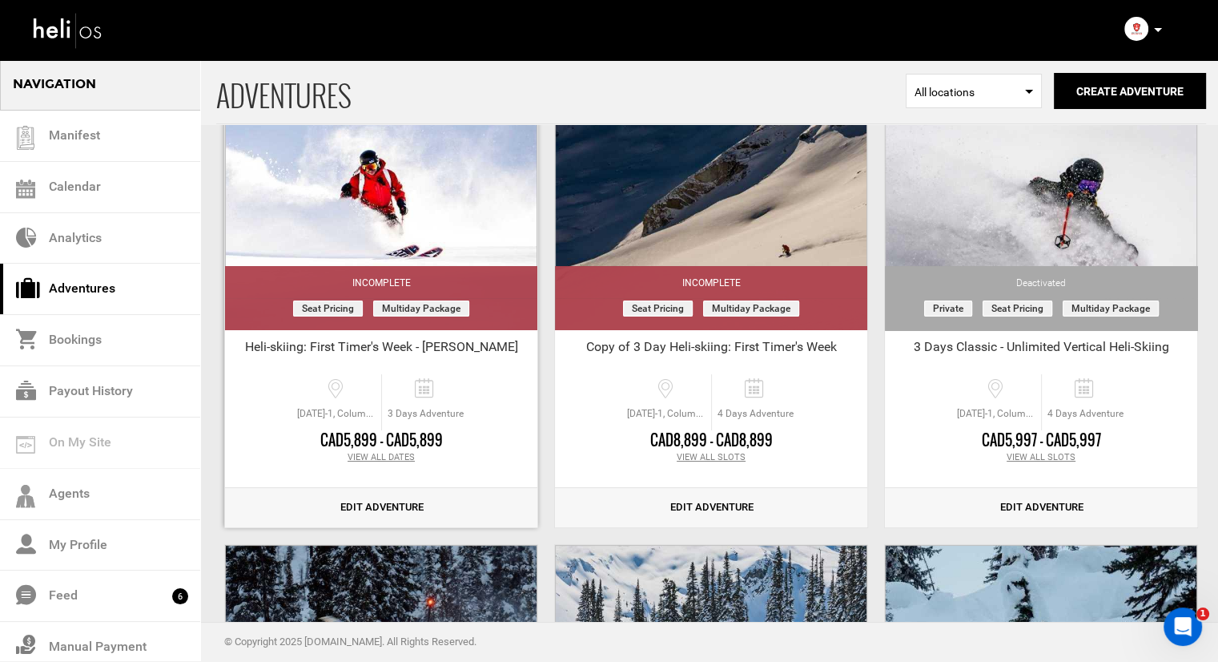
scroll to position [160, 0]
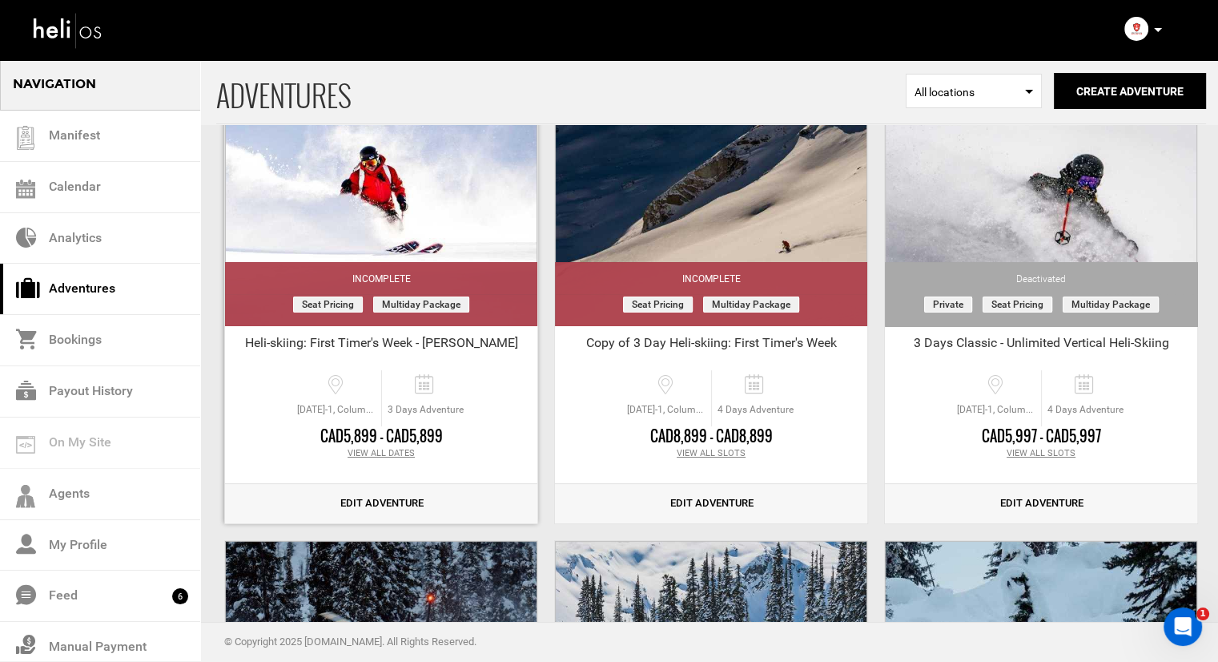
click at [360, 502] on link "Edit Adventure" at bounding box center [381, 503] width 312 height 39
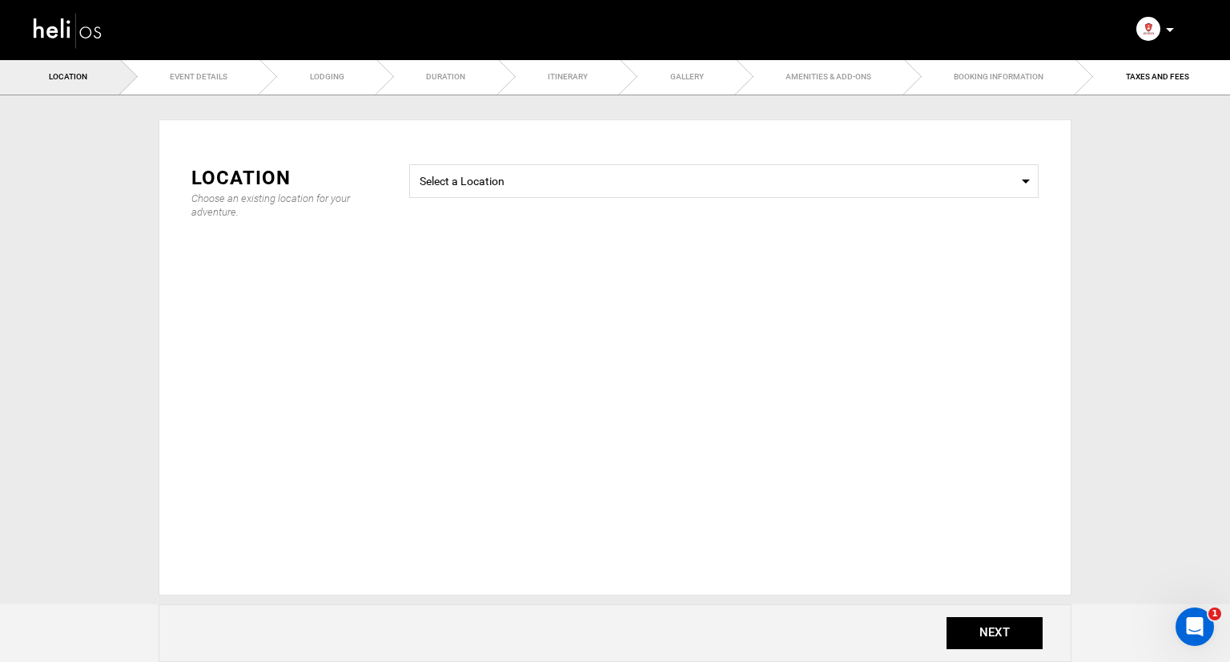
type input "Heli-skiing: First Timer's Week - Gabe Landes"
checkbox input "true"
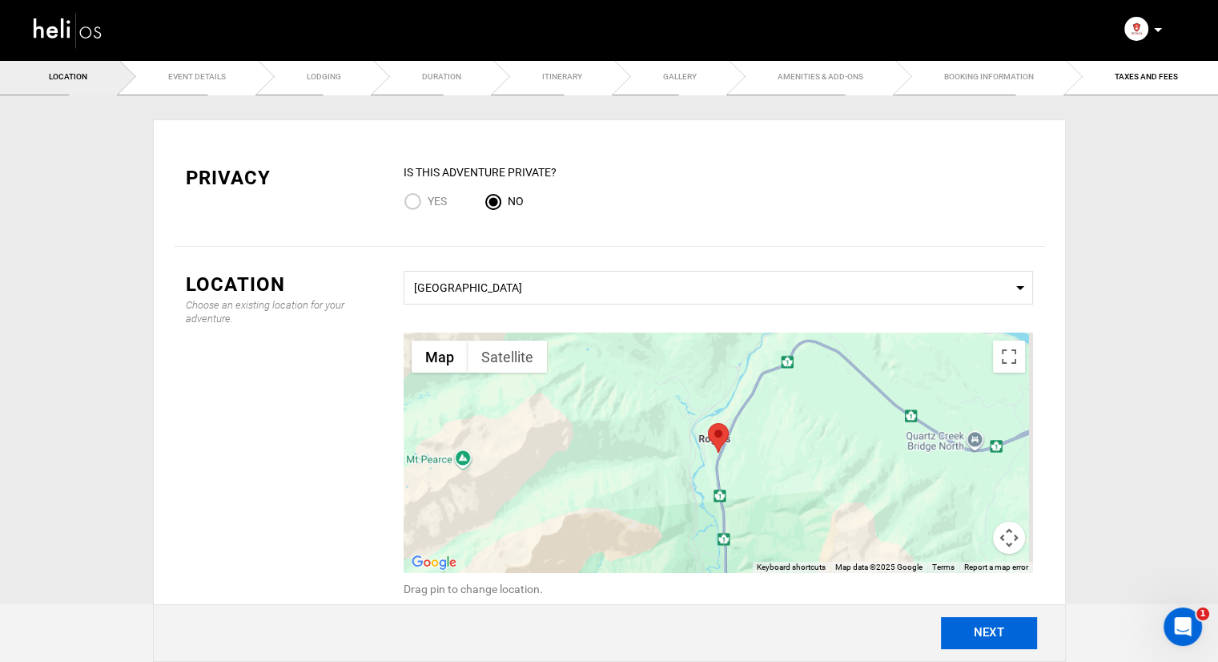
click at [976, 630] on button "NEXT" at bounding box center [989, 633] width 96 height 32
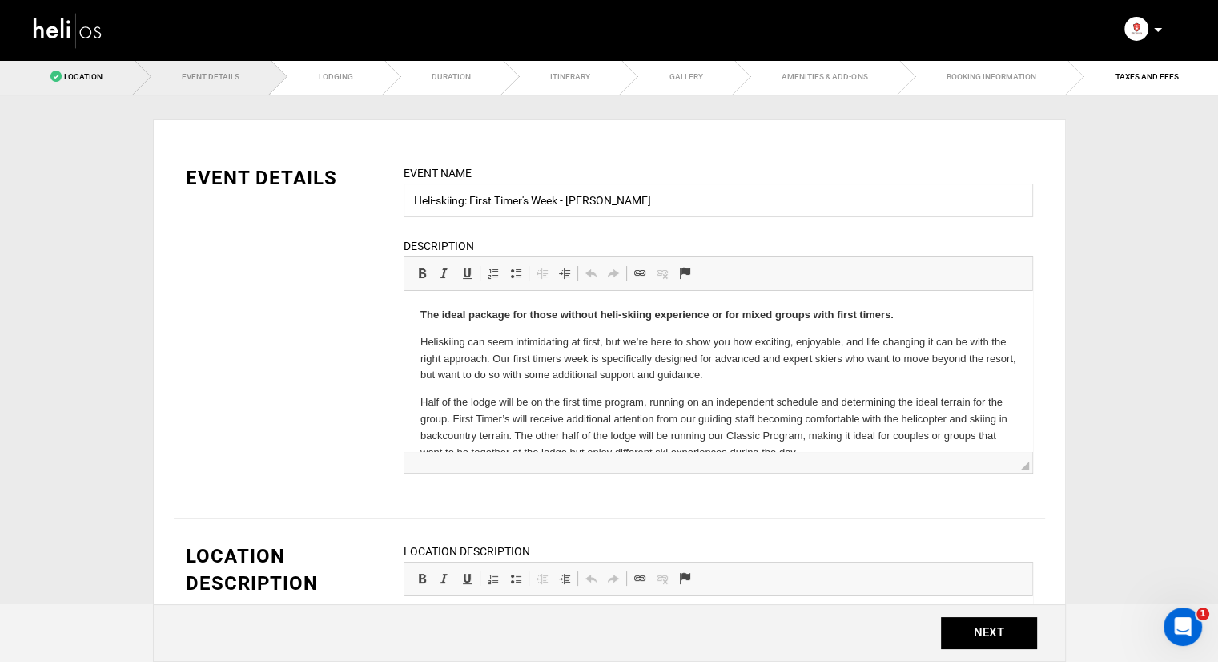
click at [129, 70] on link "Location" at bounding box center [67, 76] width 135 height 36
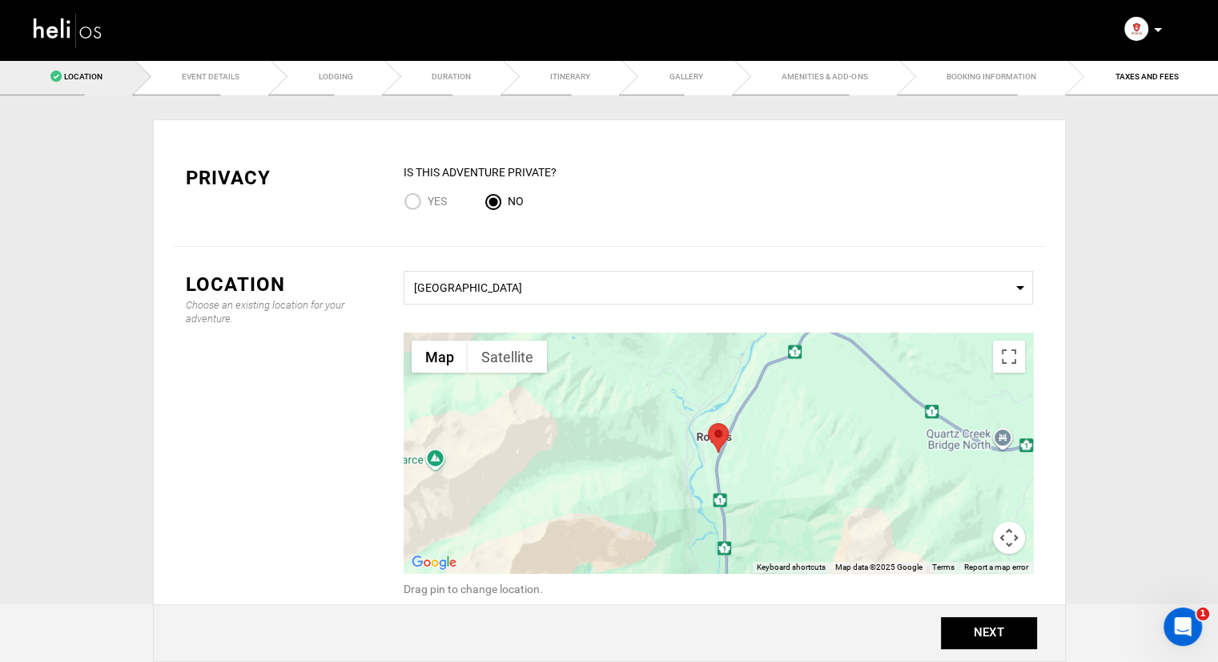
click at [411, 200] on input "Yes" at bounding box center [416, 203] width 24 height 22
radio input "true"
radio input "false"
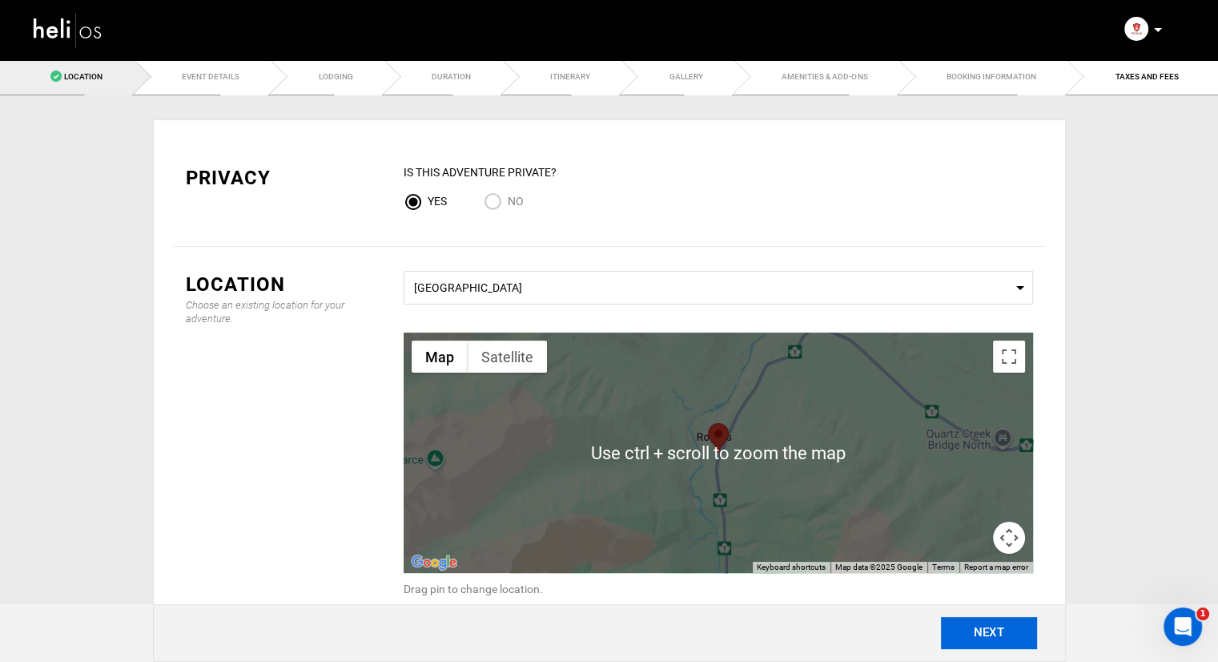
click at [1009, 632] on button "NEXT" at bounding box center [989, 633] width 96 height 32
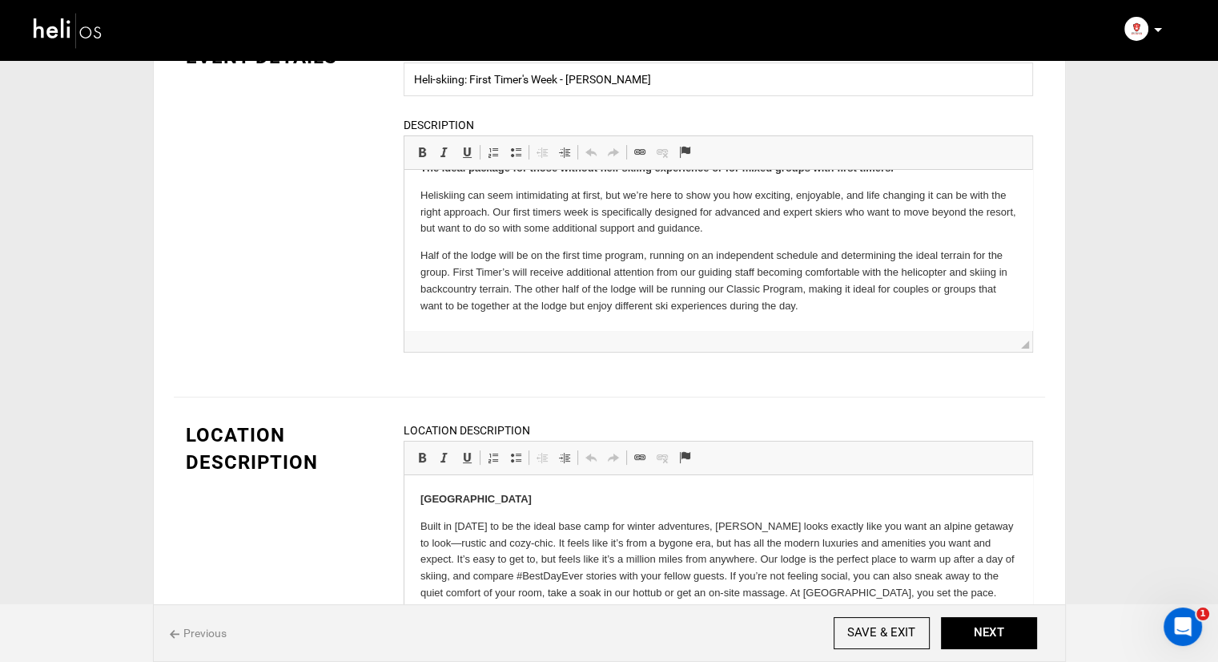
scroll to position [400, 0]
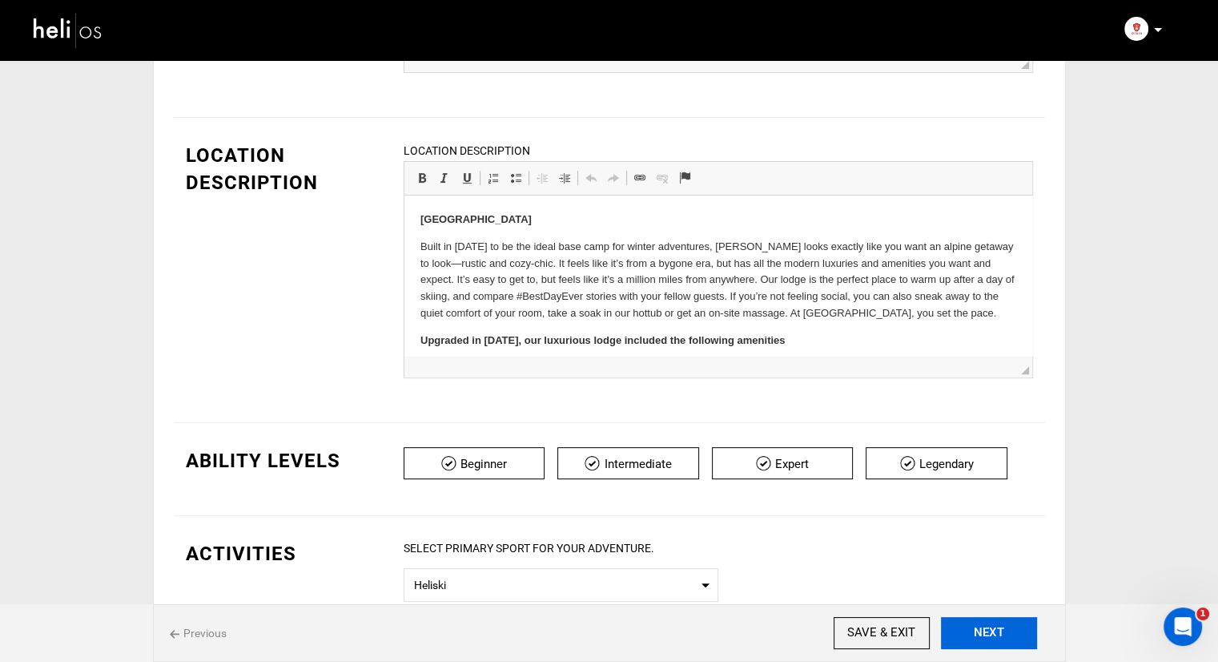
click at [988, 617] on button "NEXT" at bounding box center [989, 633] width 96 height 32
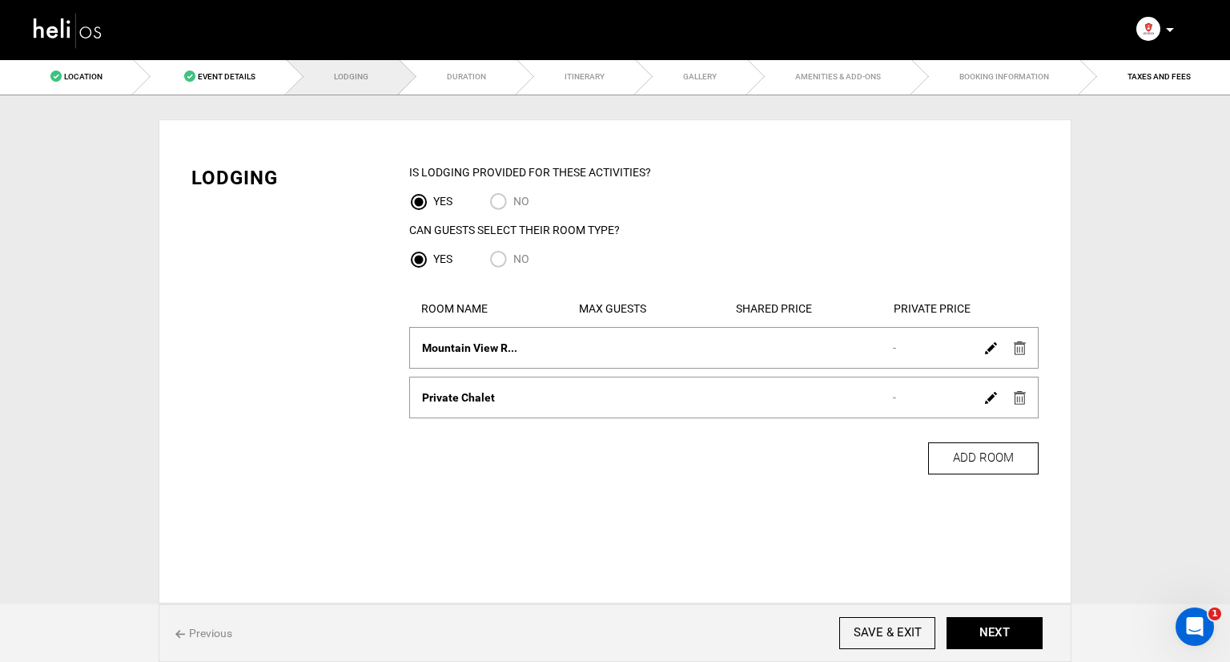
click at [1022, 350] on img at bounding box center [1020, 348] width 12 height 14
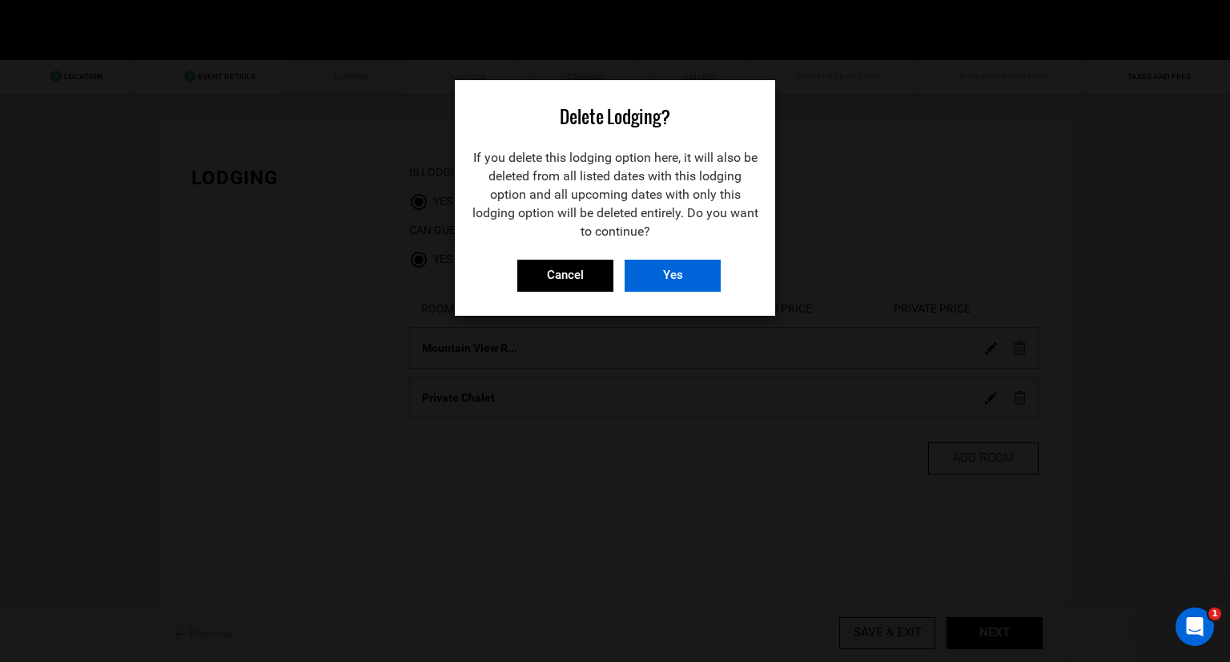
click at [650, 270] on input "Yes" at bounding box center [673, 276] width 96 height 32
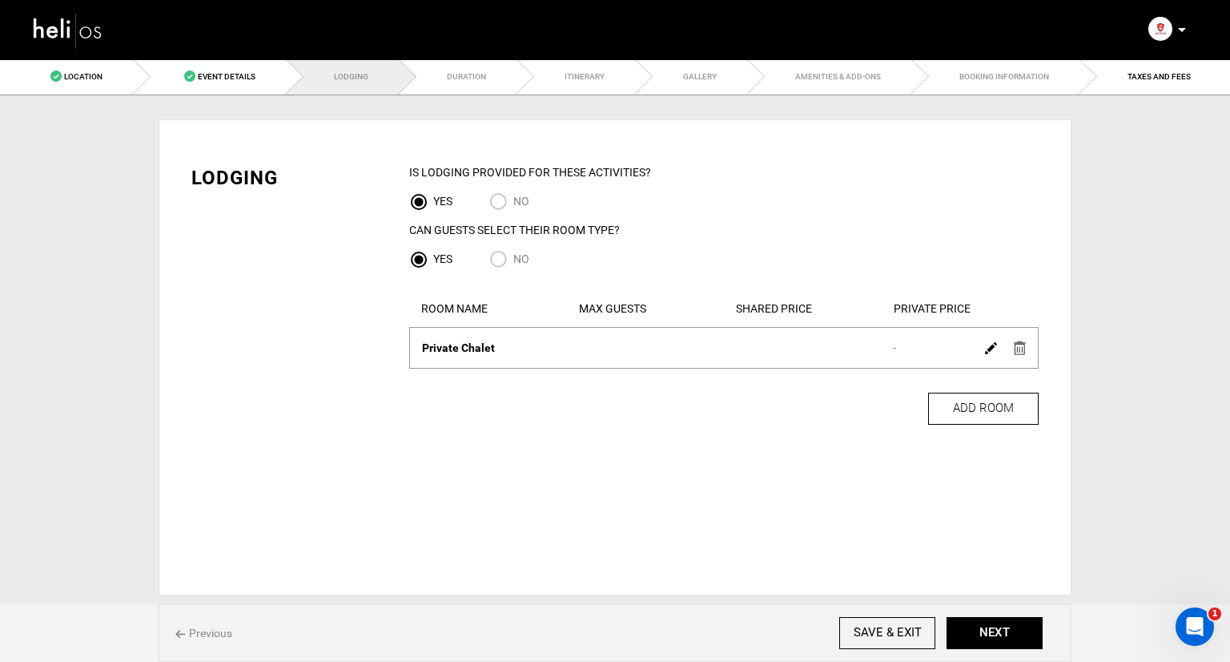
click at [500, 262] on input "No" at bounding box center [501, 261] width 24 height 22
radio input "true"
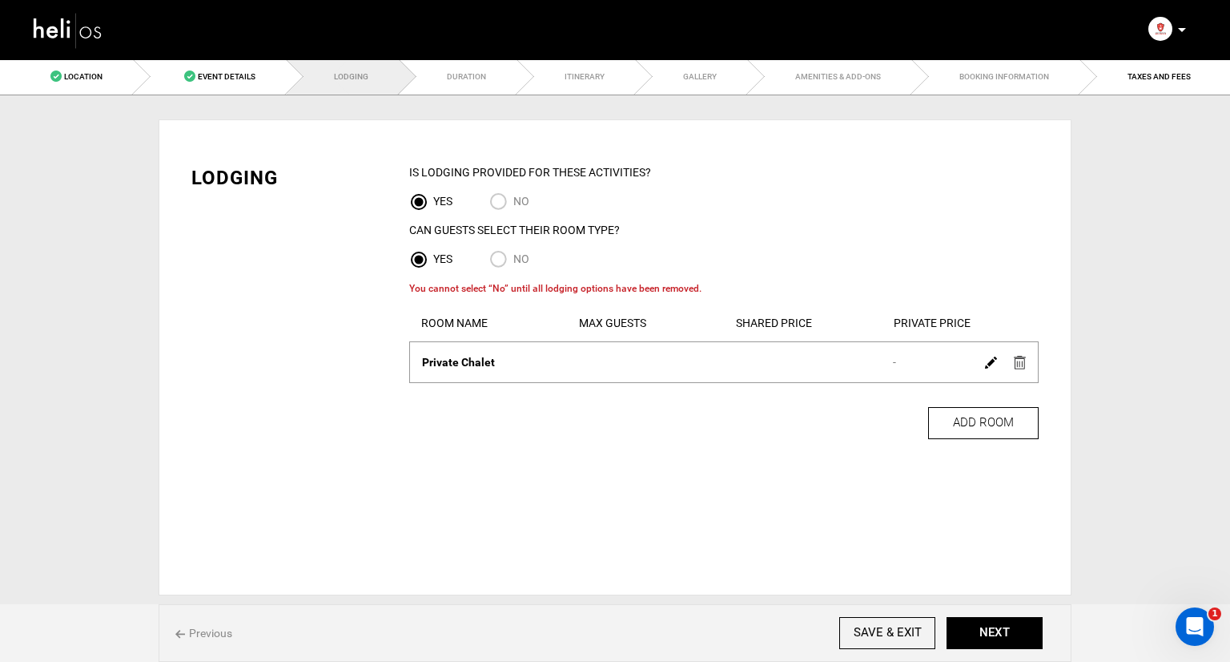
click at [1024, 363] on img at bounding box center [1020, 363] width 12 height 14
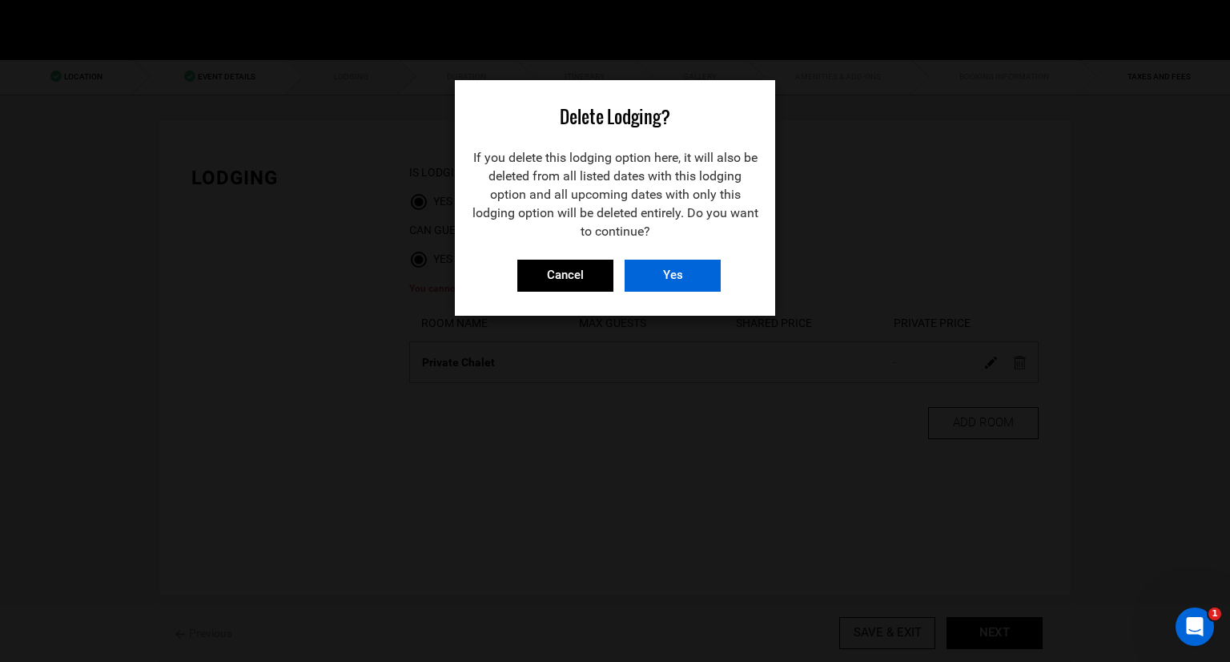
click at [673, 276] on input "Yes" at bounding box center [673, 276] width 96 height 32
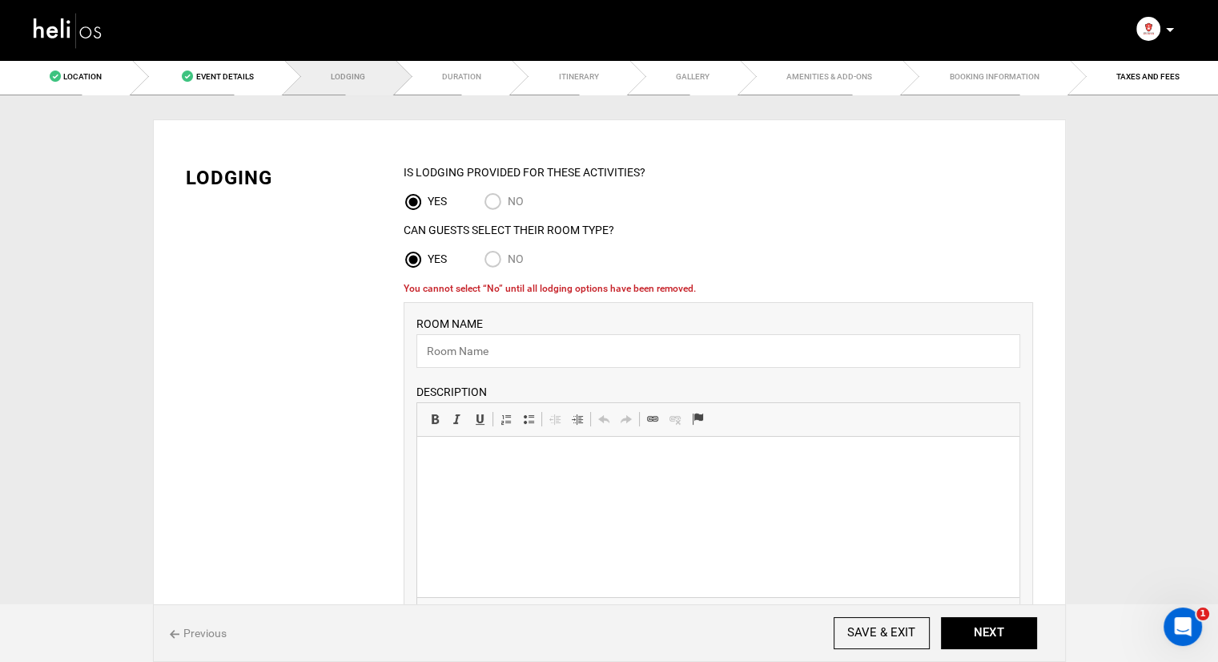
click at [502, 255] on input "No" at bounding box center [496, 261] width 24 height 22
radio input "true"
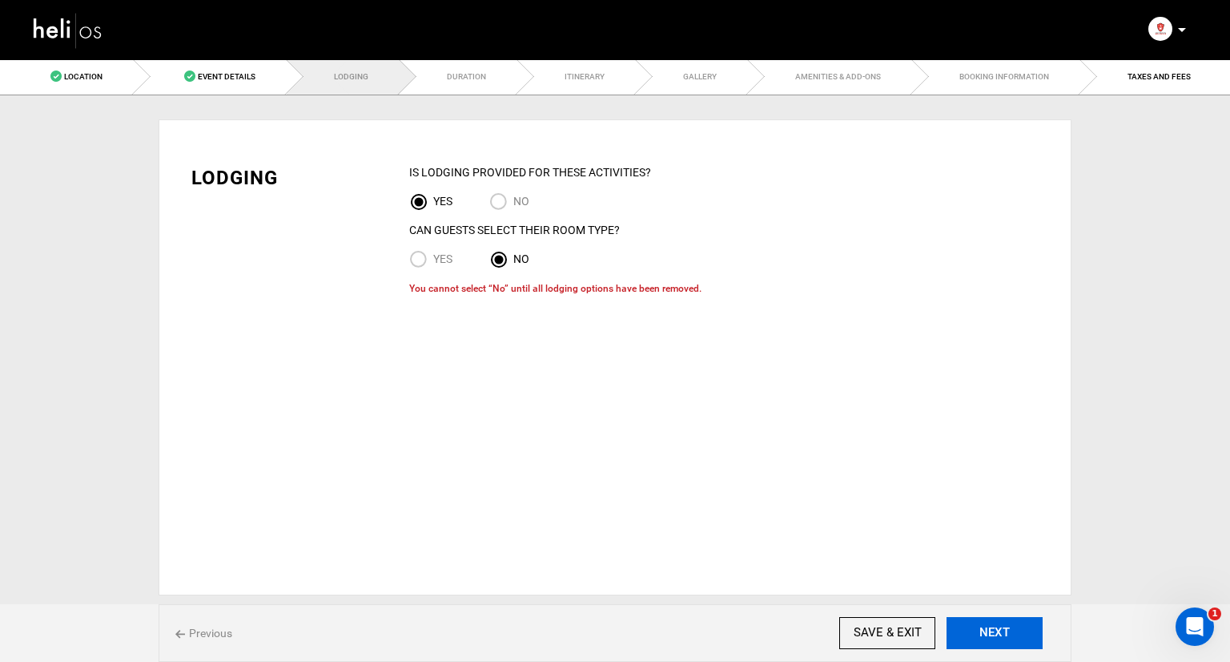
click at [990, 634] on button "NEXT" at bounding box center [995, 633] width 96 height 32
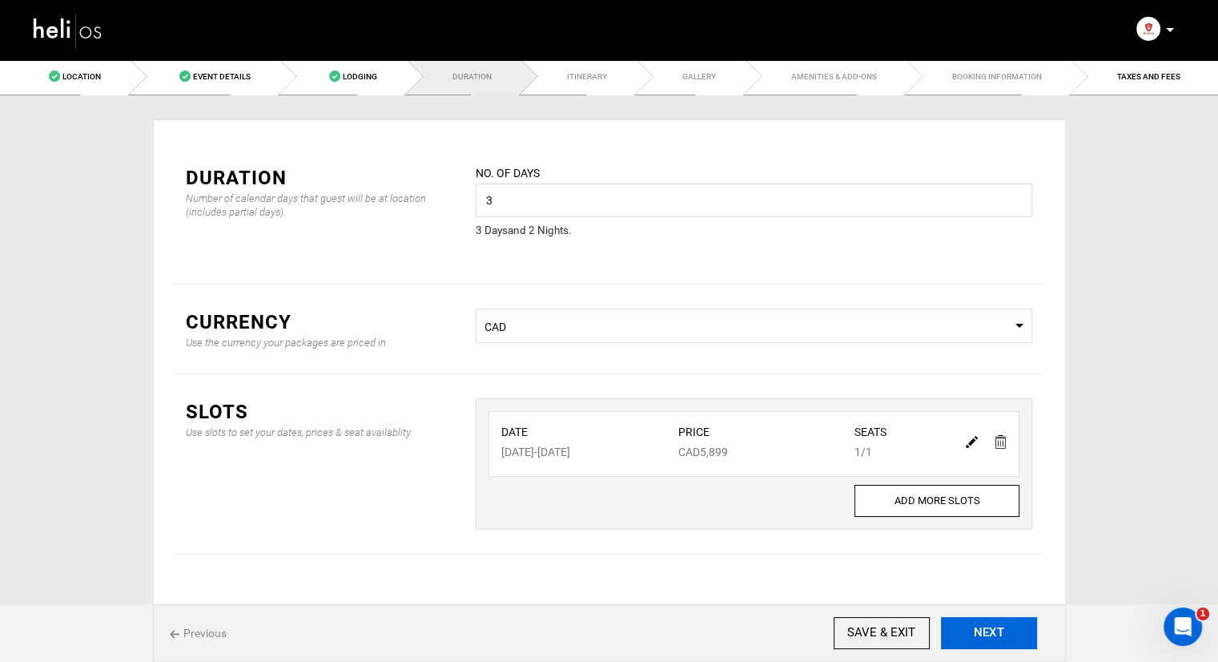
click at [990, 634] on button "NEXT" at bounding box center [989, 633] width 96 height 32
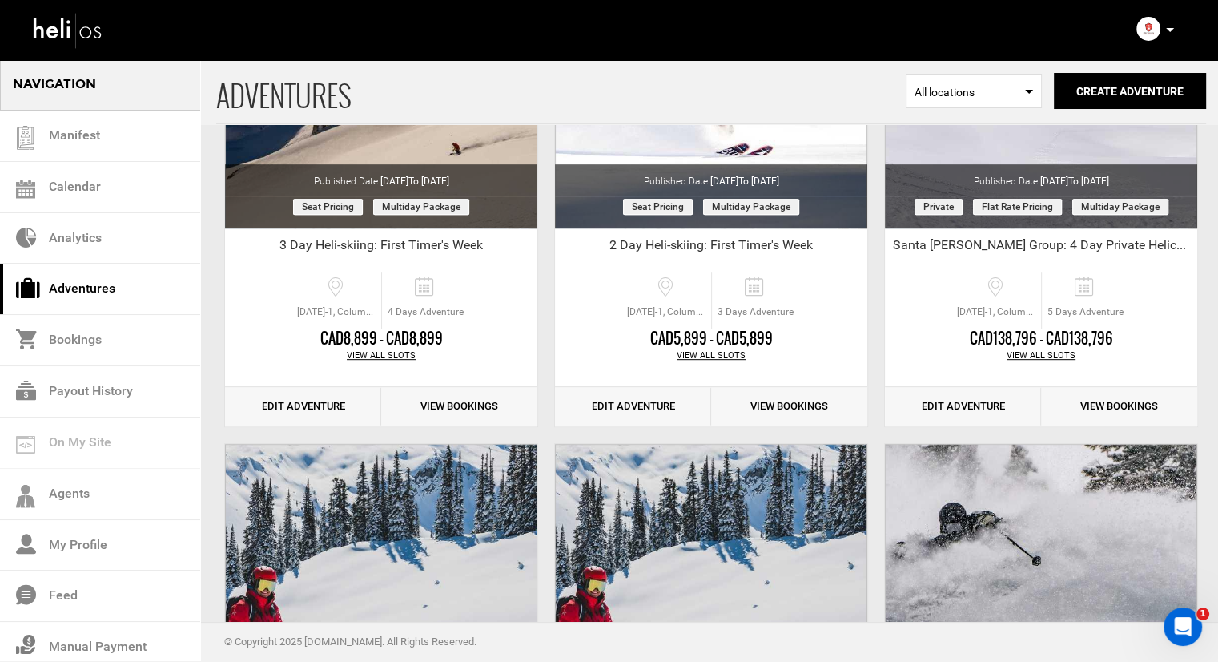
scroll to position [713, 0]
